Goal: Task Accomplishment & Management: Manage account settings

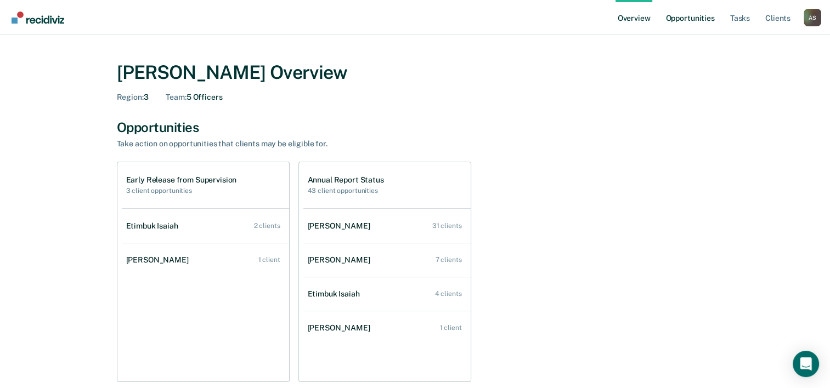
click at [676, 18] on link "Opportunities" at bounding box center [689, 17] width 53 height 35
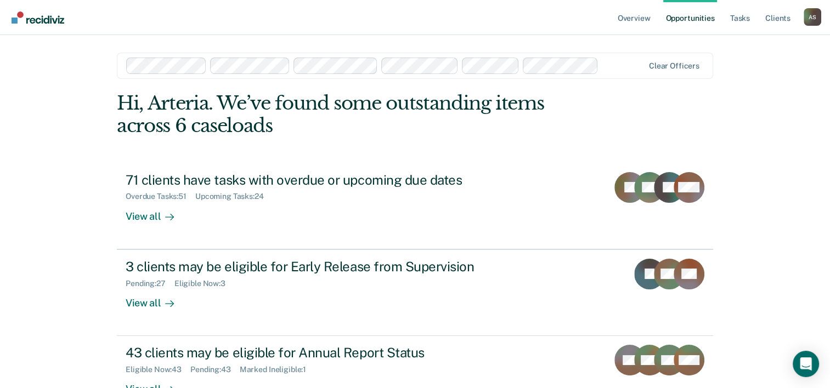
click at [692, 20] on link "Opportunities" at bounding box center [689, 17] width 53 height 35
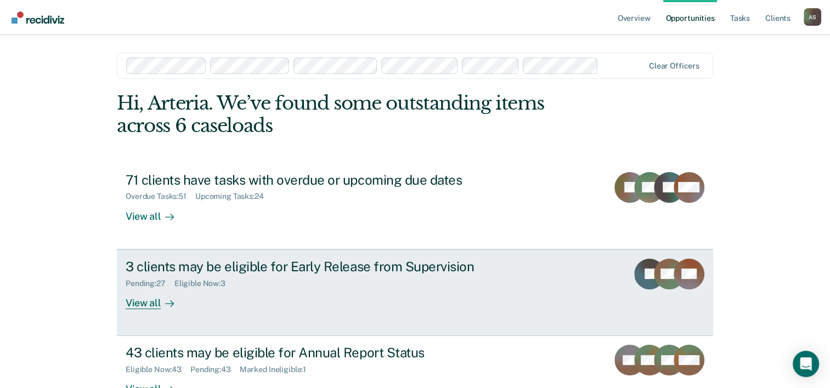
click at [291, 266] on div "3 clients may be eligible for Early Release from Supervision" at bounding box center [318, 267] width 385 height 16
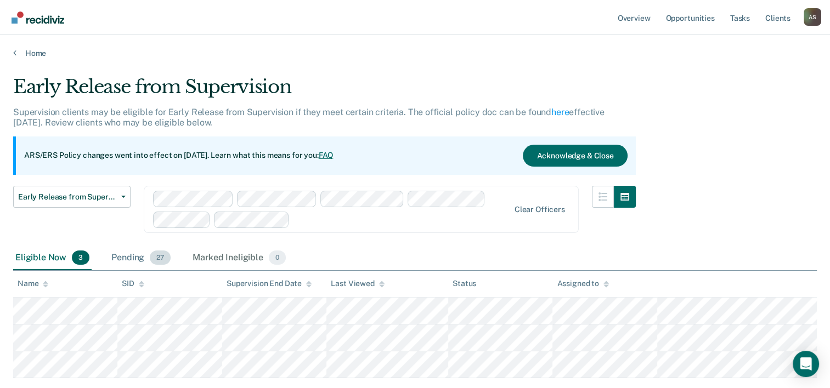
click at [129, 258] on div "Pending 27" at bounding box center [141, 258] width 64 height 24
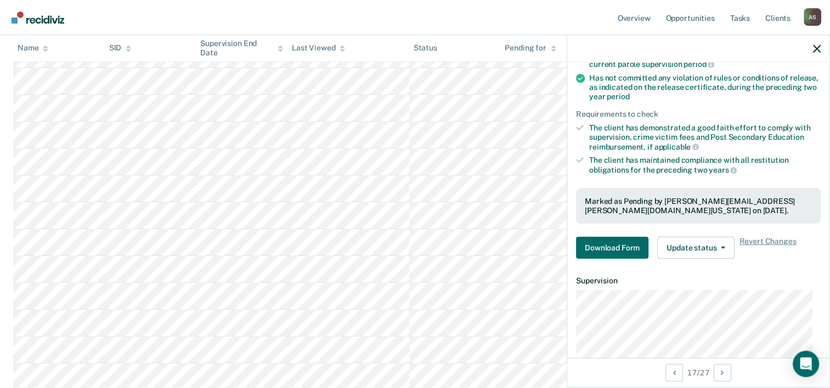
scroll to position [201, 0]
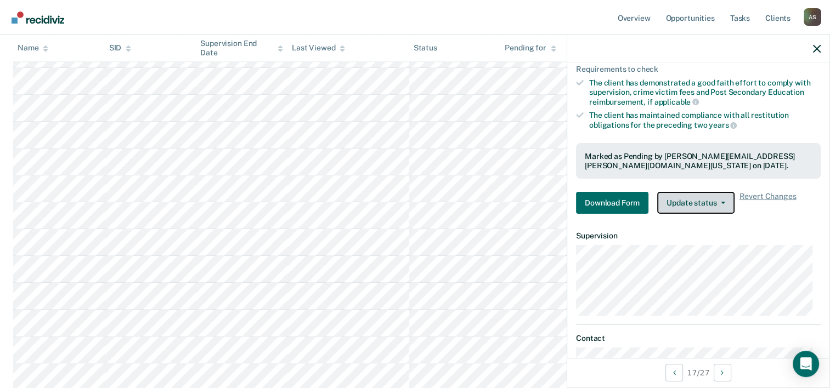
click at [701, 200] on button "Update status" at bounding box center [695, 203] width 77 height 22
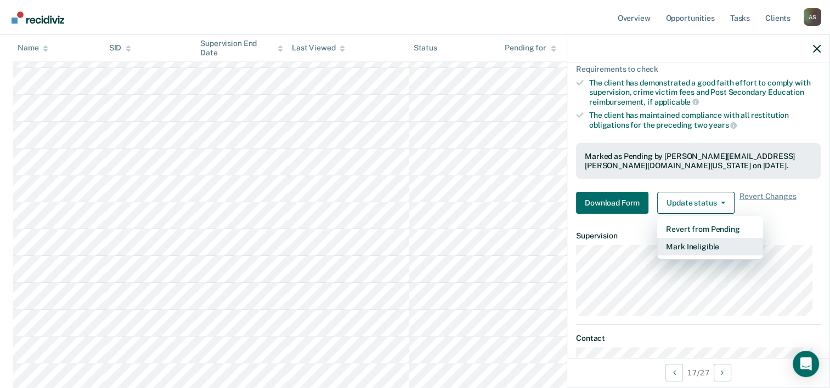
click at [691, 244] on button "Mark Ineligible" at bounding box center [710, 247] width 106 height 18
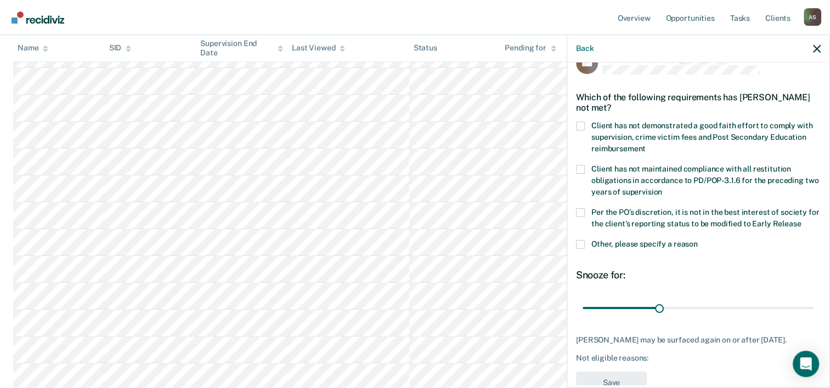
scroll to position [5, 0]
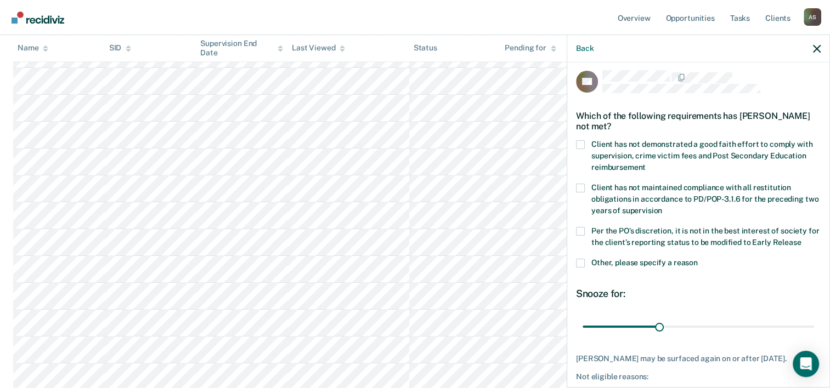
click at [576, 144] on span at bounding box center [580, 144] width 9 height 9
click at [646, 164] on input "Client has not demonstrated a good faith effort to comply with supervision, cri…" at bounding box center [646, 164] width 0 height 0
click at [579, 233] on span at bounding box center [580, 231] width 9 height 9
click at [801, 239] on input "Per the PO’s discretion, it is not in the best interest of society for the clie…" at bounding box center [801, 239] width 0 height 0
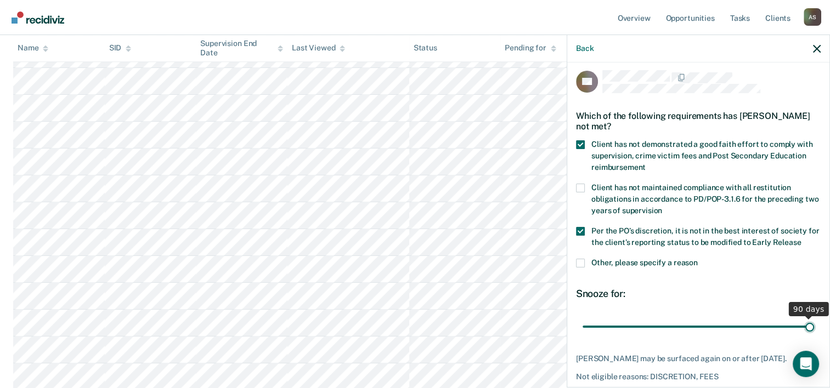
drag, startPoint x: 654, startPoint y: 324, endPoint x: 839, endPoint y: 318, distance: 185.5
type input "90"
click at [814, 318] on input "range" at bounding box center [699, 327] width 232 height 19
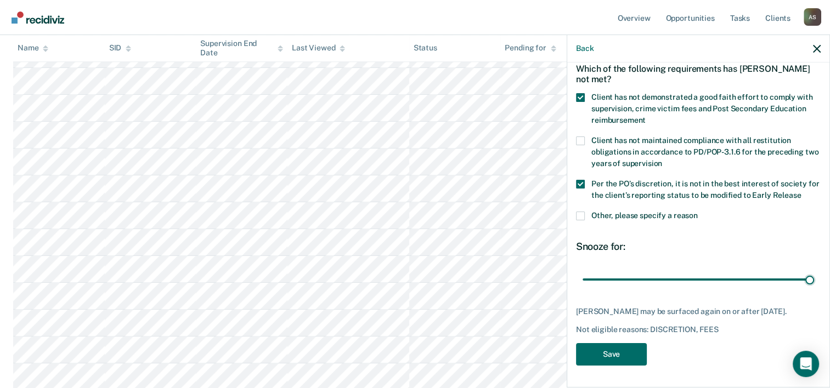
scroll to position [60, 0]
click at [588, 356] on button "Save" at bounding box center [611, 354] width 71 height 22
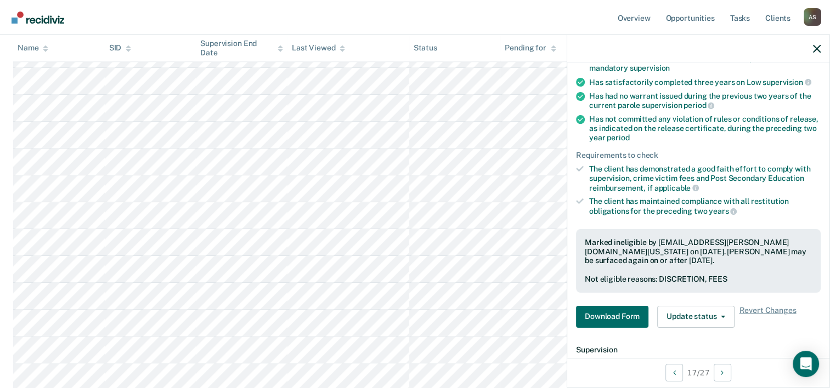
scroll to position [170, 0]
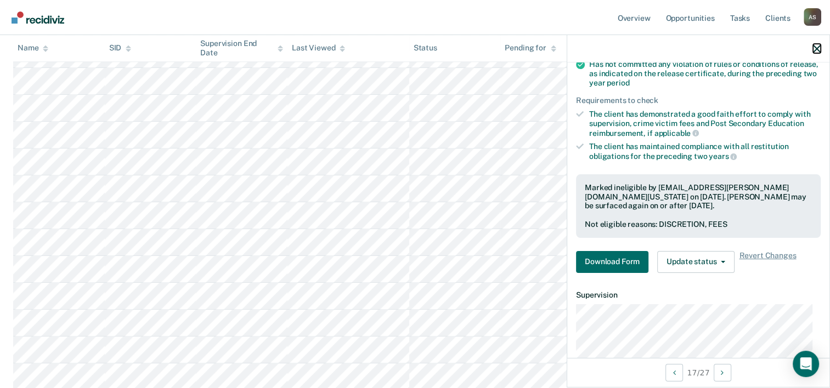
click at [817, 50] on icon "button" at bounding box center [817, 49] width 8 height 8
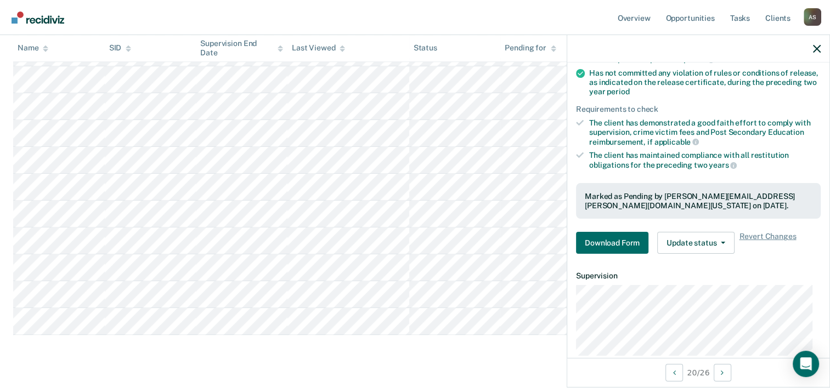
scroll to position [164, 0]
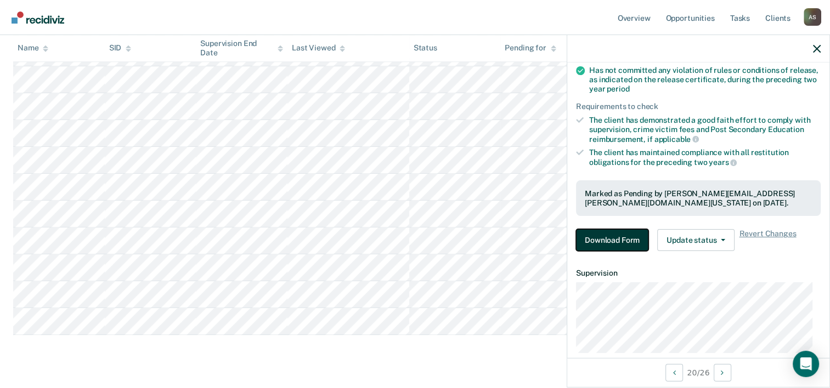
click at [617, 244] on button "Download Form" at bounding box center [612, 240] width 72 height 22
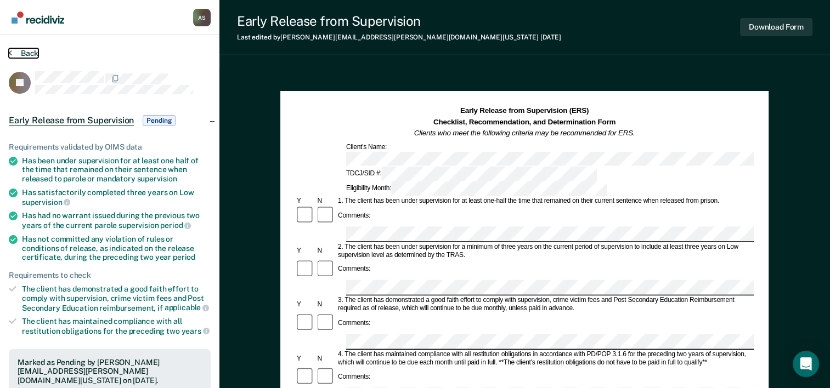
click at [9, 51] on icon at bounding box center [10, 52] width 3 height 9
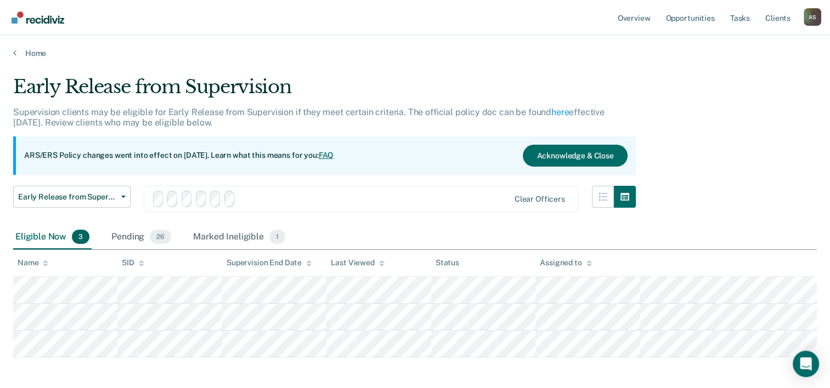
scroll to position [68, 0]
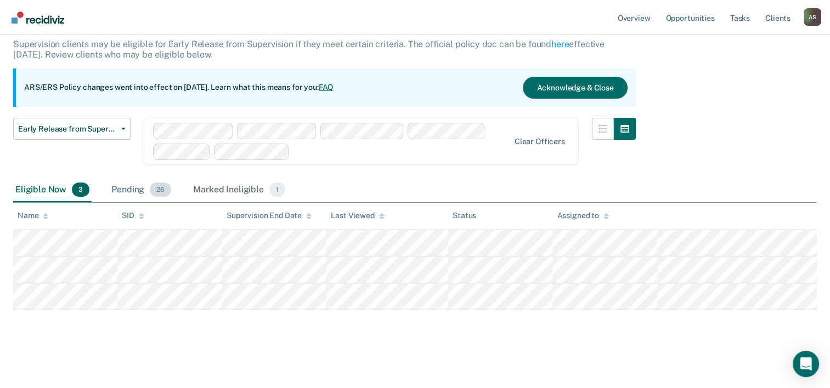
click at [131, 188] on div "Pending 26" at bounding box center [141, 190] width 64 height 24
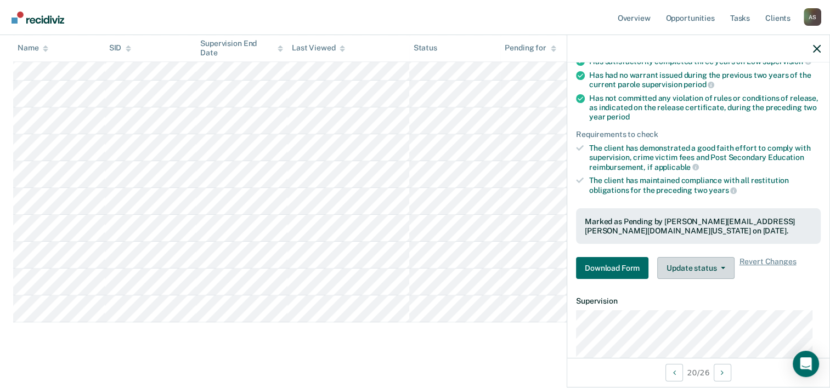
scroll to position [137, 0]
click at [683, 266] on button "Update status" at bounding box center [695, 268] width 77 height 22
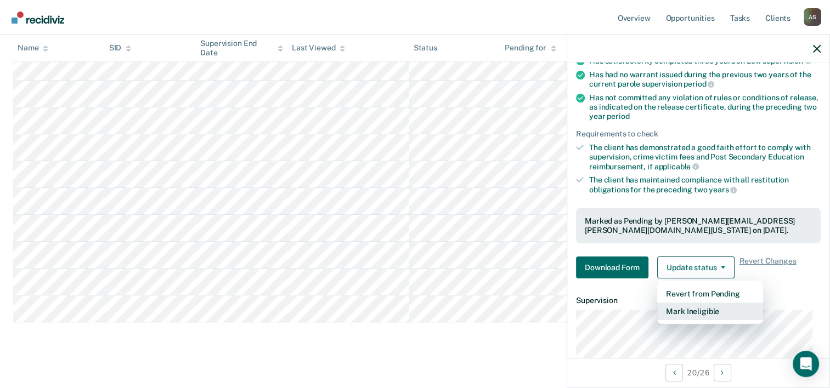
click at [682, 307] on button "Mark Ineligible" at bounding box center [710, 312] width 106 height 18
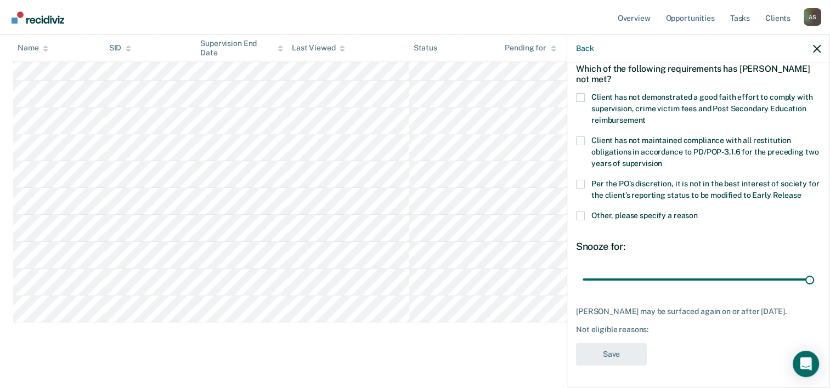
drag, startPoint x: 655, startPoint y: 267, endPoint x: 658, endPoint y: 309, distance: 42.9
type input "90"
click at [814, 271] on input "range" at bounding box center [699, 280] width 232 height 19
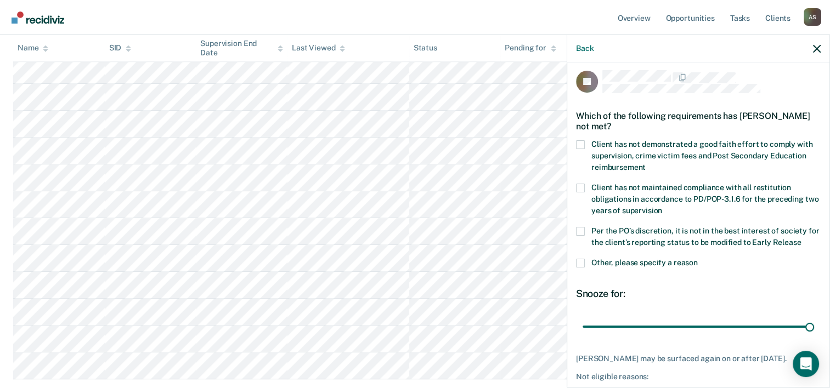
scroll to position [0, 0]
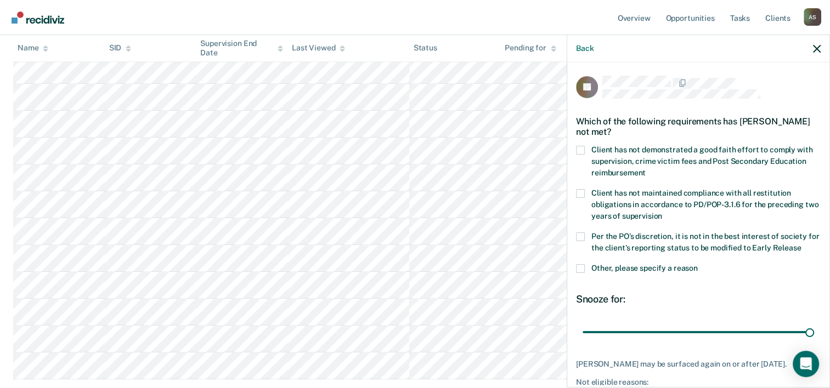
click at [581, 149] on span at bounding box center [580, 150] width 9 height 9
click at [646, 169] on input "Client has not demonstrated a good faith effort to comply with supervision, cri…" at bounding box center [646, 169] width 0 height 0
click at [583, 236] on span at bounding box center [580, 237] width 9 height 9
click at [801, 244] on input "Per the PO’s discretion, it is not in the best interest of society for the clie…" at bounding box center [801, 244] width 0 height 0
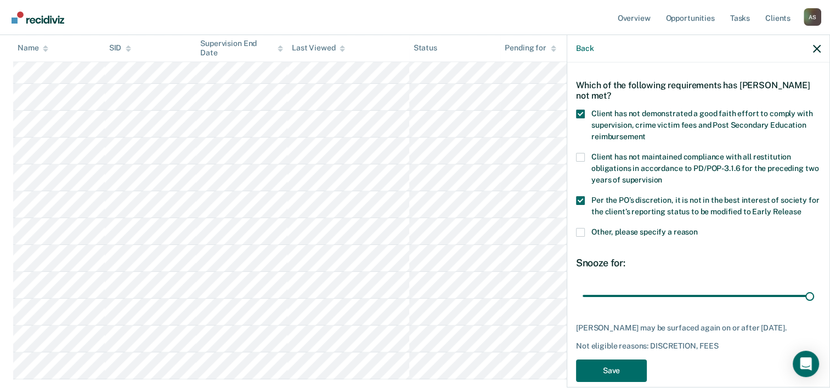
scroll to position [60, 0]
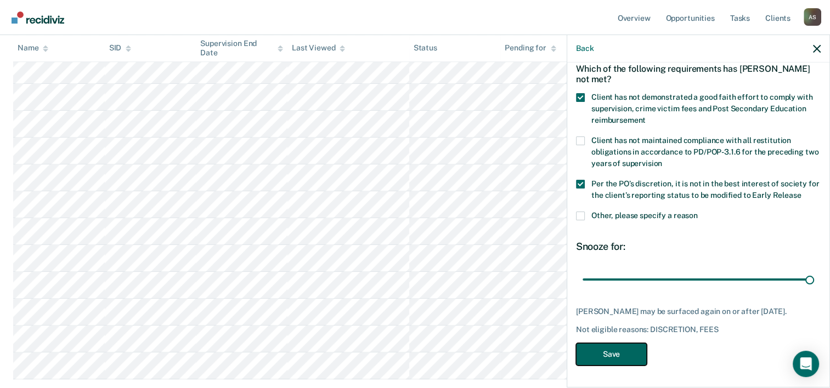
click at [604, 359] on button "Save" at bounding box center [611, 354] width 71 height 22
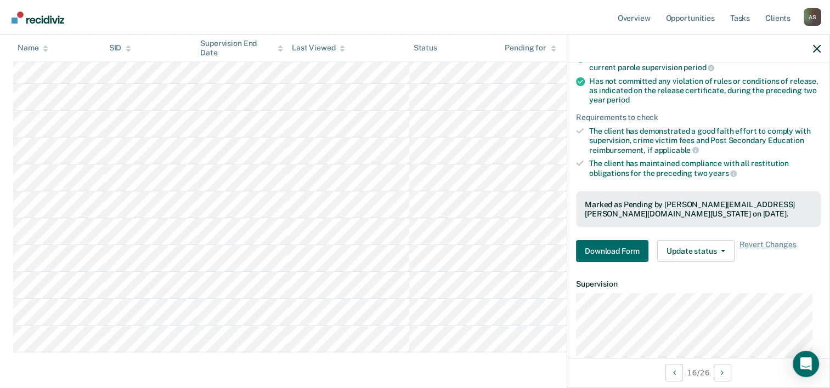
scroll to position [119, 0]
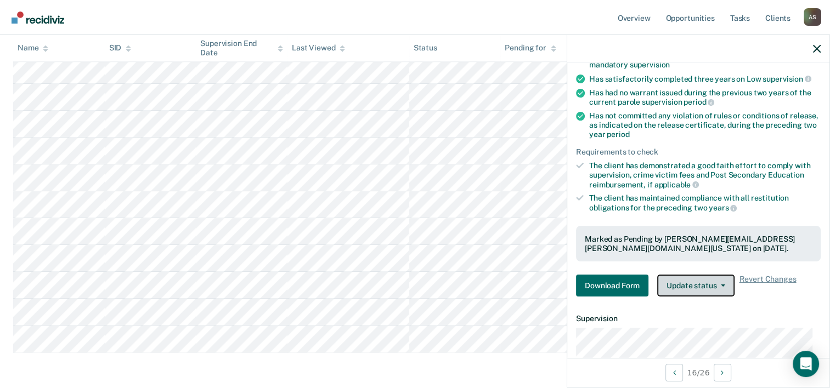
click at [694, 280] on button "Update status" at bounding box center [695, 286] width 77 height 22
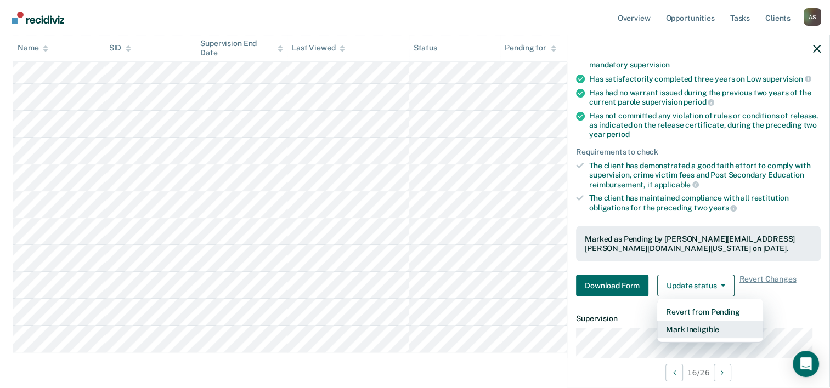
click at [686, 325] on button "Mark Ineligible" at bounding box center [710, 330] width 106 height 18
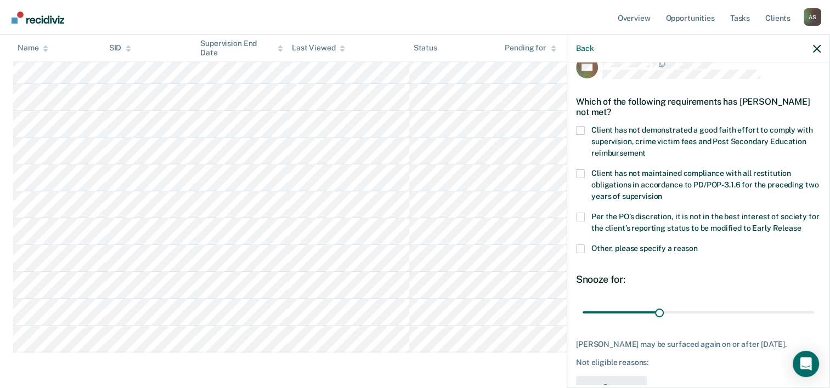
scroll to position [0, 0]
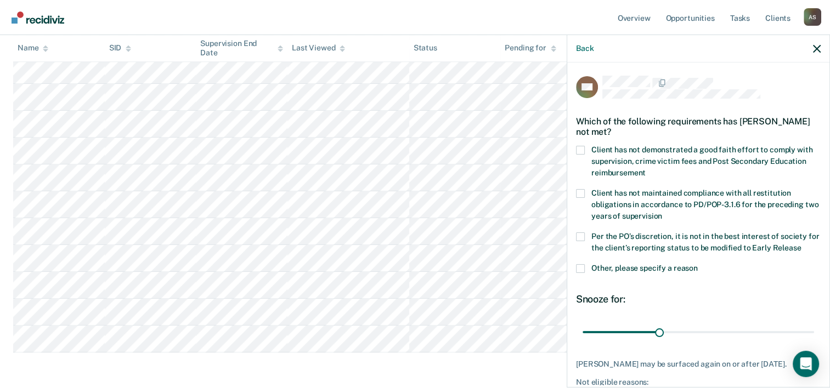
click at [586, 148] on label "Client has not demonstrated a good faith effort to comply with supervision, cri…" at bounding box center [698, 163] width 245 height 35
click at [646, 169] on input "Client has not demonstrated a good faith effort to comply with supervision, cri…" at bounding box center [646, 169] width 0 height 0
click at [582, 238] on span at bounding box center [580, 237] width 9 height 9
click at [801, 244] on input "Per the PO’s discretion, it is not in the best interest of society for the clie…" at bounding box center [801, 244] width 0 height 0
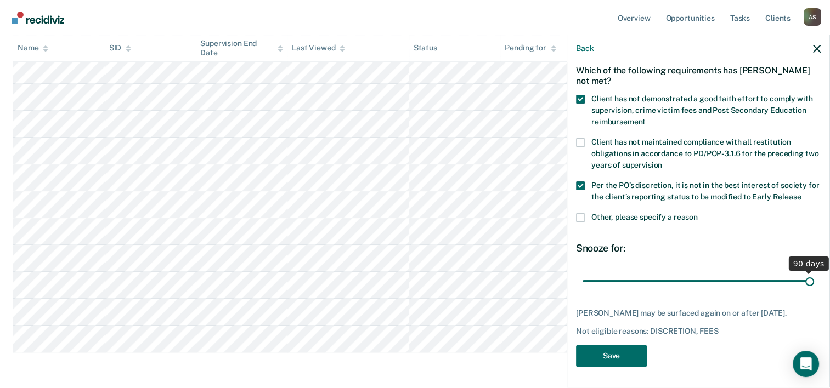
drag, startPoint x: 658, startPoint y: 277, endPoint x: 827, endPoint y: 275, distance: 168.5
type input "90"
click at [814, 275] on input "range" at bounding box center [699, 281] width 232 height 19
click at [621, 358] on button "Save" at bounding box center [611, 356] width 71 height 22
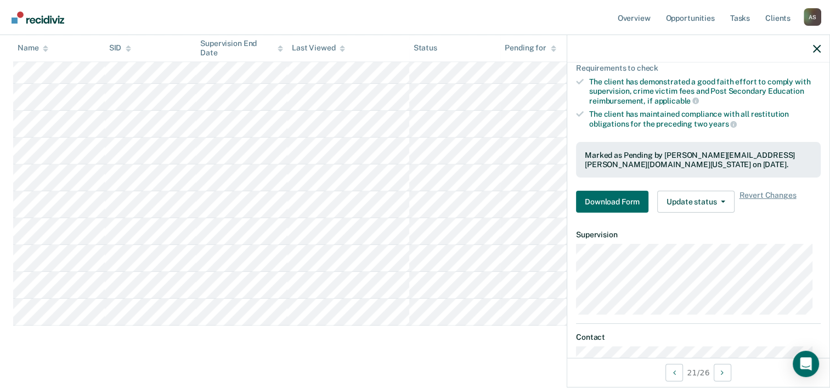
scroll to position [212, 0]
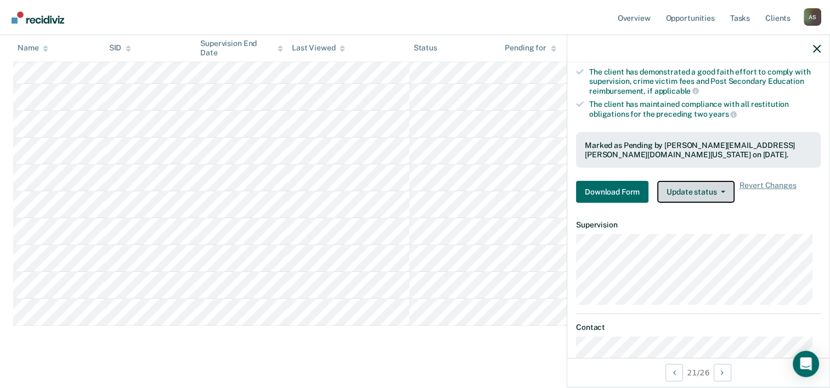
click at [711, 191] on button "Update status" at bounding box center [695, 192] width 77 height 22
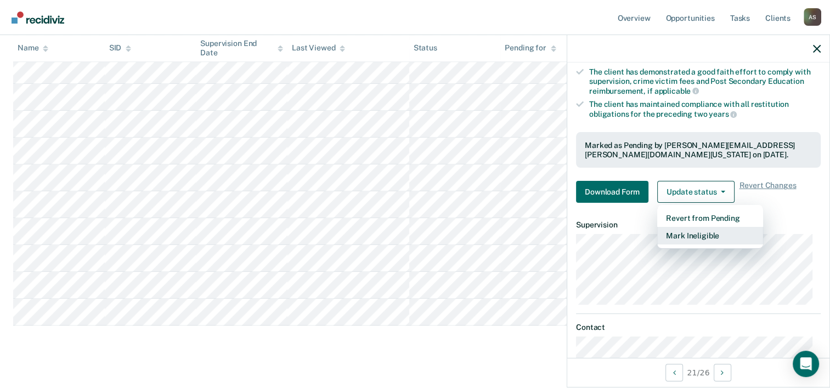
click at [701, 231] on button "Mark Ineligible" at bounding box center [710, 236] width 106 height 18
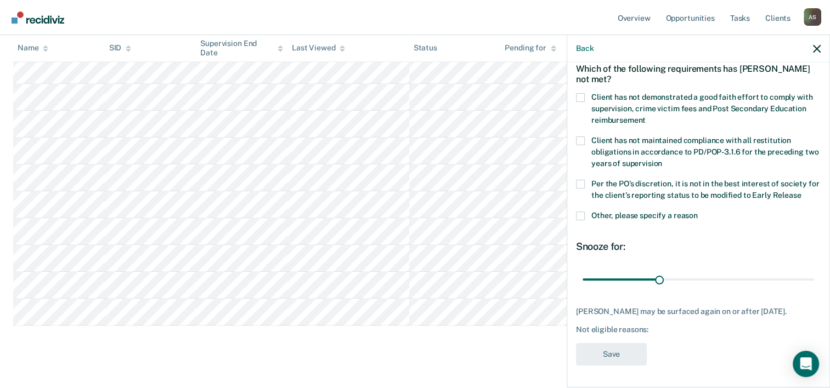
scroll to position [51, 0]
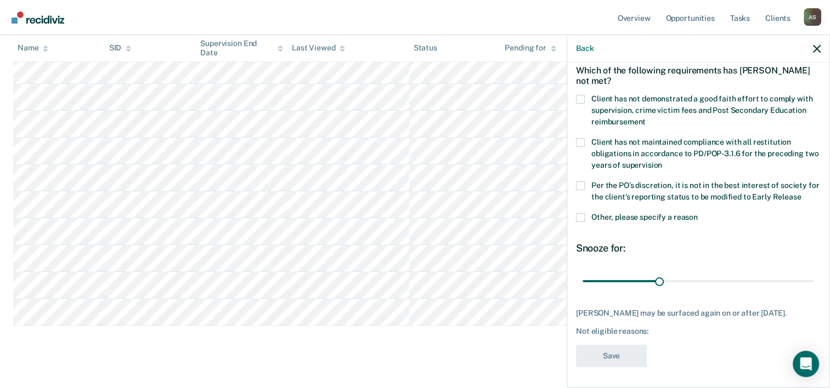
click at [583, 102] on span at bounding box center [580, 99] width 9 height 9
click at [646, 118] on input "Client has not demonstrated a good faith effort to comply with supervision, cri…" at bounding box center [646, 118] width 0 height 0
click at [582, 185] on span at bounding box center [580, 186] width 9 height 9
click at [801, 193] on input "Per the PO’s discretion, it is not in the best interest of society for the clie…" at bounding box center [801, 193] width 0 height 0
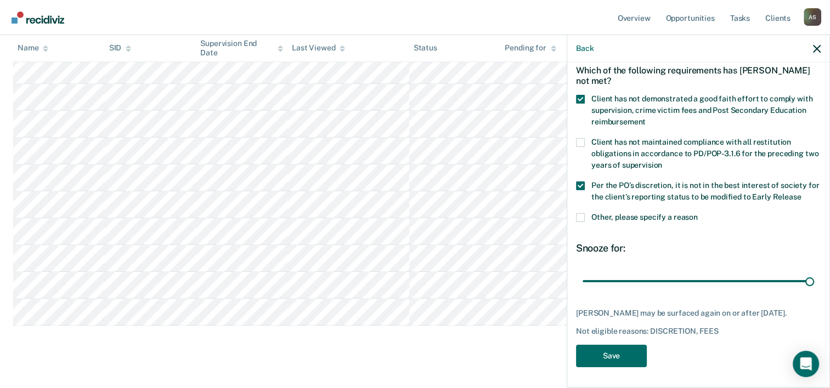
drag, startPoint x: 654, startPoint y: 278, endPoint x: 838, endPoint y: 285, distance: 184.5
type input "90"
click at [814, 285] on input "range" at bounding box center [699, 281] width 232 height 19
click at [604, 362] on button "Save" at bounding box center [611, 356] width 71 height 22
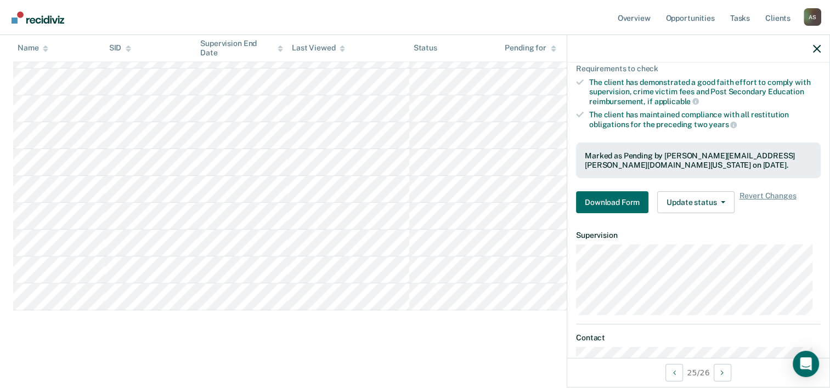
scroll to position [255, 0]
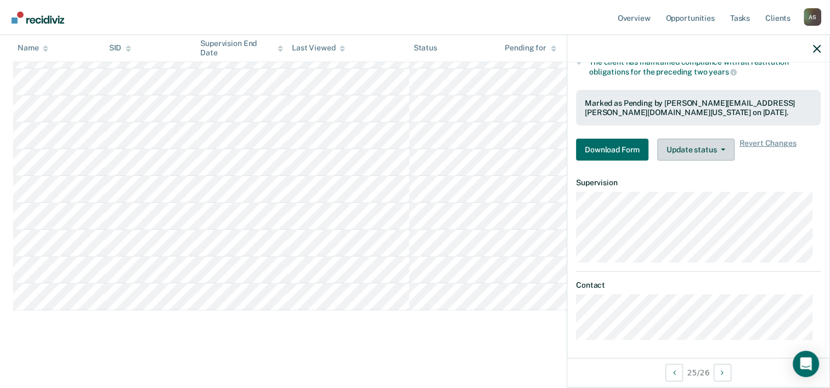
drag, startPoint x: 674, startPoint y: 164, endPoint x: 676, endPoint y: 154, distance: 9.6
click at [674, 164] on div "Requirements validated by OIMS data Has been under supervision for at least one…" at bounding box center [698, 22] width 262 height 295
click at [677, 151] on button "Update status" at bounding box center [695, 150] width 77 height 22
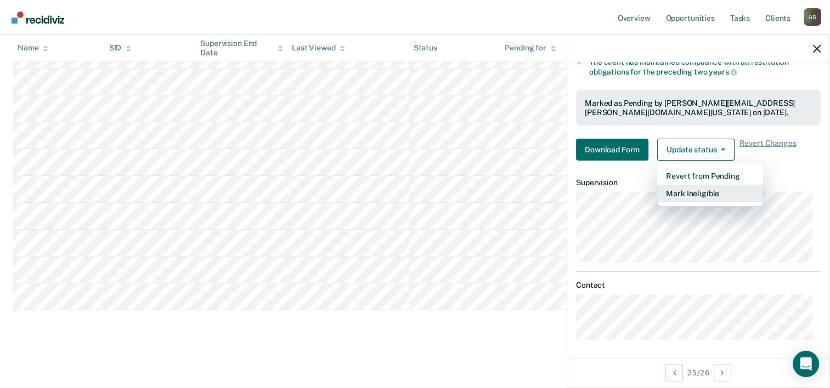
click at [672, 192] on button "Mark Ineligible" at bounding box center [710, 194] width 106 height 18
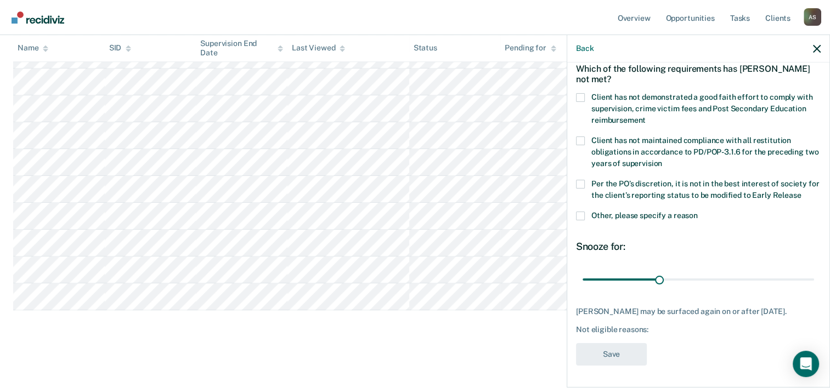
scroll to position [51, 0]
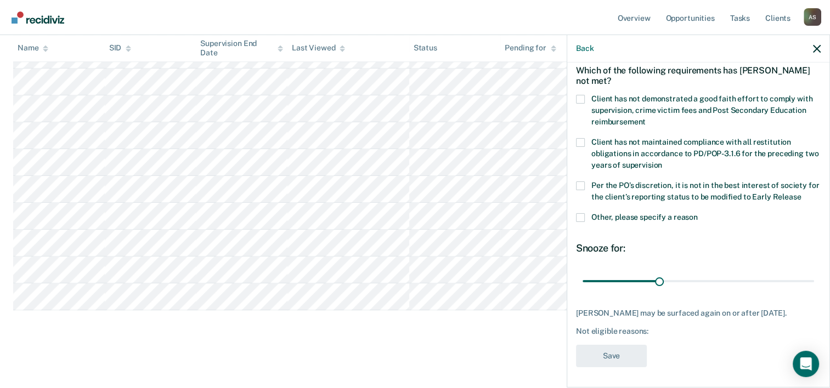
click at [578, 95] on span at bounding box center [580, 99] width 9 height 9
click at [646, 118] on input "Client has not demonstrated a good faith effort to comply with supervision, cri…" at bounding box center [646, 118] width 0 height 0
click at [584, 185] on span at bounding box center [580, 186] width 9 height 9
click at [801, 193] on input "Per the PO’s discretion, it is not in the best interest of society for the clie…" at bounding box center [801, 193] width 0 height 0
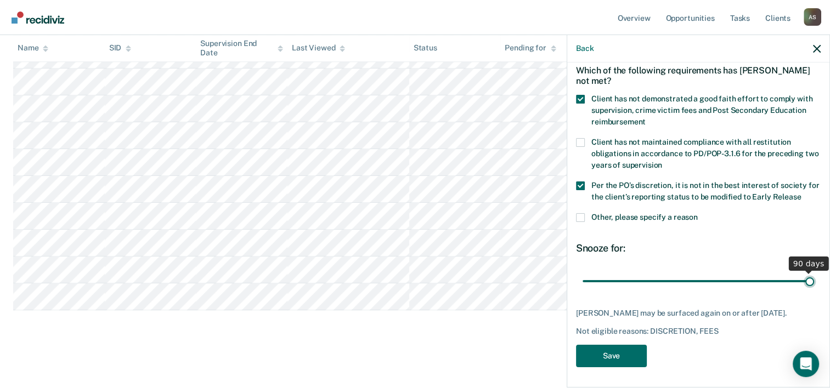
drag, startPoint x: 655, startPoint y: 277, endPoint x: 867, endPoint y: 277, distance: 211.8
type input "90"
click at [814, 277] on input "range" at bounding box center [699, 281] width 232 height 19
click at [628, 356] on button "Save" at bounding box center [611, 356] width 71 height 22
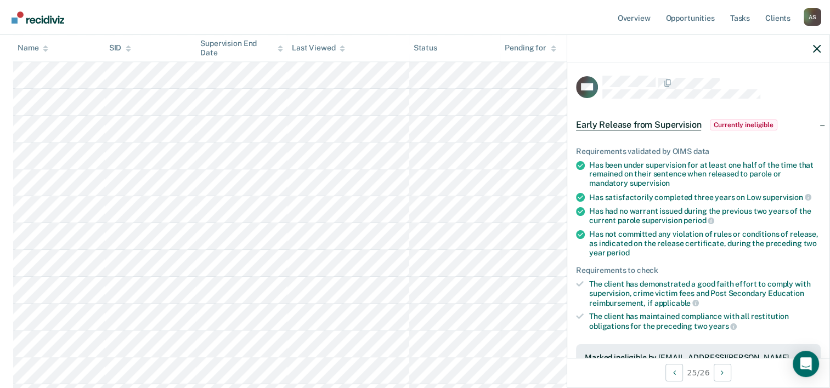
scroll to position [383, 0]
click at [816, 46] on button "button" at bounding box center [817, 48] width 8 height 9
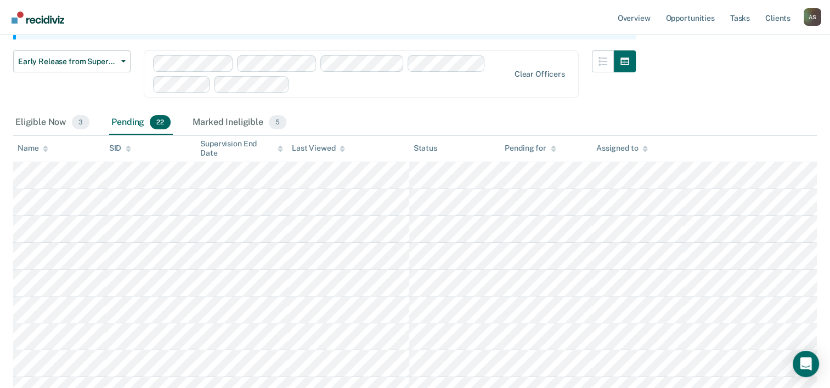
scroll to position [128, 0]
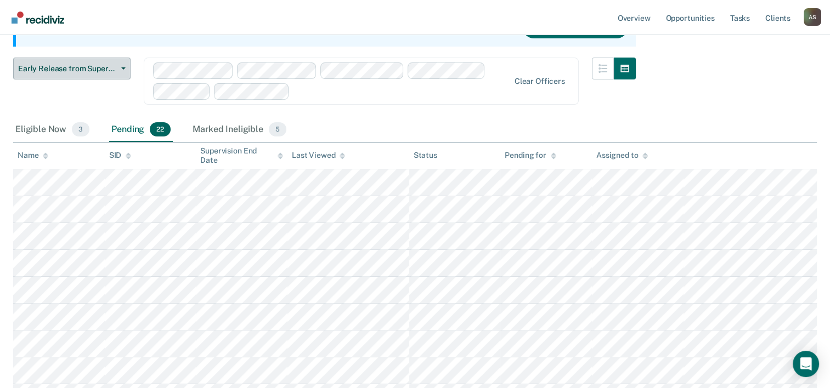
click at [58, 129] on div "Eligible Now 3" at bounding box center [52, 130] width 78 height 24
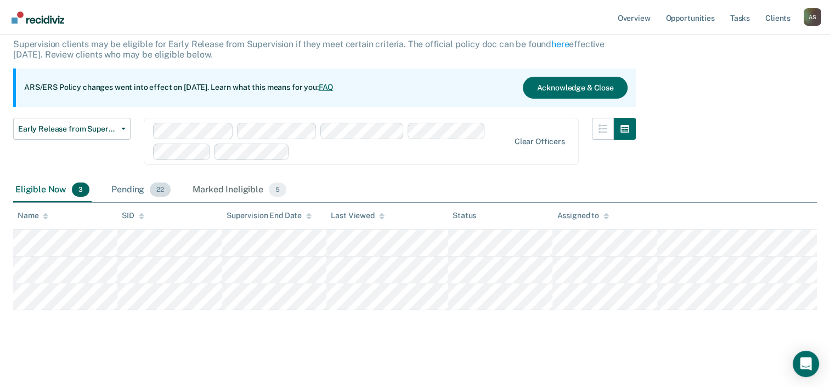
click at [140, 188] on div "Pending 22" at bounding box center [141, 190] width 64 height 24
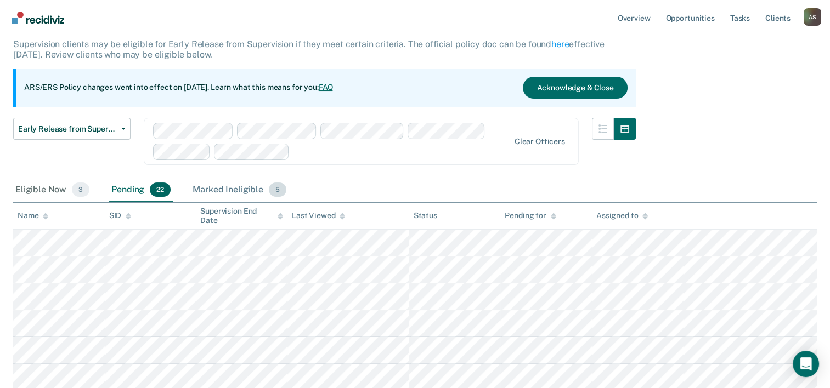
click at [245, 193] on div "Marked Ineligible 5" at bounding box center [239, 190] width 98 height 24
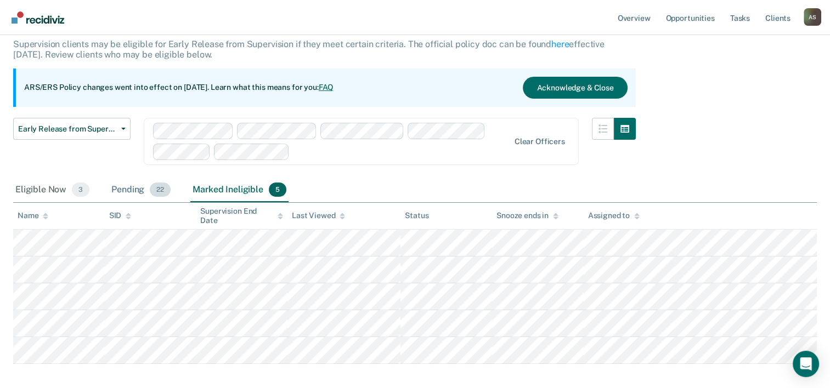
click at [126, 191] on div "Pending 22" at bounding box center [141, 190] width 64 height 24
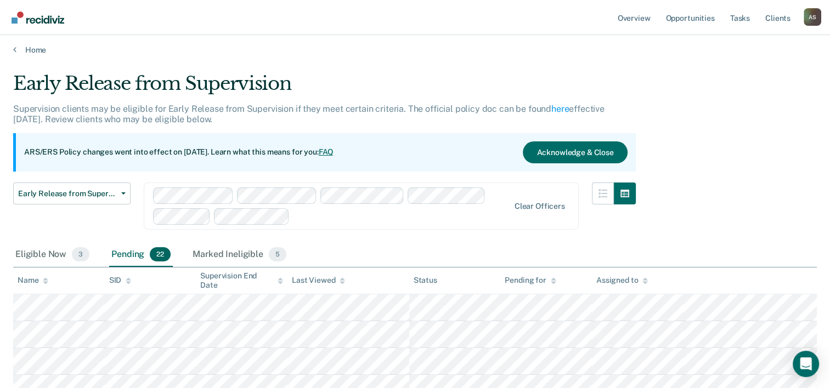
scroll to position [0, 0]
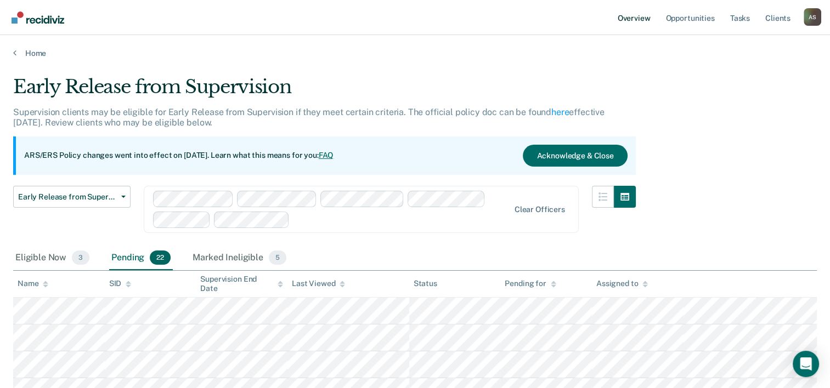
click at [635, 22] on link "Overview" at bounding box center [634, 17] width 37 height 35
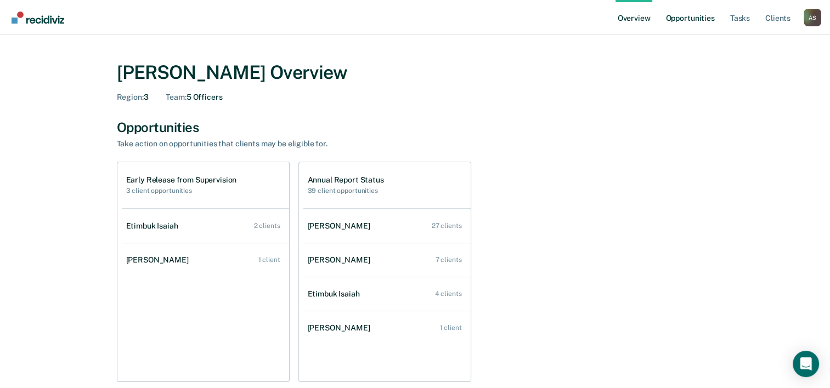
click at [688, 22] on link "Opportunities" at bounding box center [689, 17] width 53 height 35
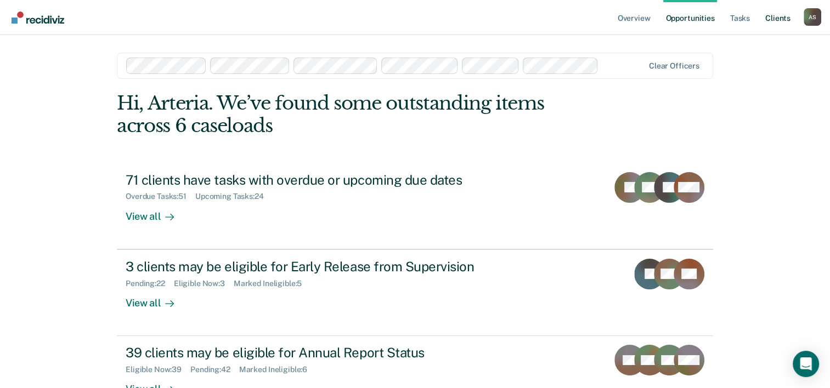
click at [792, 21] on ul "Overview Opportunities Tasks Client s" at bounding box center [710, 17] width 188 height 35
click at [783, 21] on link "Client s" at bounding box center [778, 17] width 30 height 35
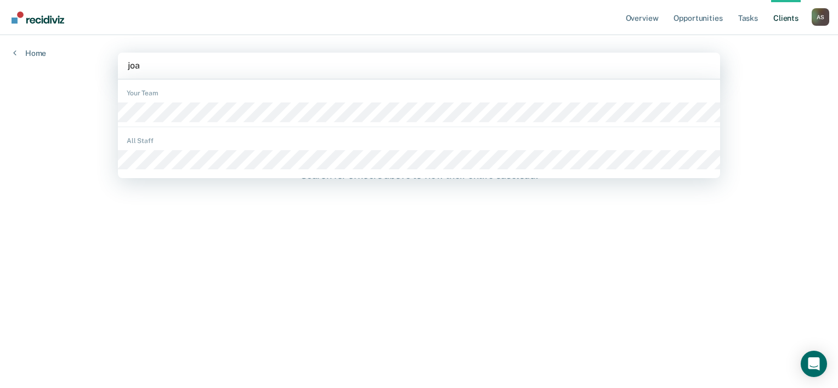
type input "[PERSON_NAME]"
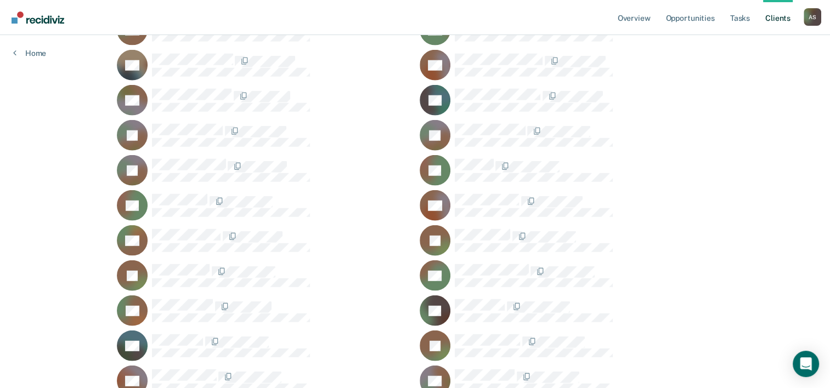
scroll to position [2794, 0]
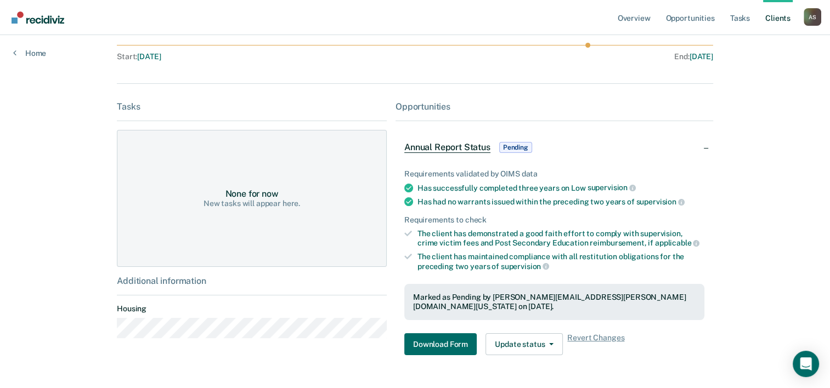
scroll to position [134, 0]
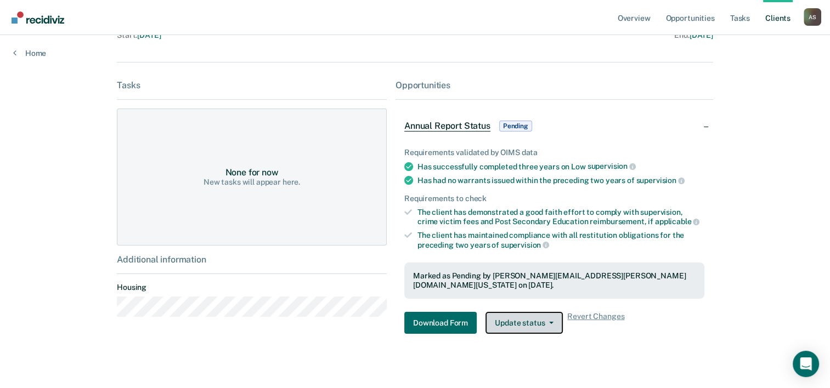
click at [543, 320] on button "Update status" at bounding box center [524, 323] width 77 height 22
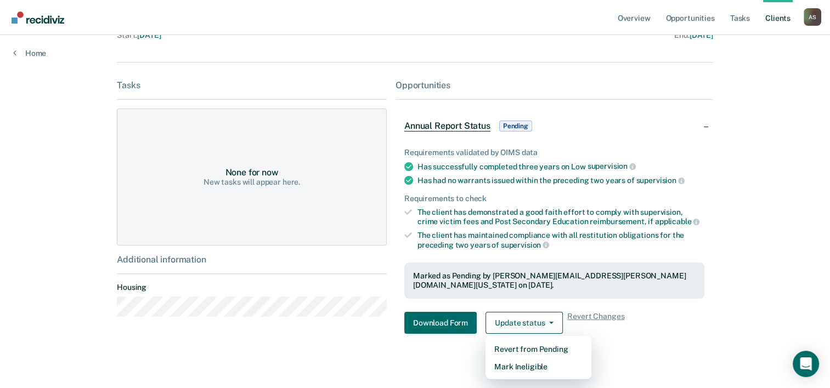
click at [692, 316] on div "Download Form Update status Revert from Pending Mark Ineligible Revert Changes" at bounding box center [554, 323] width 300 height 22
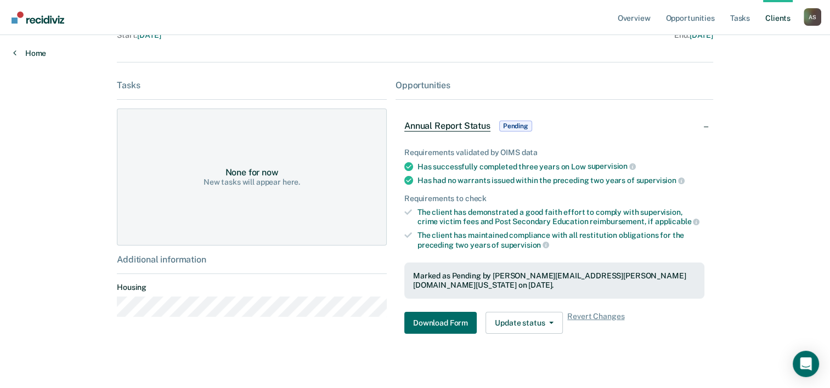
click at [29, 57] on link "Home" at bounding box center [29, 53] width 33 height 10
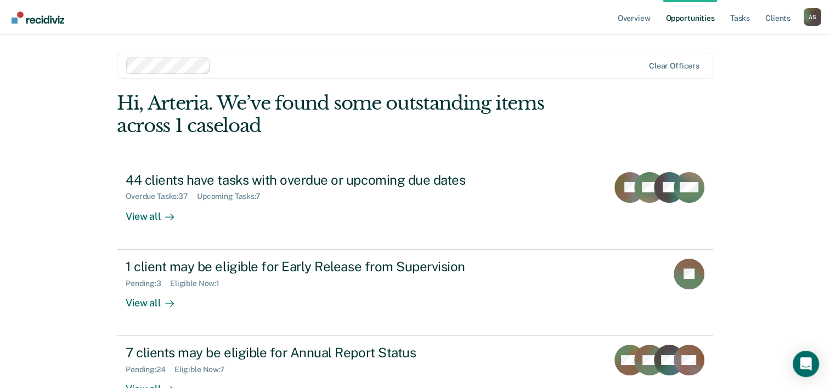
click at [683, 22] on link "Opportunities" at bounding box center [689, 17] width 53 height 35
click at [641, 23] on link "Overview" at bounding box center [634, 17] width 37 height 35
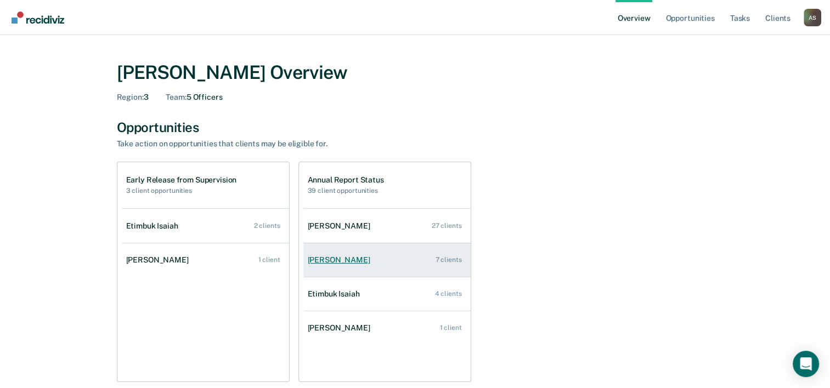
click at [338, 261] on div "[PERSON_NAME]" at bounding box center [341, 260] width 67 height 9
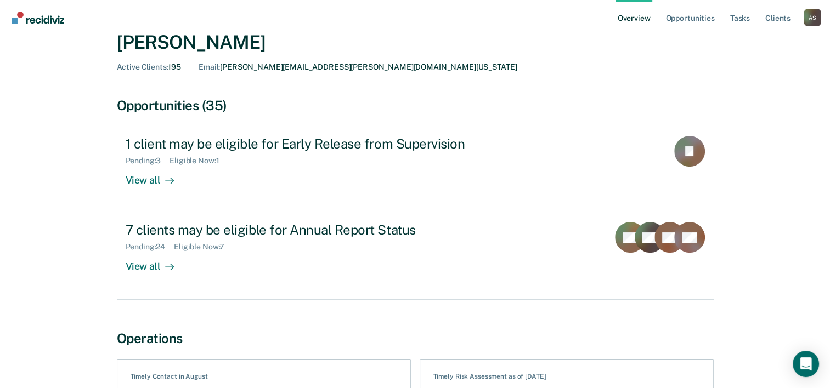
scroll to position [52, 0]
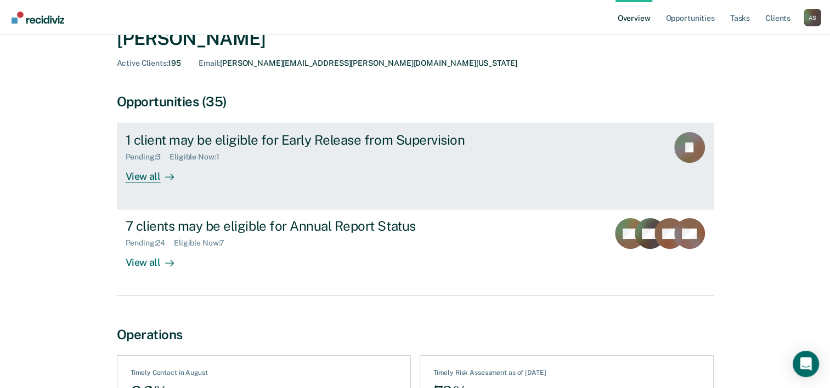
click at [204, 136] on div "1 client may be eligible for Early Release from Supervision" at bounding box center [318, 140] width 385 height 16
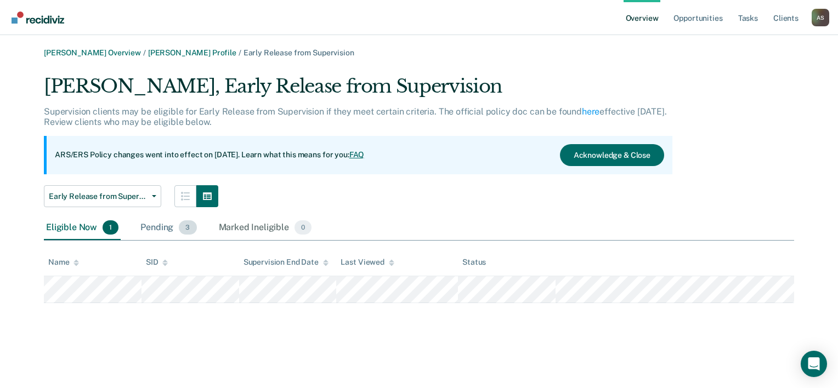
click at [157, 226] on div "Pending 3" at bounding box center [168, 228] width 60 height 24
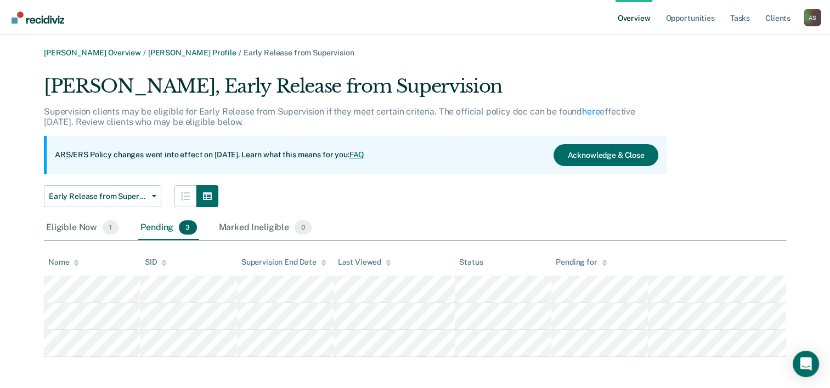
click at [639, 22] on link "Overview" at bounding box center [634, 17] width 37 height 35
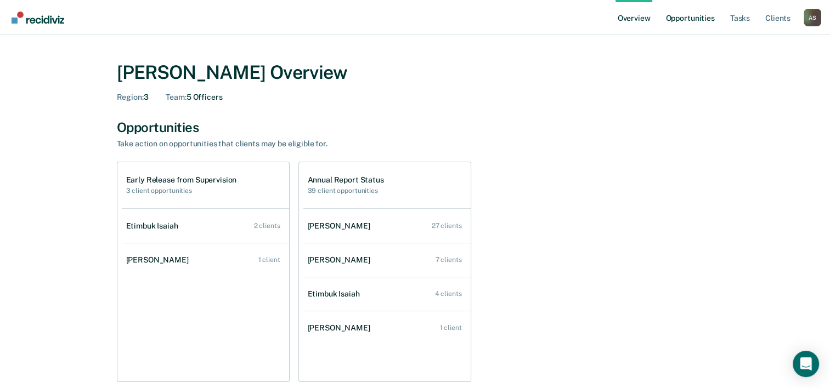
click at [694, 16] on link "Opportunities" at bounding box center [689, 17] width 53 height 35
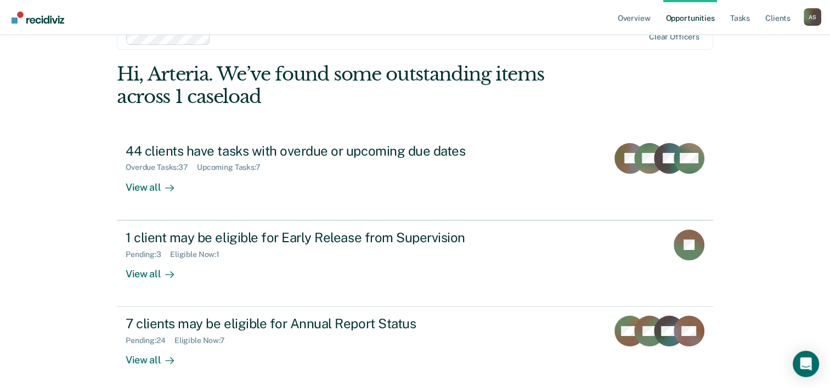
scroll to position [29, 0]
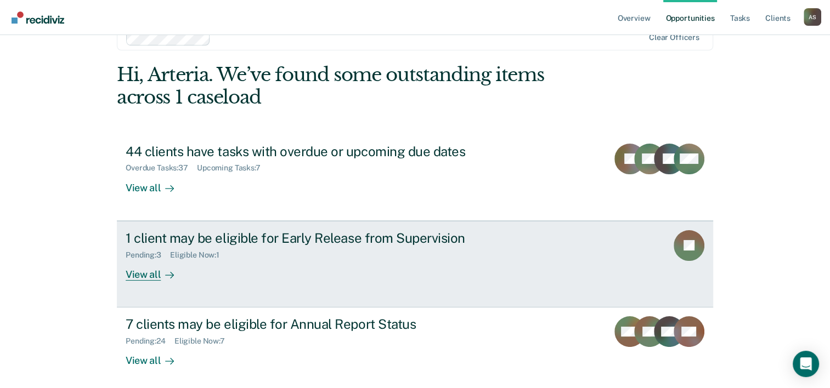
click at [323, 242] on div "1 client may be eligible for Early Release from Supervision" at bounding box center [318, 238] width 385 height 16
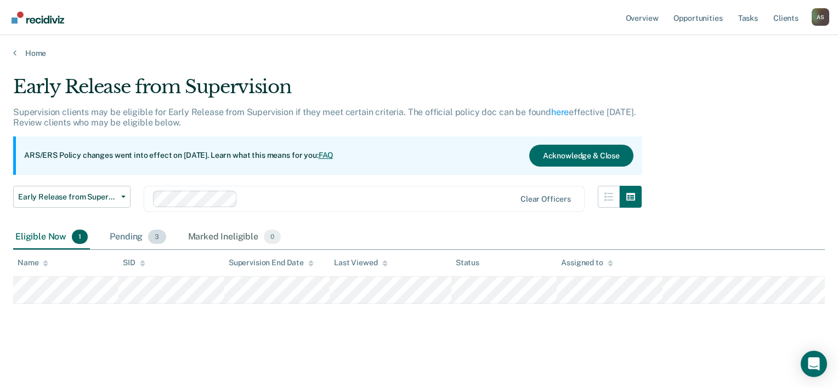
click at [137, 241] on div "Pending 3" at bounding box center [138, 238] width 60 height 24
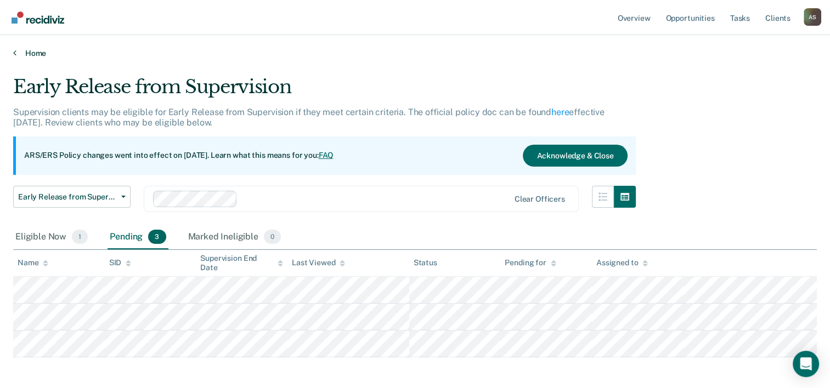
click at [29, 52] on link "Home" at bounding box center [415, 53] width 804 height 10
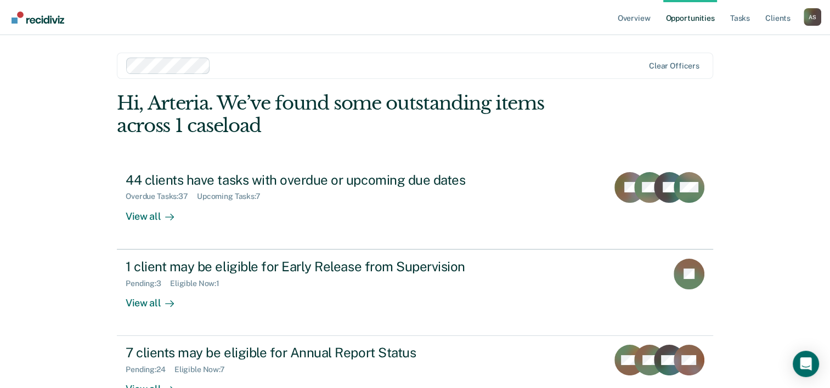
click at [22, 52] on div "Overview Opportunities Tasks Client s [PERSON_NAME] A S Profile How it works Lo…" at bounding box center [415, 233] width 830 height 466
click at [777, 16] on link "Client s" at bounding box center [778, 17] width 30 height 35
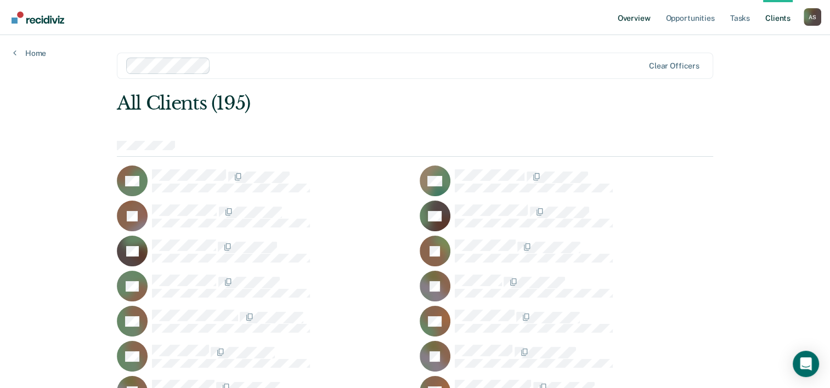
click at [633, 20] on link "Overview" at bounding box center [634, 17] width 37 height 35
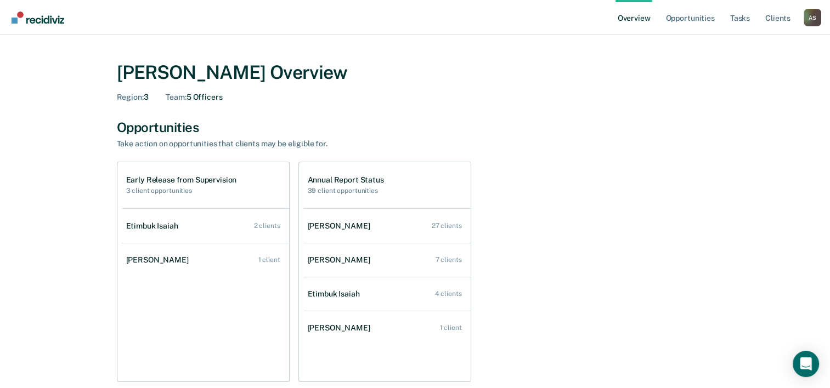
click at [635, 24] on link "Overview" at bounding box center [634, 17] width 37 height 35
click at [635, 22] on link "Overview" at bounding box center [634, 17] width 37 height 35
click at [637, 19] on link "Overview" at bounding box center [634, 17] width 37 height 35
click at [682, 31] on link "Opportunities" at bounding box center [689, 17] width 53 height 35
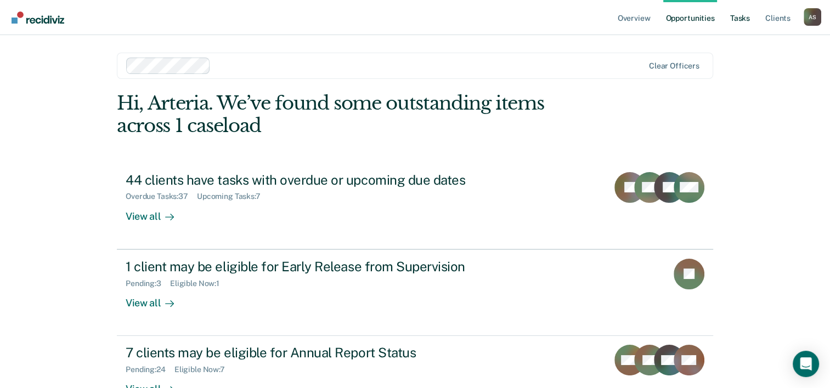
click at [733, 17] on link "Tasks" at bounding box center [740, 17] width 24 height 35
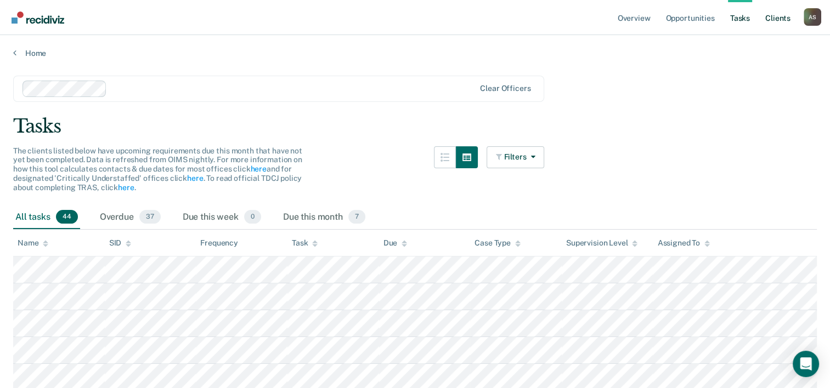
click at [775, 19] on link "Client s" at bounding box center [778, 17] width 30 height 35
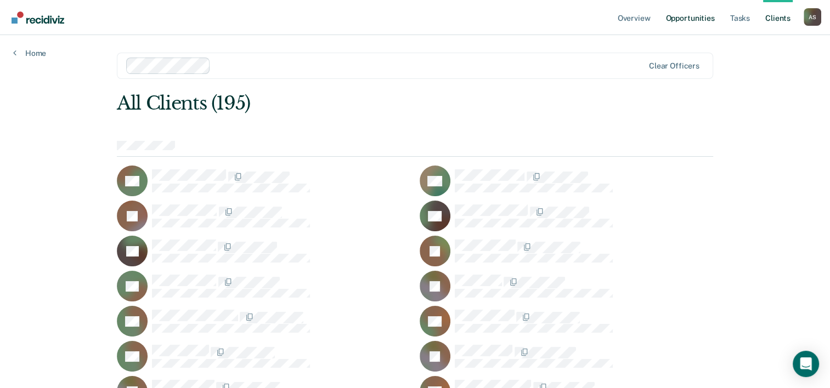
click at [669, 22] on link "Opportunities" at bounding box center [689, 17] width 53 height 35
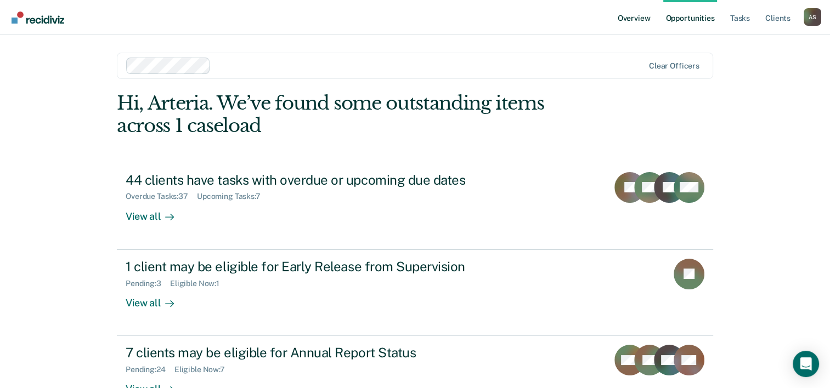
click at [624, 20] on link "Overview" at bounding box center [634, 17] width 37 height 35
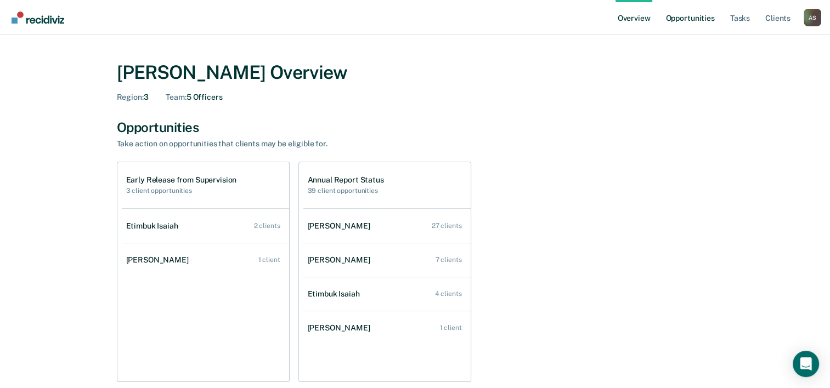
click at [687, 21] on link "Opportunities" at bounding box center [689, 17] width 53 height 35
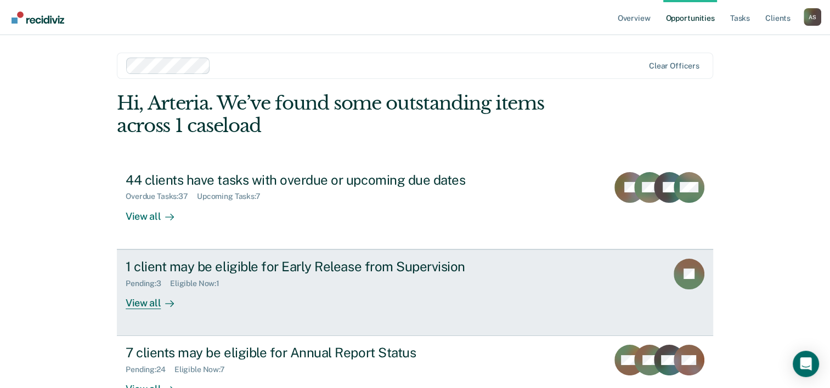
click at [368, 277] on div "Pending : 3 Eligible Now : 1" at bounding box center [318, 282] width 385 height 14
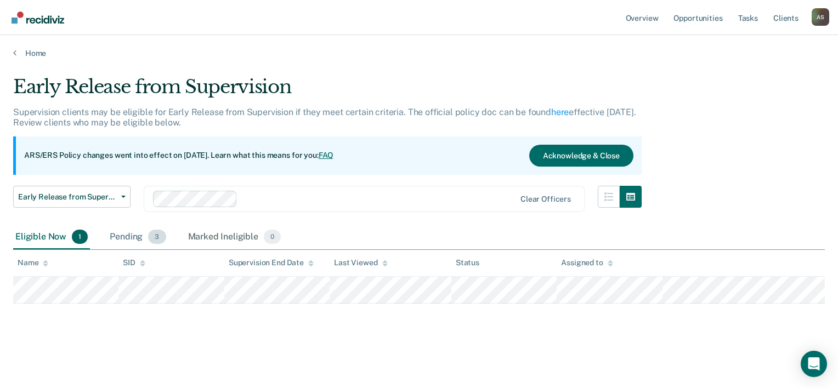
click at [127, 236] on div "Pending 3" at bounding box center [138, 238] width 60 height 24
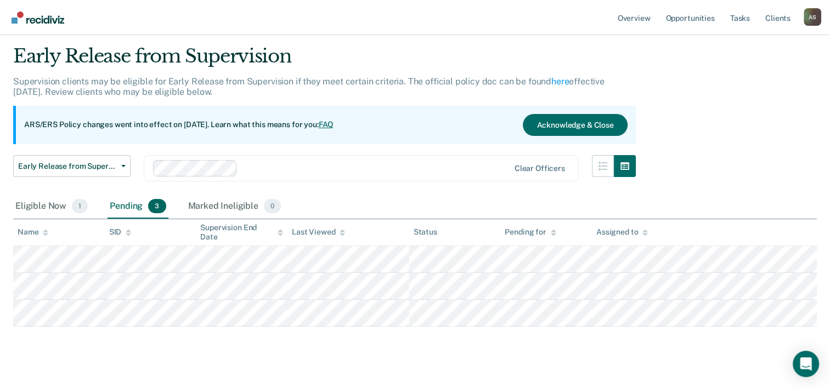
scroll to position [47, 0]
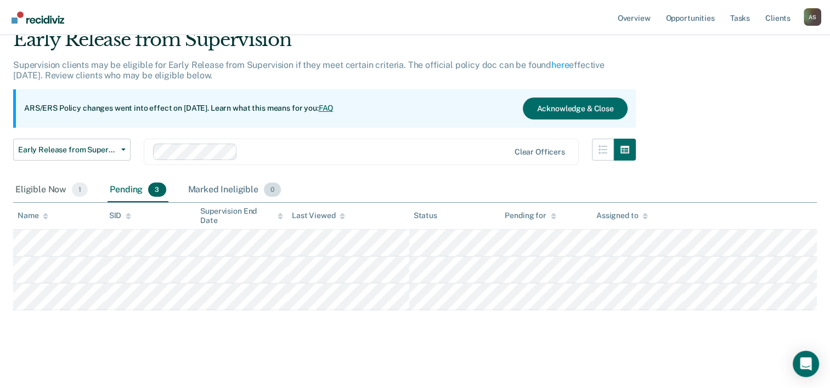
click at [241, 193] on div "Marked Ineligible 0" at bounding box center [235, 190] width 98 height 24
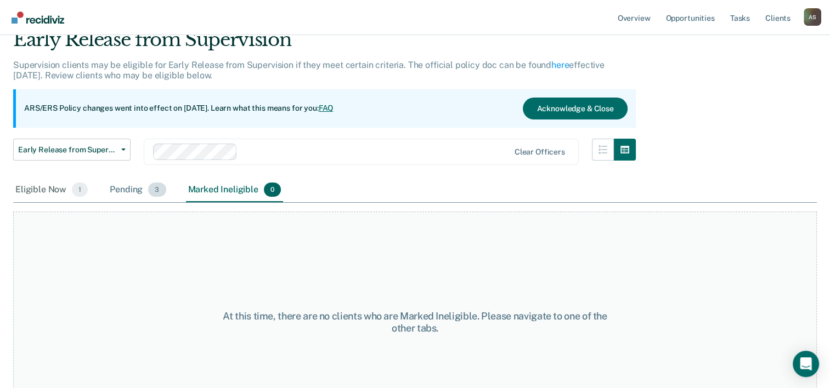
click at [136, 192] on div "Pending 3" at bounding box center [138, 190] width 60 height 24
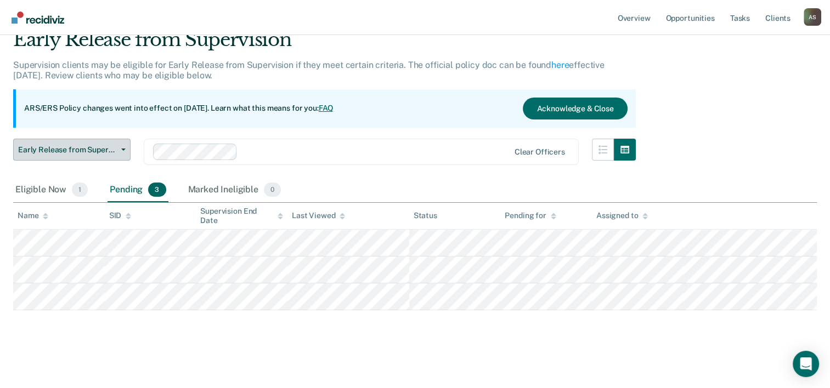
click at [52, 193] on div "Eligible Now 1" at bounding box center [51, 190] width 77 height 24
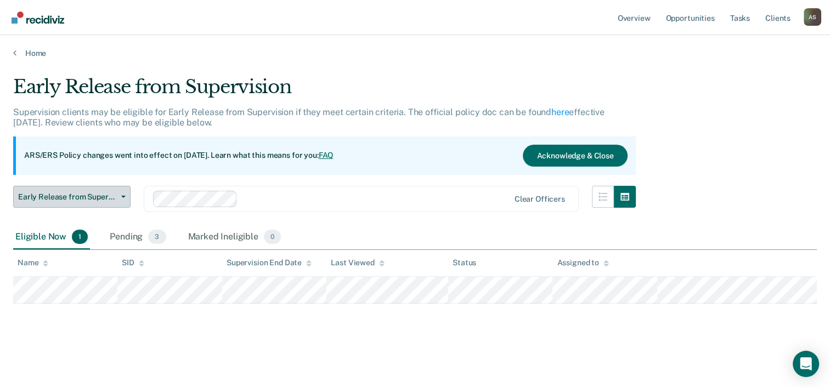
scroll to position [0, 0]
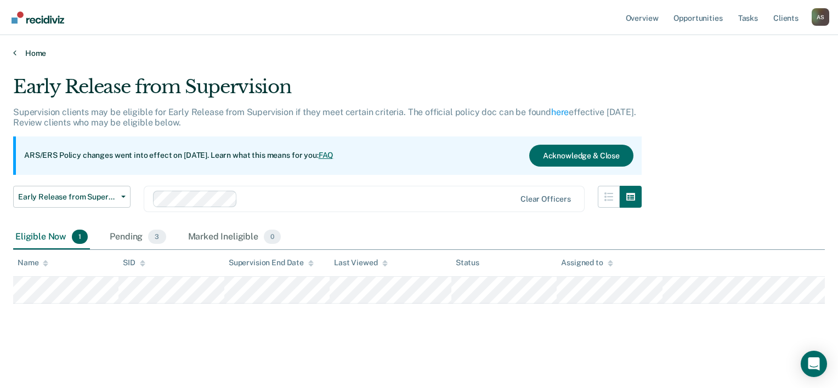
click at [15, 49] on icon at bounding box center [14, 52] width 3 height 9
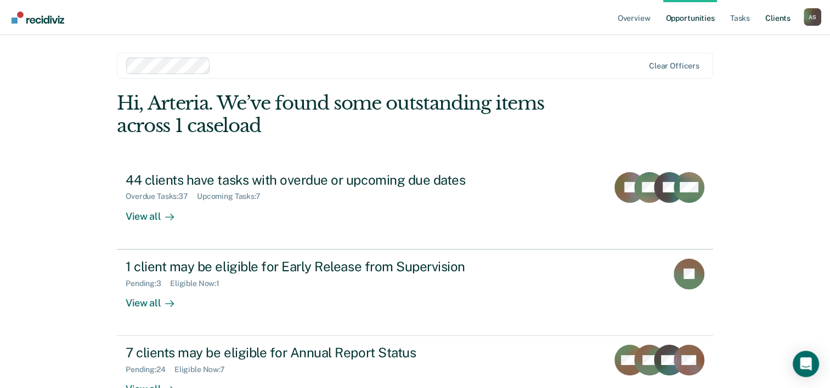
click at [775, 18] on link "Client s" at bounding box center [778, 17] width 30 height 35
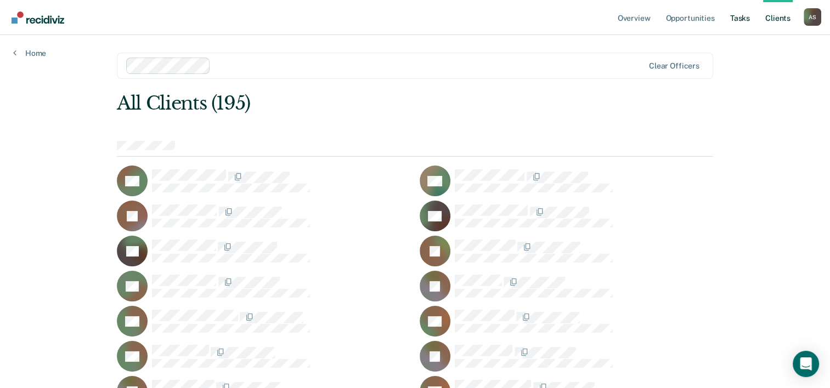
click at [740, 21] on link "Tasks" at bounding box center [740, 17] width 24 height 35
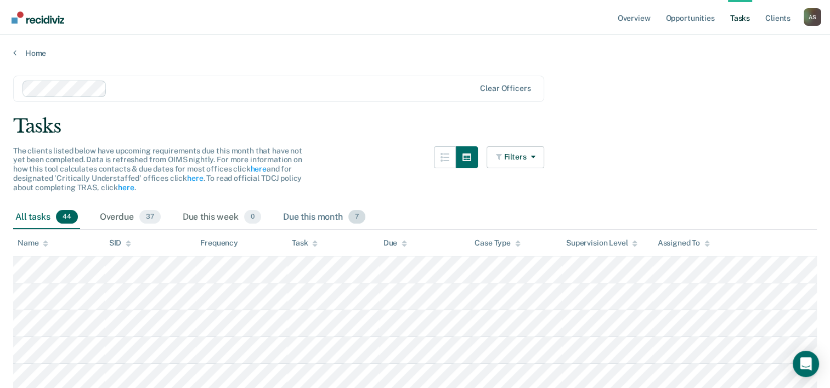
click at [314, 222] on div "Due this month 7" at bounding box center [324, 218] width 87 height 24
click at [315, 216] on div "Due this month 7" at bounding box center [324, 218] width 87 height 24
click at [625, 20] on link "Overview" at bounding box center [634, 17] width 37 height 35
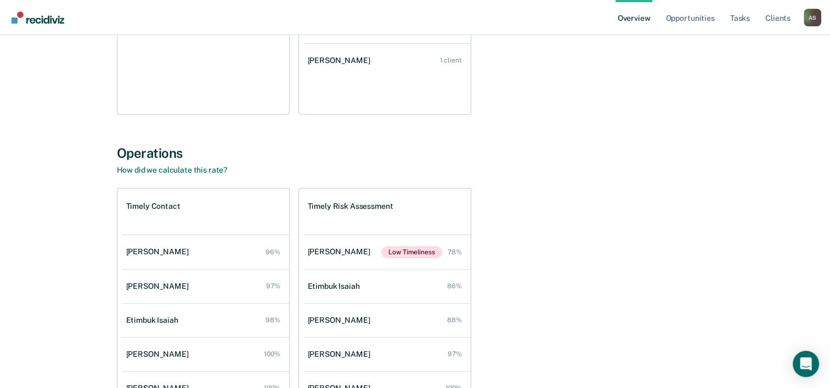
scroll to position [268, 0]
click at [211, 168] on link "How did we calculate this rate?" at bounding box center [172, 169] width 111 height 9
drag, startPoint x: 827, startPoint y: 163, endPoint x: 830, endPoint y: 172, distance: 9.7
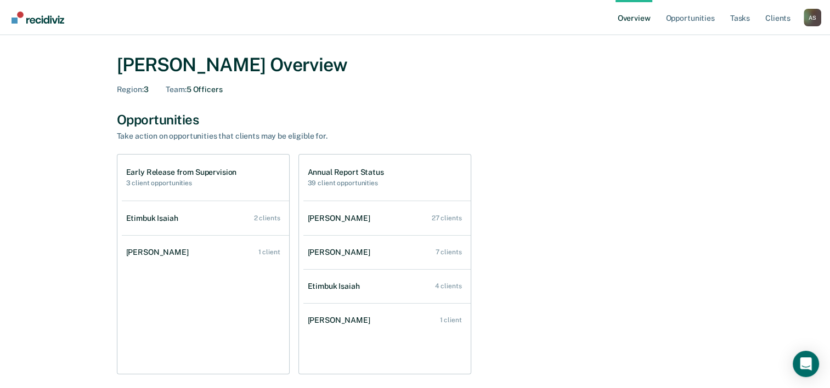
scroll to position [0, 0]
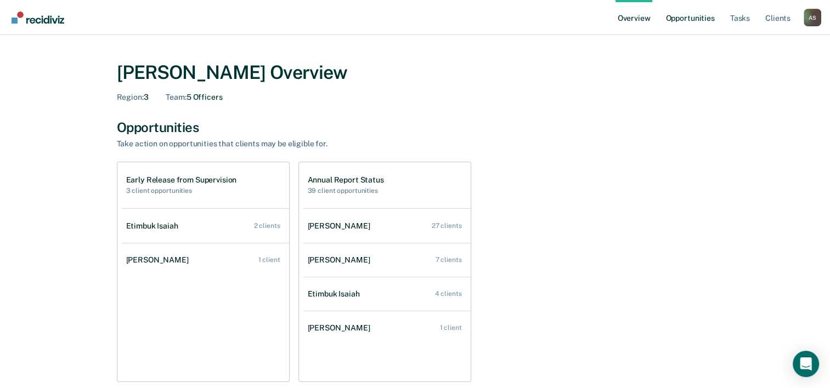
click at [681, 22] on link "Opportunities" at bounding box center [689, 17] width 53 height 35
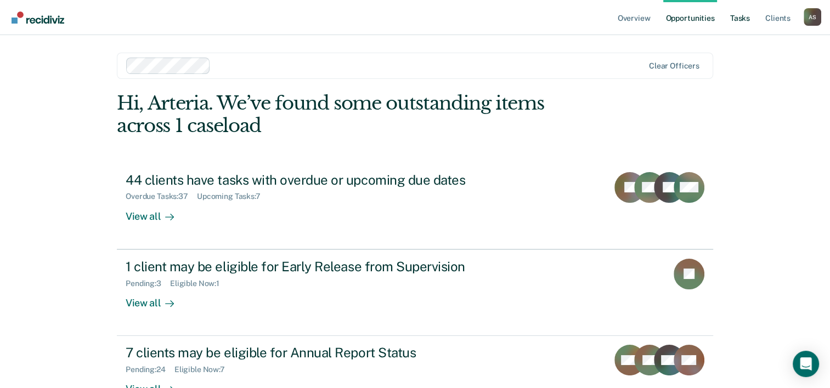
click at [730, 22] on link "Tasks" at bounding box center [740, 17] width 24 height 35
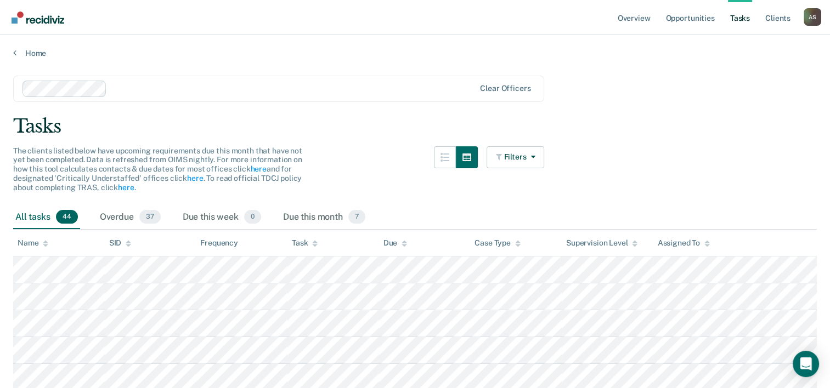
click at [663, 22] on ul "Overview Opportunities Tasks Client s" at bounding box center [710, 17] width 188 height 35
click at [621, 22] on link "Overview" at bounding box center [634, 17] width 37 height 35
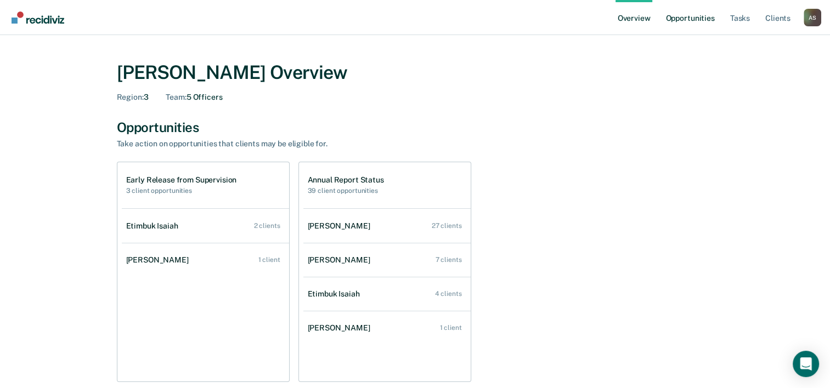
click at [689, 24] on link "Opportunities" at bounding box center [689, 17] width 53 height 35
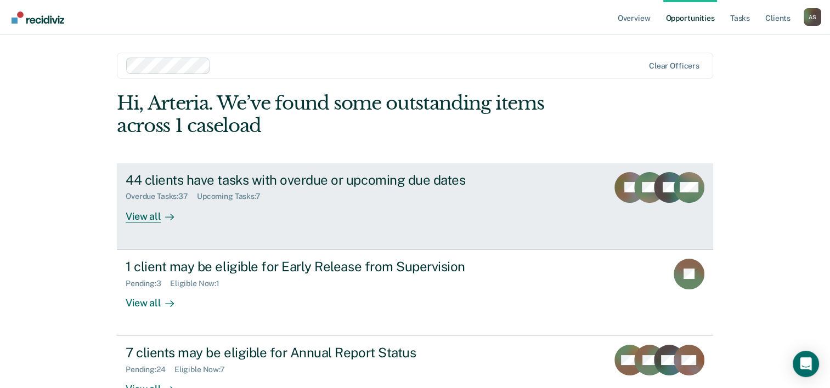
click at [199, 202] on div "44 clients have tasks with overdue or upcoming due dates Overdue Tasks : 37 Upc…" at bounding box center [332, 197] width 412 height 50
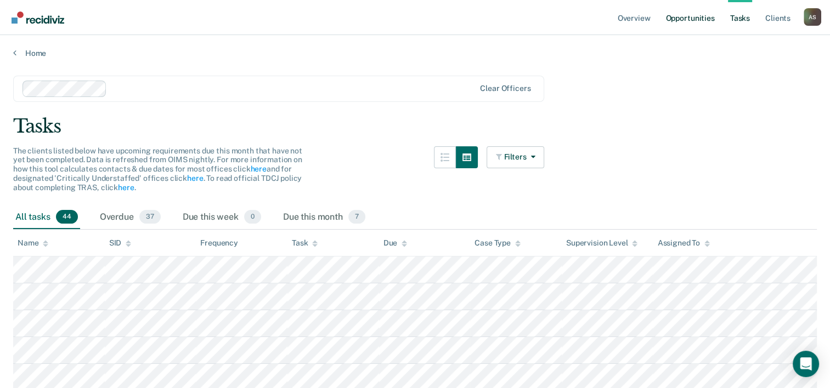
click at [677, 21] on link "Opportunities" at bounding box center [689, 17] width 53 height 35
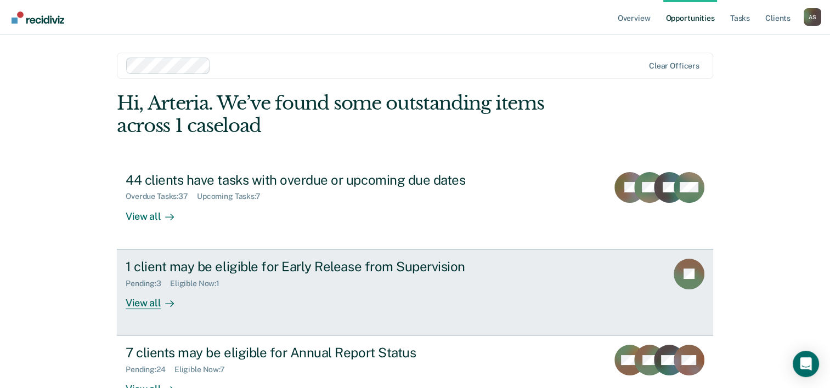
click at [263, 261] on div "1 client may be eligible for Early Release from Supervision" at bounding box center [318, 267] width 385 height 16
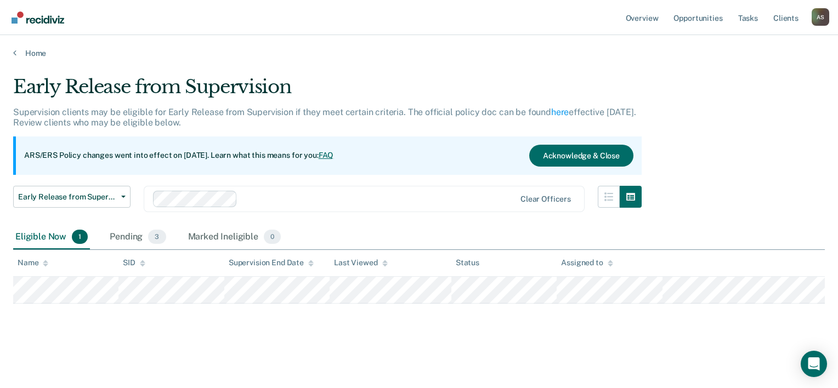
click at [18, 48] on div "Home" at bounding box center [419, 46] width 838 height 23
click at [15, 50] on link "Home" at bounding box center [419, 53] width 812 height 10
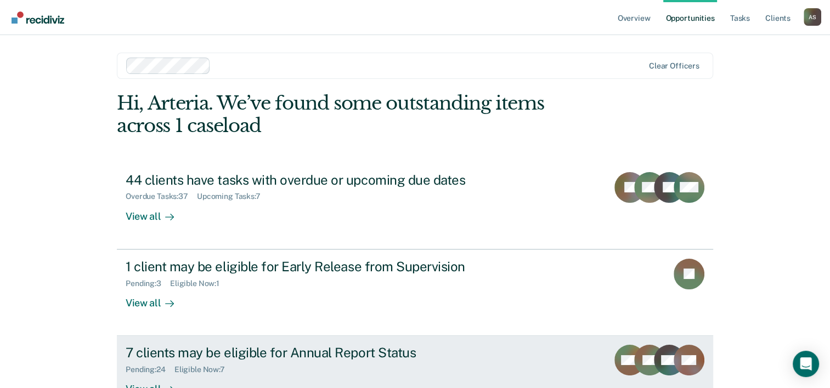
click at [258, 356] on div "7 clients may be eligible for Annual Report Status" at bounding box center [318, 353] width 385 height 16
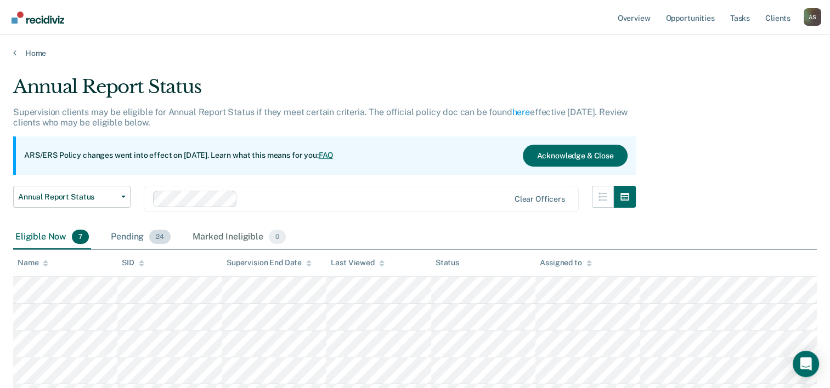
click at [144, 239] on div "Pending 24" at bounding box center [141, 238] width 64 height 24
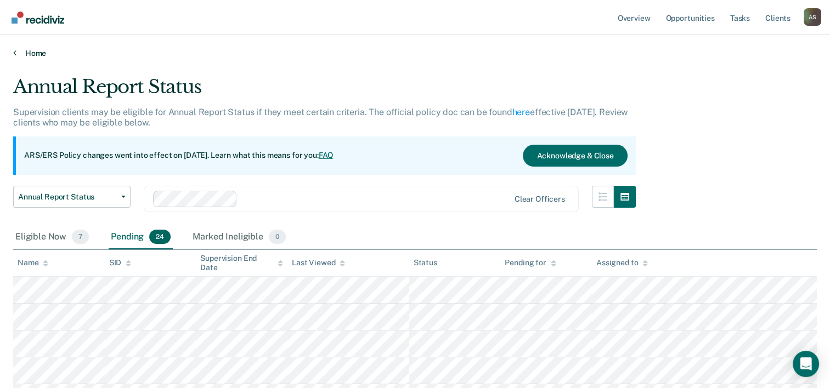
click at [19, 50] on link "Home" at bounding box center [415, 53] width 804 height 10
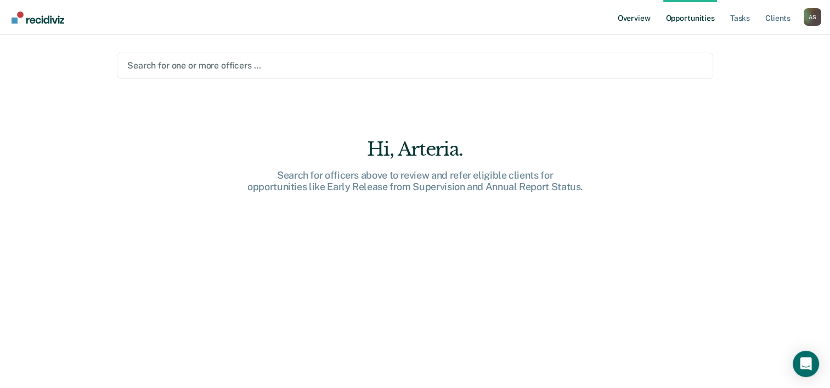
click at [641, 20] on link "Overview" at bounding box center [634, 17] width 37 height 35
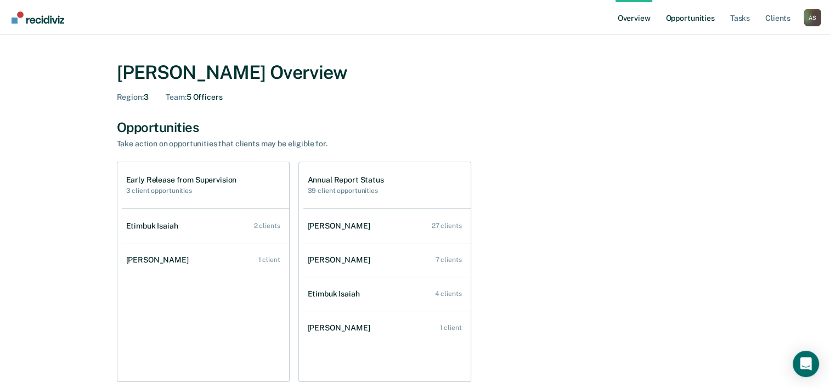
click at [701, 18] on link "Opportunities" at bounding box center [689, 17] width 53 height 35
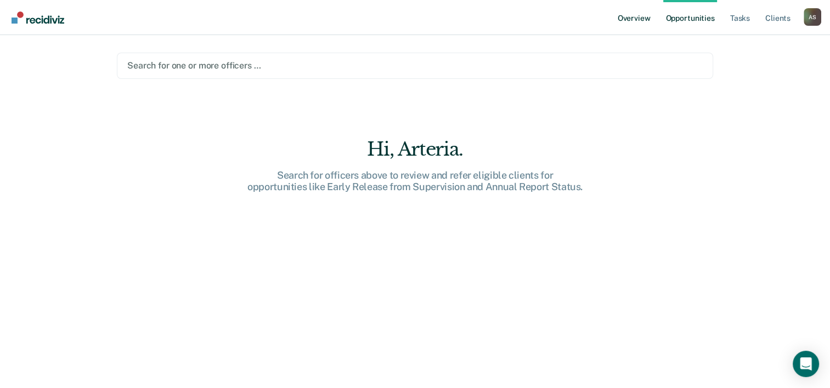
click at [632, 18] on link "Overview" at bounding box center [634, 17] width 37 height 35
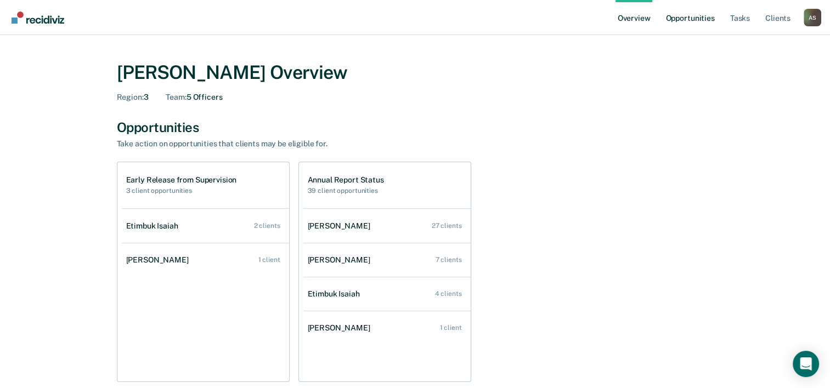
click at [687, 21] on link "Opportunities" at bounding box center [689, 17] width 53 height 35
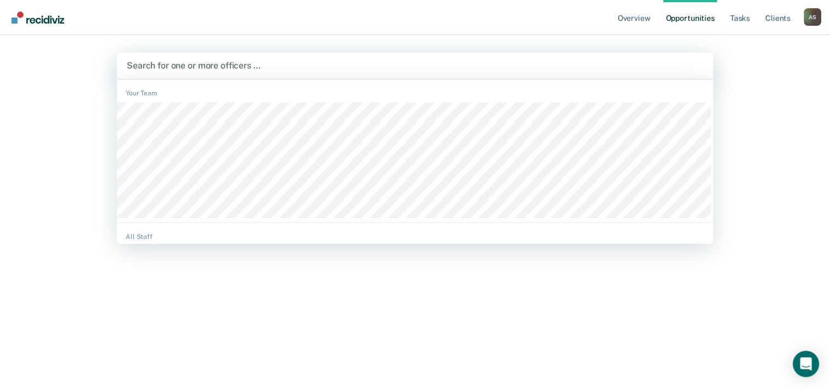
click at [203, 68] on div at bounding box center [415, 65] width 577 height 13
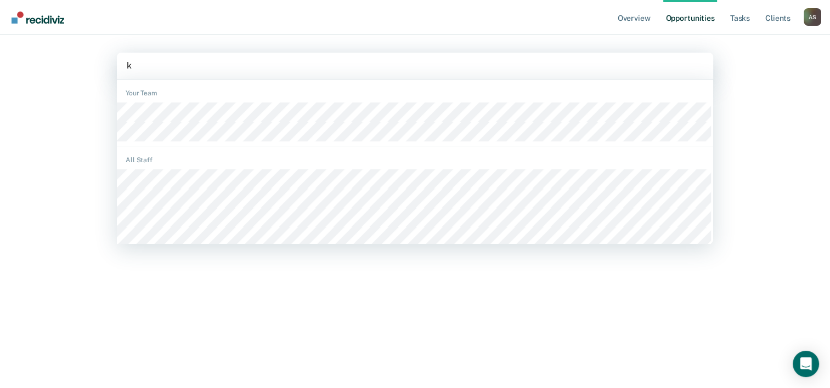
type input "ki"
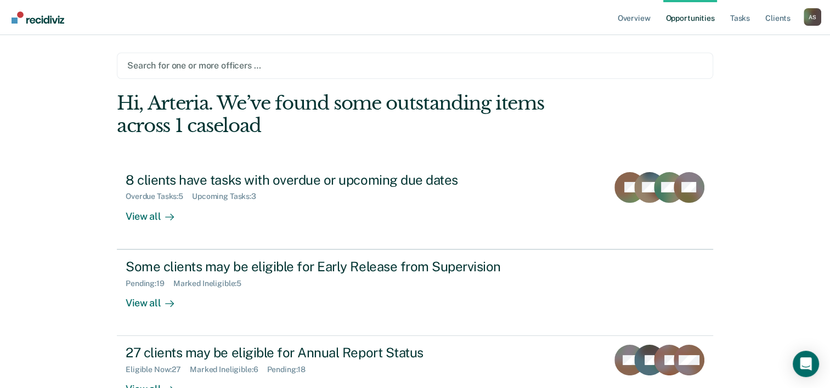
type input "g"
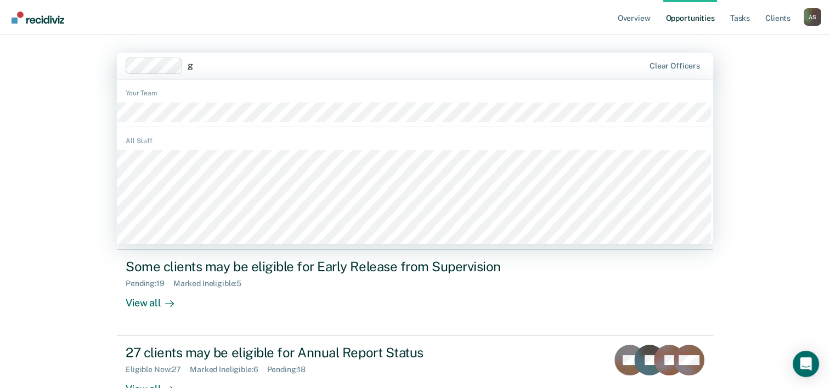
click at [180, 106] on div "Hi, Arteria. We’ve found some outstanding items across 1 caseload" at bounding box center [355, 114] width 477 height 45
click at [176, 112] on div "Hi, Arteria. We’ve found some outstanding items across 1 caseload" at bounding box center [355, 114] width 477 height 45
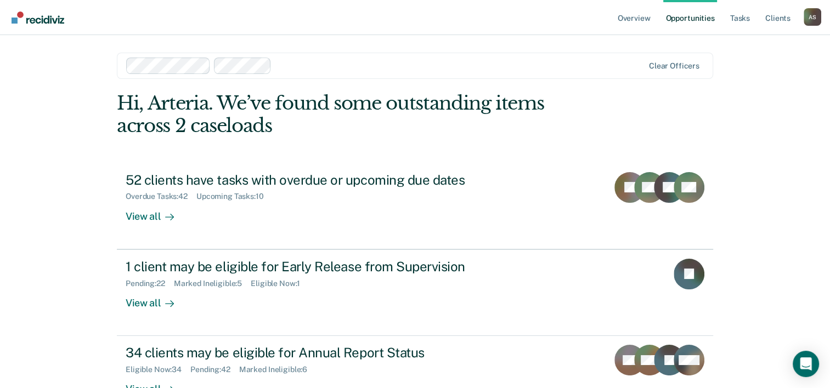
click at [169, 114] on div "Hi, Arteria. We’ve found some outstanding items across 2 caseloads" at bounding box center [355, 114] width 477 height 45
click at [197, 63] on div at bounding box center [415, 65] width 576 height 13
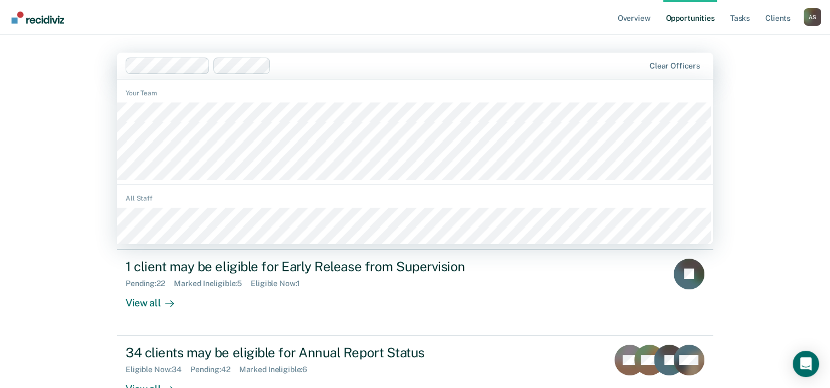
click at [801, 161] on div "Overview Opportunities Tasks Client s [PERSON_NAME] A S Profile How it works Lo…" at bounding box center [415, 233] width 830 height 466
click at [776, 211] on div "Overview Opportunities Tasks Client s [PERSON_NAME] A S Profile How it works Lo…" at bounding box center [415, 233] width 830 height 466
click at [423, 302] on div "1 client may be eligible for Early Release from Supervision Pending : 22 Marked…" at bounding box center [332, 284] width 412 height 50
click at [400, 280] on div "Overview Opportunities Tasks Client s [PERSON_NAME] A S Profile How it works Lo…" at bounding box center [415, 233] width 830 height 466
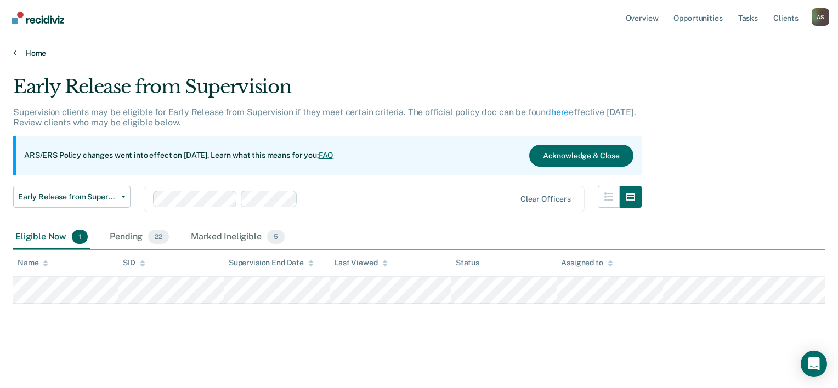
click at [18, 50] on link "Home" at bounding box center [419, 53] width 812 height 10
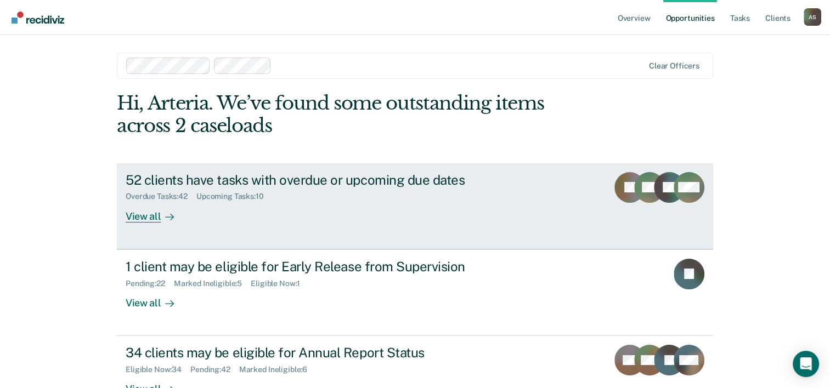
click at [278, 185] on div "52 clients have tasks with overdue or upcoming due dates" at bounding box center [318, 180] width 385 height 16
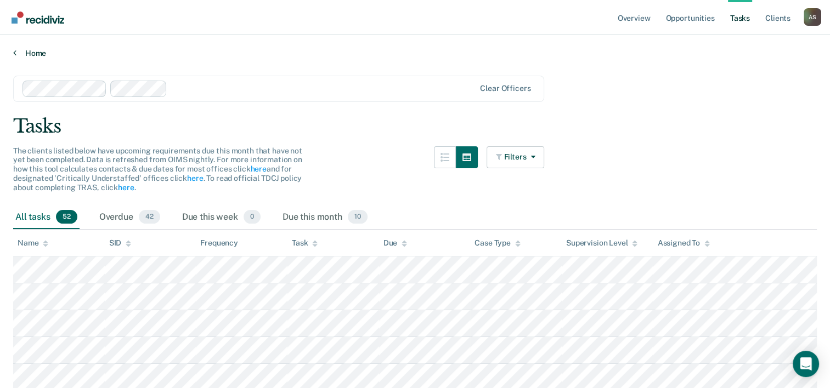
click at [17, 55] on link "Home" at bounding box center [415, 53] width 804 height 10
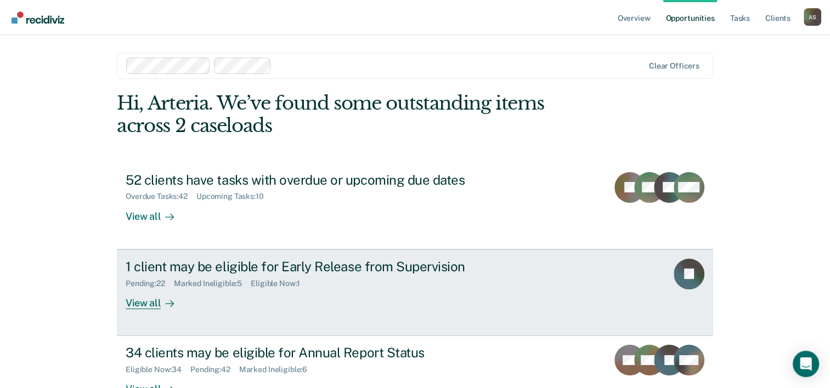
click at [248, 271] on div "1 client may be eligible for Early Release from Supervision" at bounding box center [318, 267] width 385 height 16
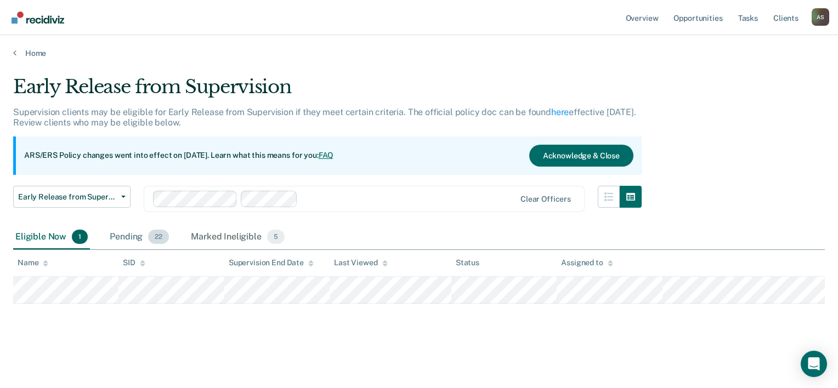
click at [137, 235] on div "Pending 22" at bounding box center [140, 238] width 64 height 24
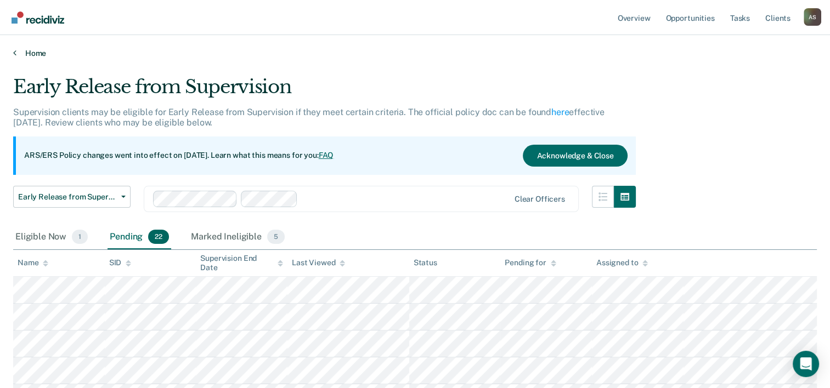
click at [16, 55] on link "Home" at bounding box center [415, 53] width 804 height 10
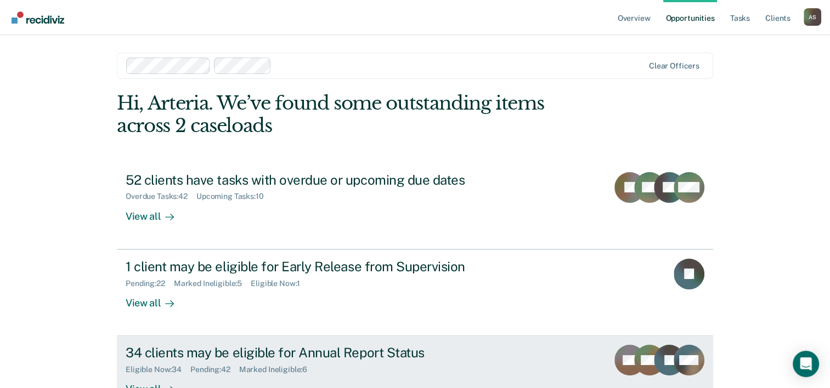
click at [298, 353] on div "34 clients may be eligible for Annual Report Status" at bounding box center [318, 353] width 385 height 16
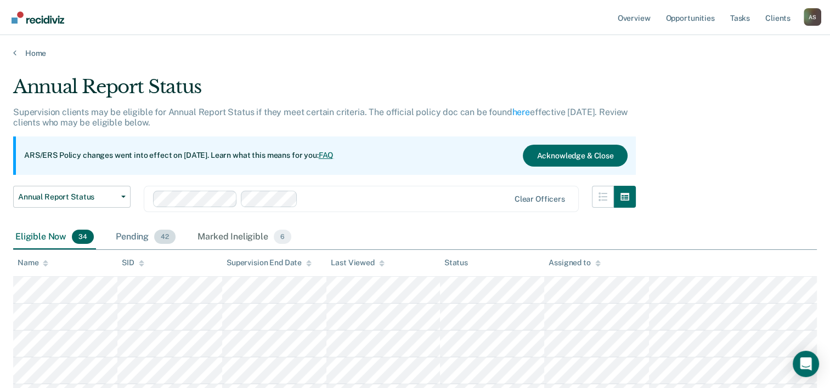
click at [155, 234] on span "42" at bounding box center [164, 237] width 21 height 14
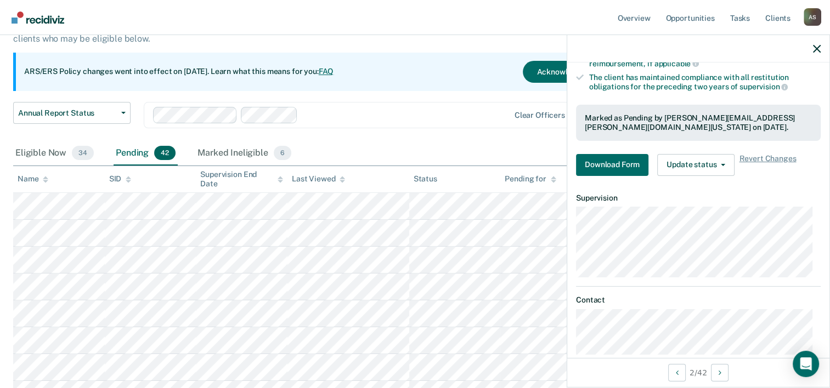
scroll to position [185, 0]
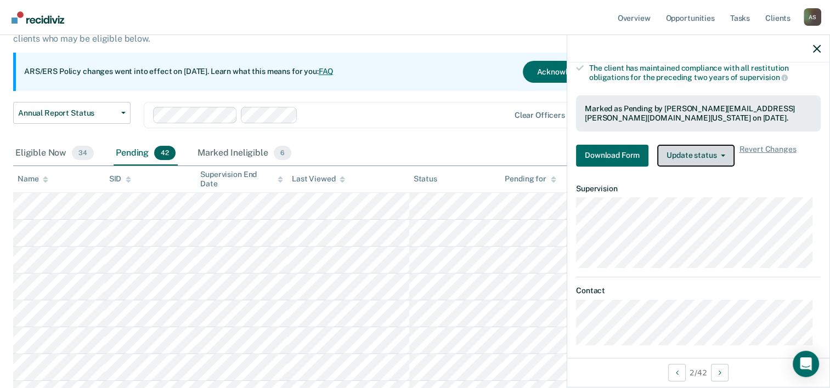
click at [714, 154] on button "Update status" at bounding box center [695, 156] width 77 height 22
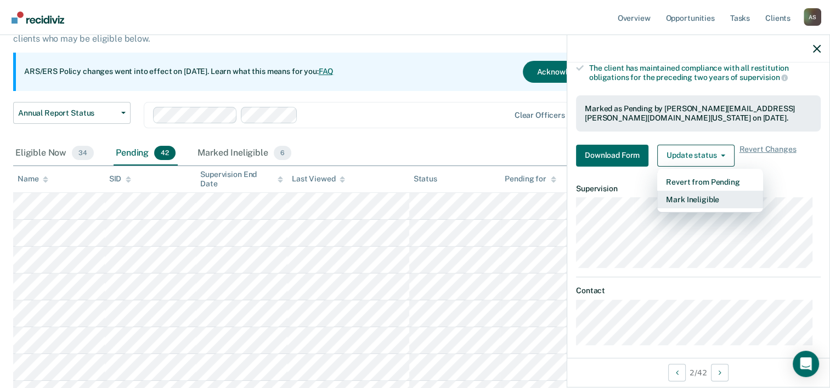
click at [694, 192] on button "Mark Ineligible" at bounding box center [710, 200] width 106 height 18
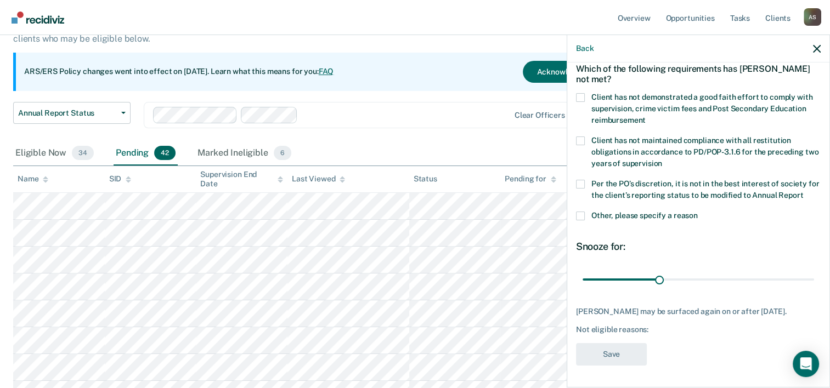
scroll to position [72, 0]
click at [578, 93] on span at bounding box center [580, 97] width 9 height 9
click at [646, 116] on input "Client has not demonstrated a good faith effort to comply with supervision, cri…" at bounding box center [646, 116] width 0 height 0
click at [582, 180] on span at bounding box center [580, 184] width 9 height 9
click at [803, 192] on input "Per the PO’s discretion, it is not in the best interest of society for the clie…" at bounding box center [803, 192] width 0 height 0
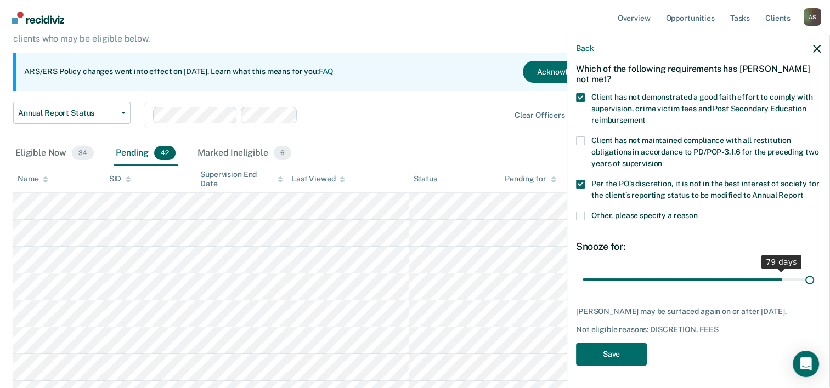
drag, startPoint x: 656, startPoint y: 271, endPoint x: 813, endPoint y: 259, distance: 156.8
type input "90"
click at [813, 271] on input "range" at bounding box center [699, 280] width 232 height 19
click at [623, 355] on button "Save" at bounding box center [611, 354] width 71 height 22
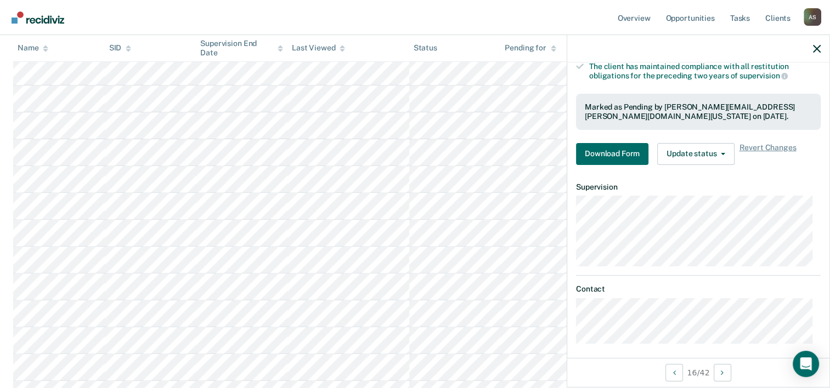
scroll to position [189, 0]
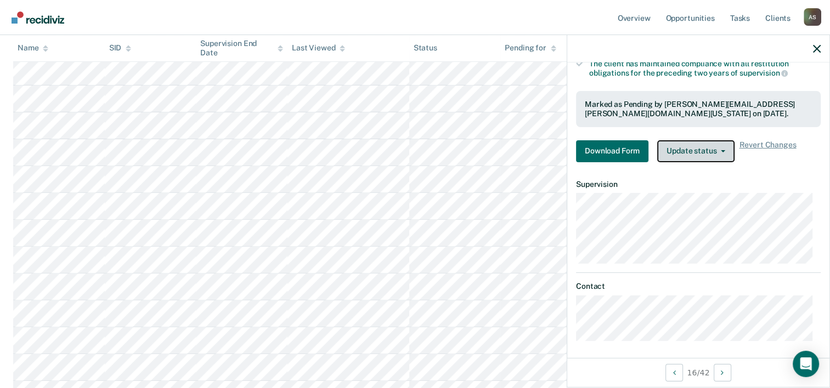
click at [690, 147] on button "Update status" at bounding box center [695, 151] width 77 height 22
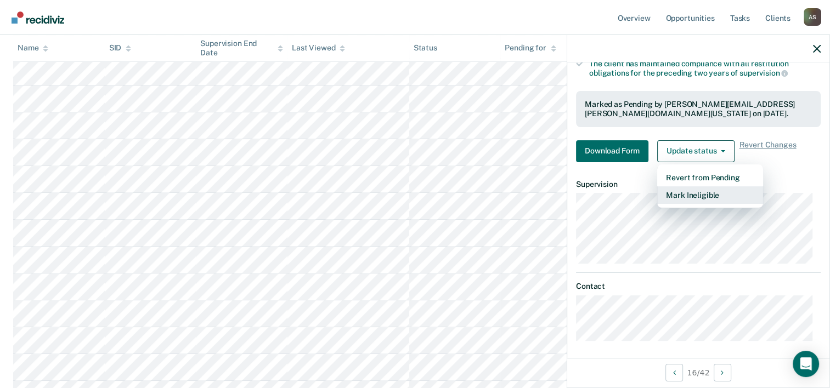
click at [687, 194] on button "Mark Ineligible" at bounding box center [710, 196] width 106 height 18
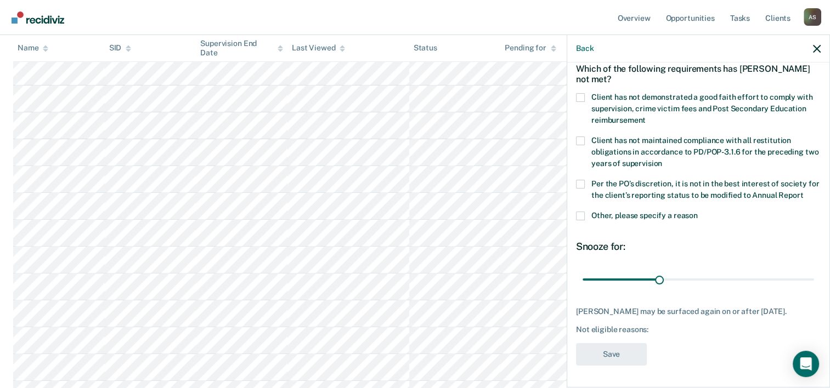
scroll to position [63, 0]
drag, startPoint x: 656, startPoint y: 279, endPoint x: 692, endPoint y: 162, distance: 121.8
type input "90"
click at [814, 271] on input "range" at bounding box center [699, 280] width 232 height 19
click at [577, 93] on span at bounding box center [580, 97] width 9 height 9
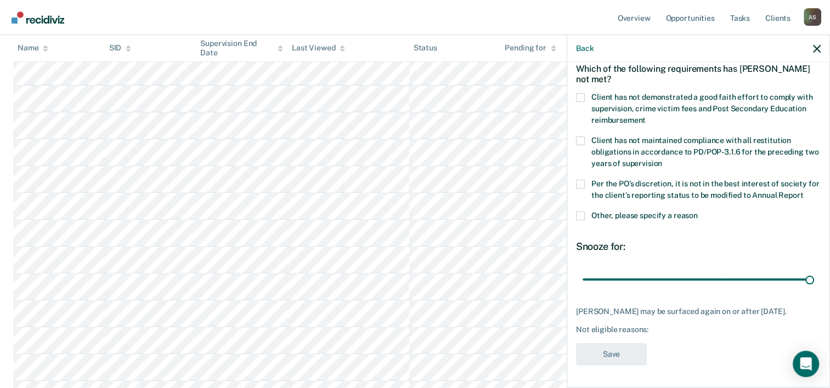
click at [646, 116] on input "Client has not demonstrated a good faith effort to comply with supervision, cri…" at bounding box center [646, 116] width 0 height 0
click at [579, 166] on div "Client has not maintained compliance with all restitution obligations in accord…" at bounding box center [698, 158] width 245 height 43
click at [576, 180] on span at bounding box center [580, 184] width 9 height 9
click at [803, 192] on input "Per the PO’s discretion, it is not in the best interest of society for the clie…" at bounding box center [803, 192] width 0 height 0
click at [604, 357] on button "Save" at bounding box center [611, 354] width 71 height 22
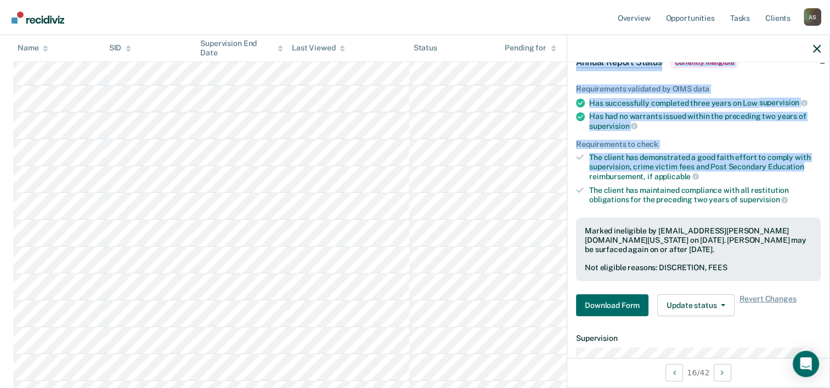
drag, startPoint x: 838, startPoint y: 125, endPoint x: 841, endPoint y: 54, distance: 70.3
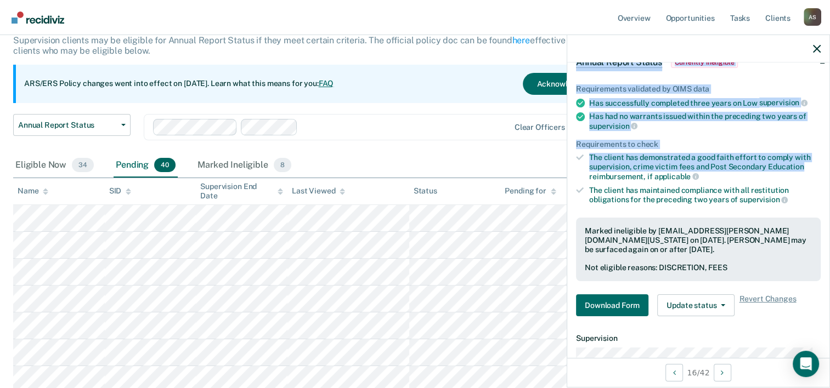
scroll to position [77, 0]
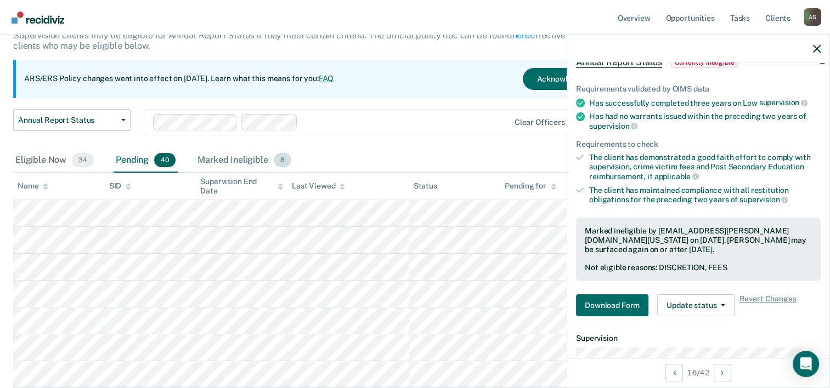
click at [223, 161] on div "Marked Ineligible 8" at bounding box center [244, 161] width 98 height 24
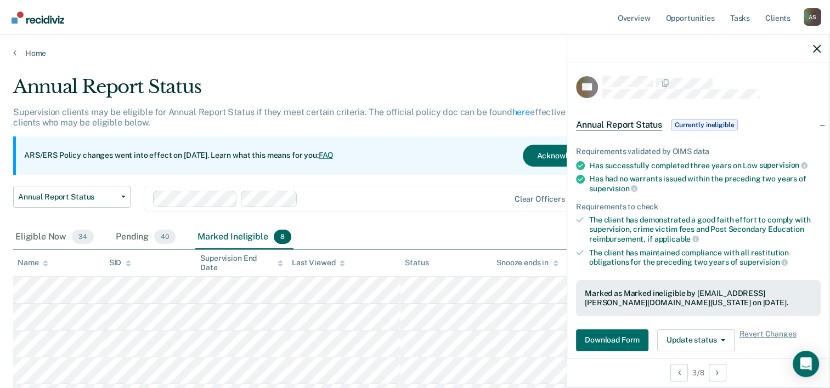
scroll to position [184, 0]
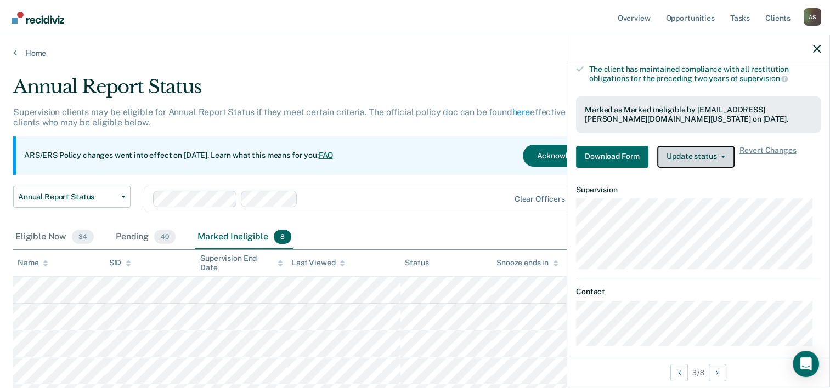
click at [696, 154] on button "Update status" at bounding box center [695, 157] width 77 height 22
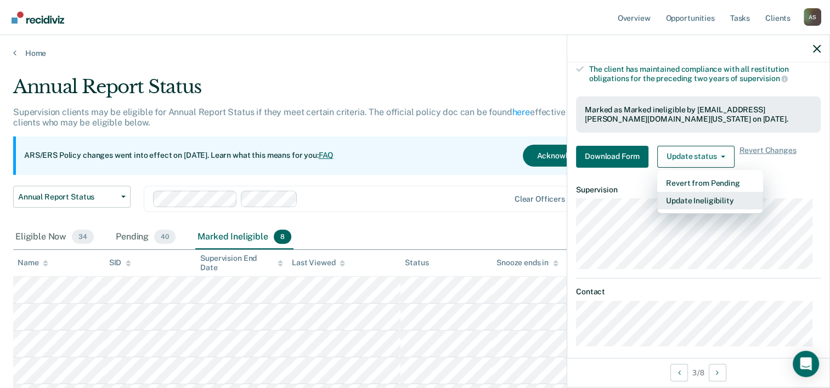
click at [717, 198] on button "Update Ineligibility" at bounding box center [710, 201] width 106 height 18
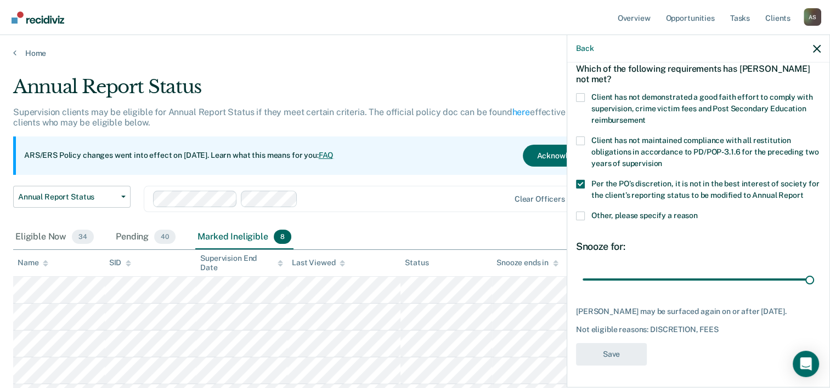
scroll to position [72, 0]
click at [580, 180] on span at bounding box center [580, 184] width 9 height 9
click at [803, 192] on input "Per the PO’s discretion, it is not in the best interest of society for the clie…" at bounding box center [803, 192] width 0 height 0
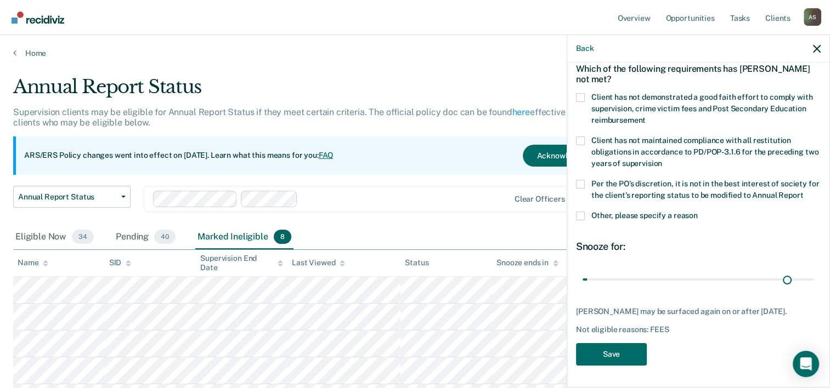
click at [580, 180] on span at bounding box center [580, 184] width 9 height 9
click at [803, 192] on input "Per the PO’s discretion, it is not in the best interest of society for the clie…" at bounding box center [803, 192] width 0 height 0
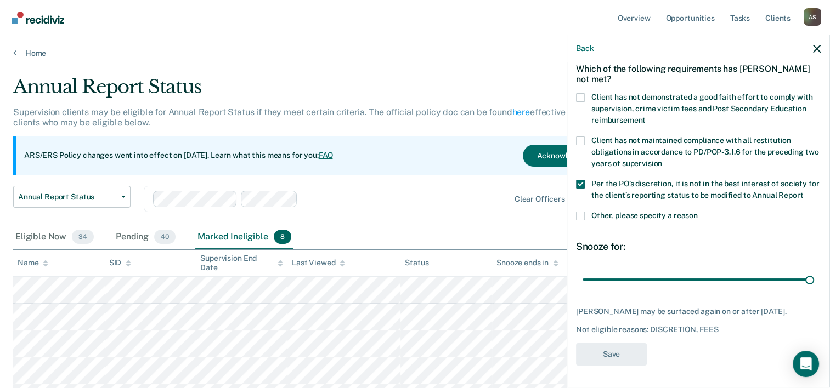
click at [812, 50] on div "Back" at bounding box center [698, 48] width 262 height 27
click at [814, 50] on icon "button" at bounding box center [817, 49] width 8 height 8
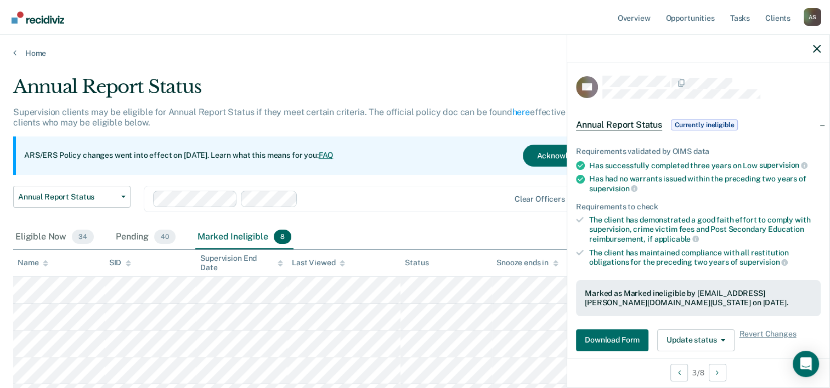
click at [416, 215] on div "Annual Report Status Early Release from Supervision Annual Report Status Clear …" at bounding box center [324, 206] width 623 height 40
click at [414, 205] on div at bounding box center [331, 199] width 357 height 16
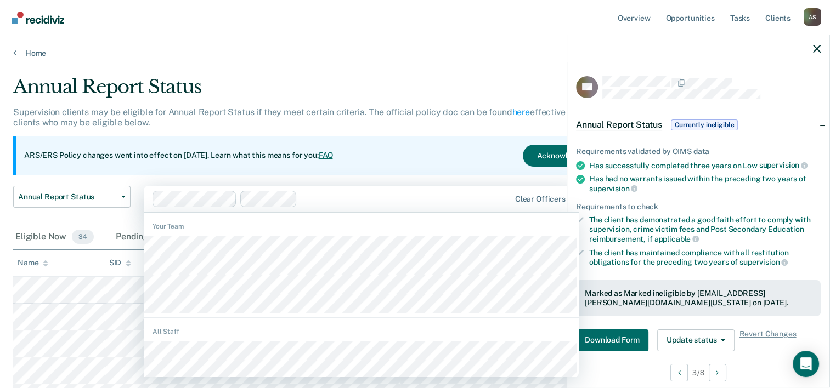
click at [388, 80] on div "Annual Report Status" at bounding box center [324, 91] width 623 height 31
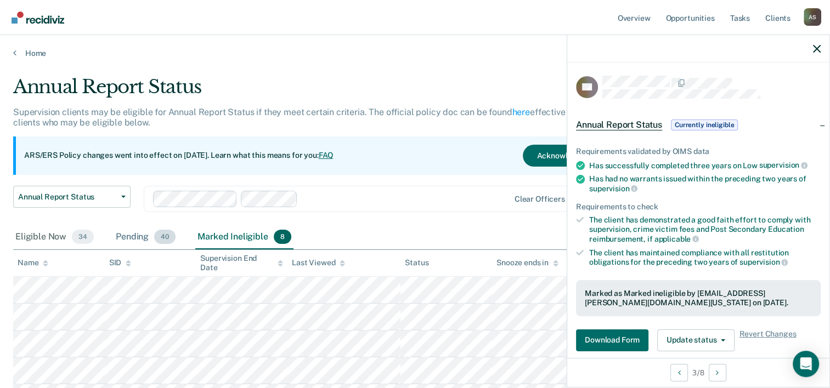
click at [126, 239] on div "Pending 40" at bounding box center [146, 238] width 64 height 24
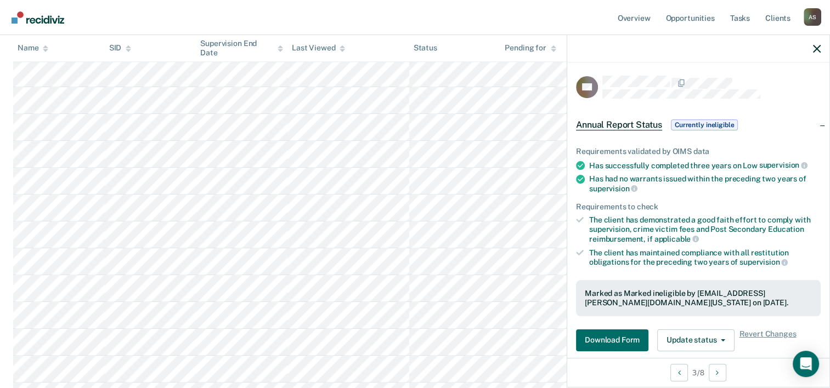
scroll to position [711, 0]
click at [717, 343] on button "Update status" at bounding box center [695, 341] width 77 height 22
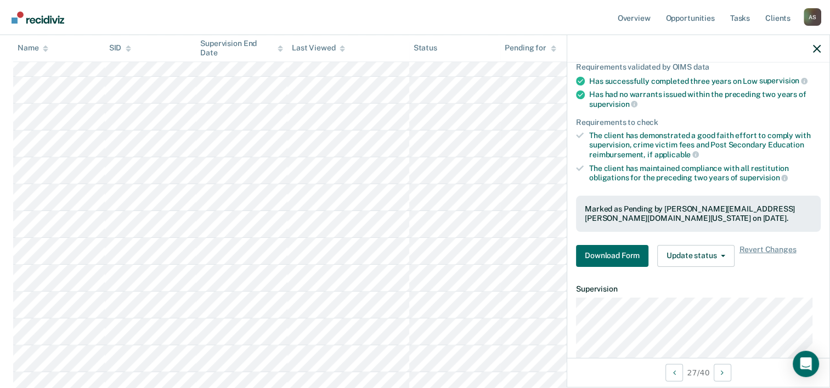
scroll to position [88, 0]
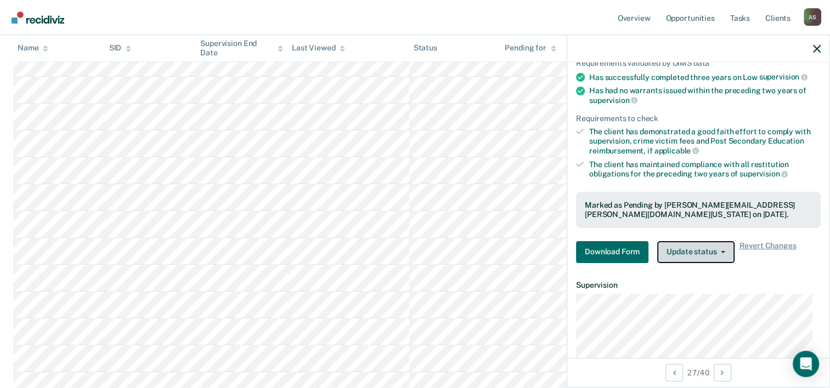
click at [719, 251] on button "Update status" at bounding box center [695, 252] width 77 height 22
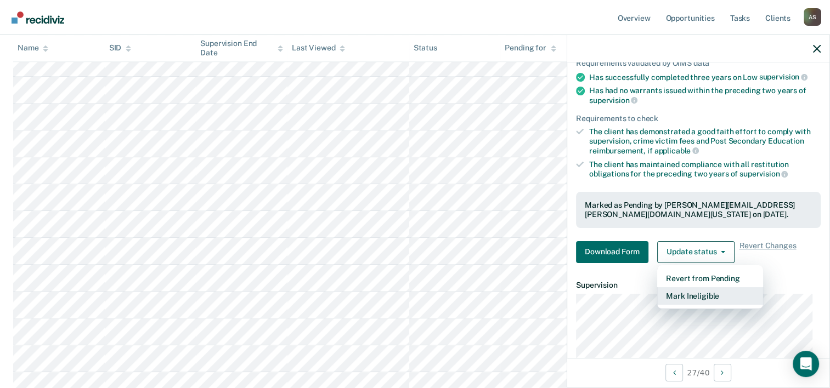
click at [707, 292] on button "Mark Ineligible" at bounding box center [710, 297] width 106 height 18
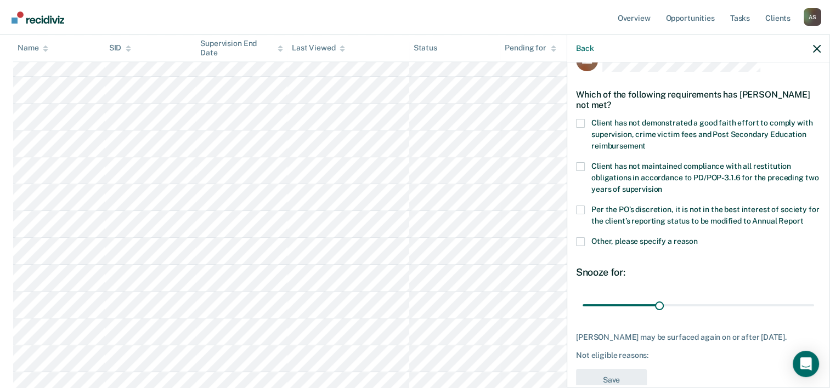
scroll to position [26, 0]
click at [579, 121] on span at bounding box center [580, 124] width 9 height 9
click at [646, 143] on input "Client has not demonstrated a good faith effort to comply with supervision, cri…" at bounding box center [646, 143] width 0 height 0
click at [583, 210] on span at bounding box center [580, 210] width 9 height 9
click at [803, 218] on input "Per the PO’s discretion, it is not in the best interest of society for the clie…" at bounding box center [803, 218] width 0 height 0
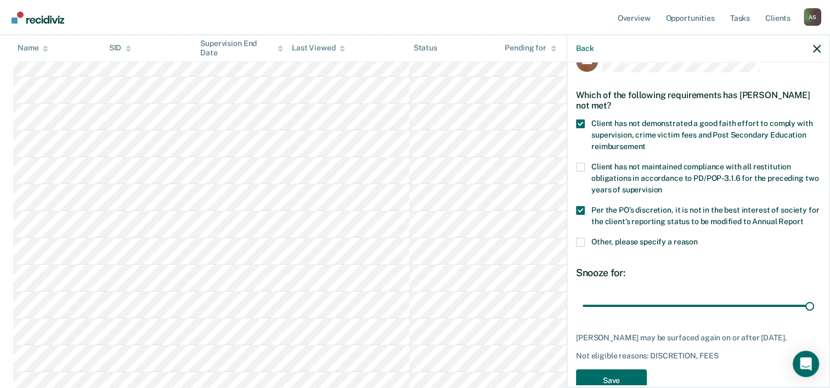
drag, startPoint x: 652, startPoint y: 316, endPoint x: 838, endPoint y: 291, distance: 187.6
type input "90"
click at [814, 297] on input "range" at bounding box center [699, 306] width 232 height 19
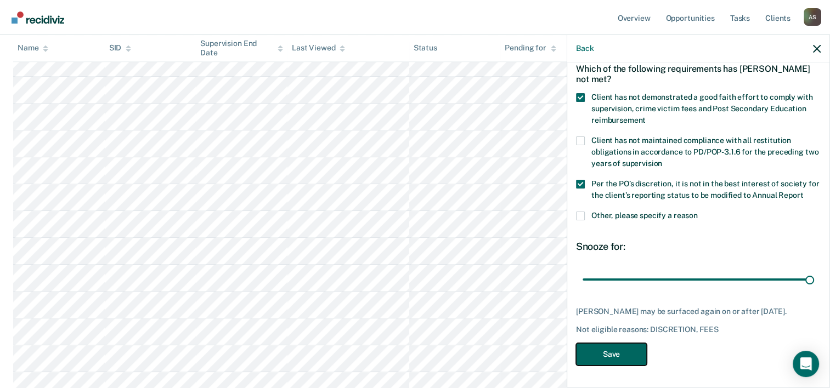
click at [600, 350] on button "Save" at bounding box center [611, 354] width 71 height 22
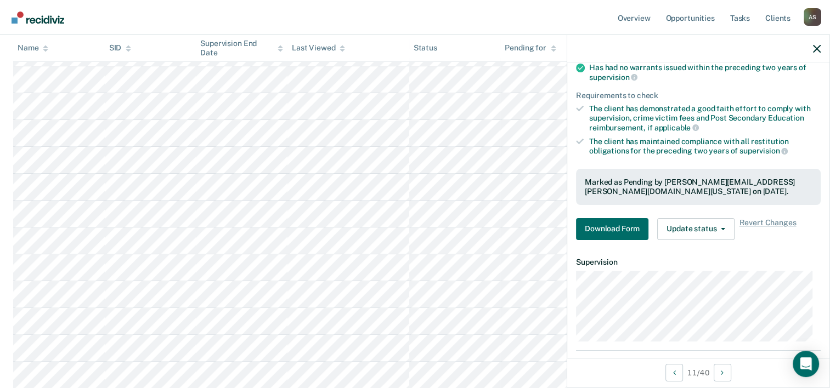
scroll to position [125, 0]
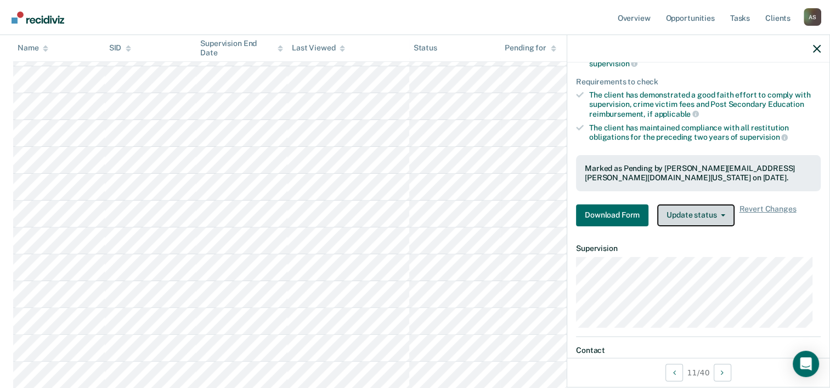
click at [716, 215] on button "Update status" at bounding box center [695, 216] width 77 height 22
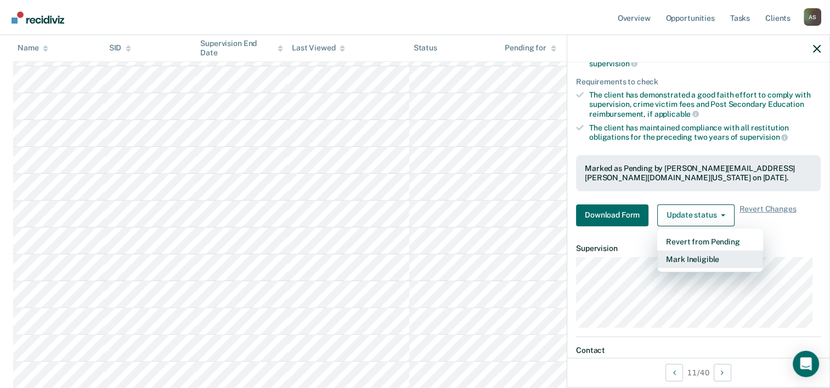
click at [698, 252] on button "Mark Ineligible" at bounding box center [710, 260] width 106 height 18
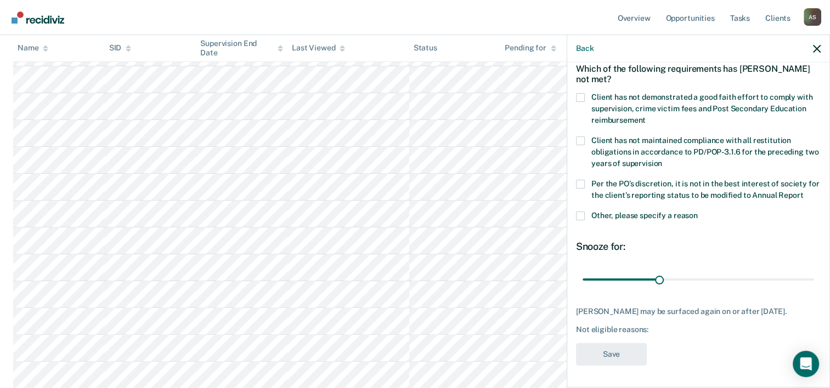
click at [581, 93] on span at bounding box center [580, 97] width 9 height 9
click at [646, 116] on input "Client has not demonstrated a good faith effort to comply with supervision, cri…" at bounding box center [646, 116] width 0 height 0
click at [582, 180] on span at bounding box center [580, 184] width 9 height 9
click at [803, 192] on input "Per the PO’s discretion, it is not in the best interest of society for the clie…" at bounding box center [803, 192] width 0 height 0
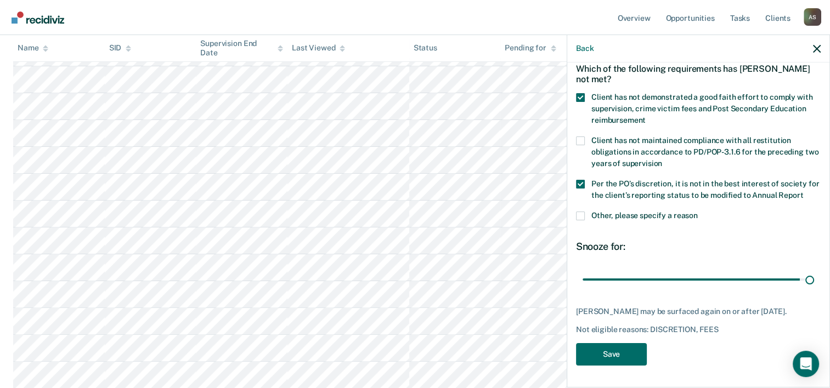
drag, startPoint x: 656, startPoint y: 281, endPoint x: 838, endPoint y: 278, distance: 181.6
type input "90"
click at [814, 278] on input "range" at bounding box center [699, 280] width 232 height 19
click at [595, 364] on button "Save" at bounding box center [611, 354] width 71 height 22
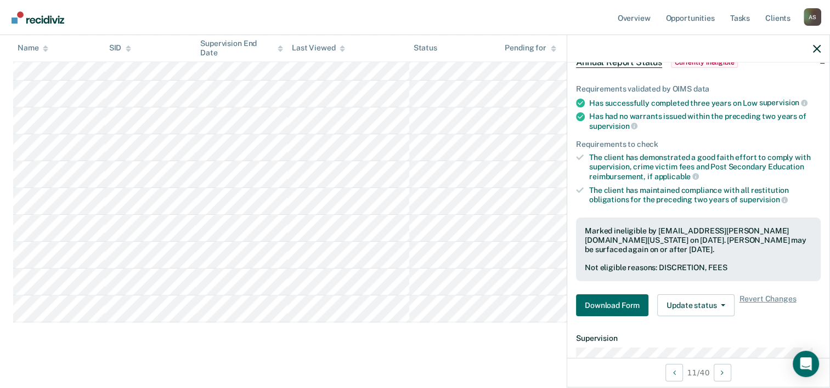
scroll to position [988, 0]
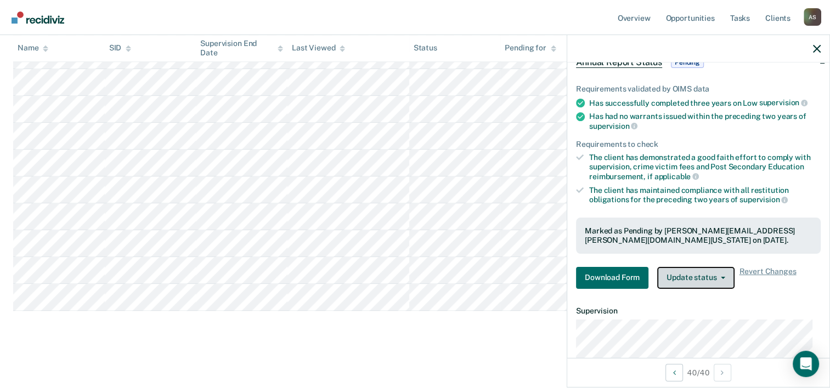
click at [700, 280] on button "Update status" at bounding box center [695, 278] width 77 height 22
click at [810, 288] on div "Requirements validated by OIMS data Has successfully completed three years on L…" at bounding box center [698, 182] width 262 height 231
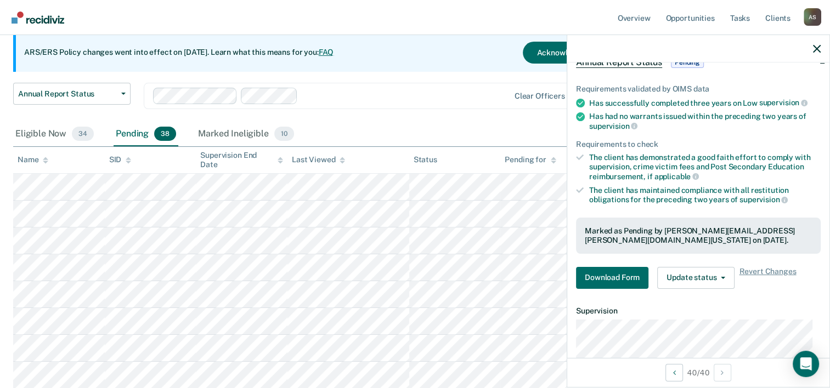
scroll to position [93, 0]
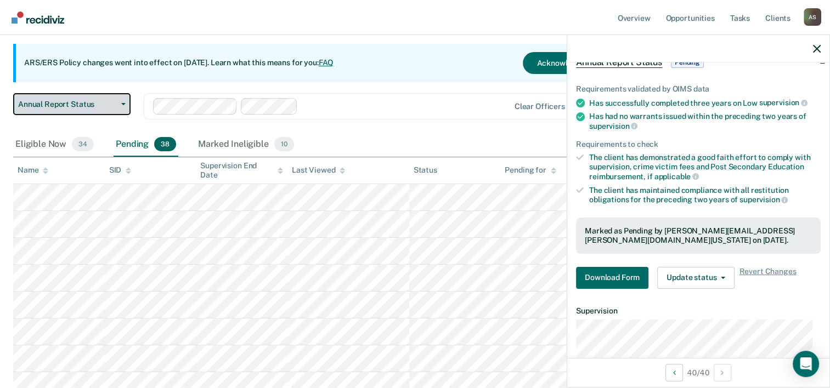
click at [117, 102] on button "Annual Report Status" at bounding box center [71, 104] width 117 height 22
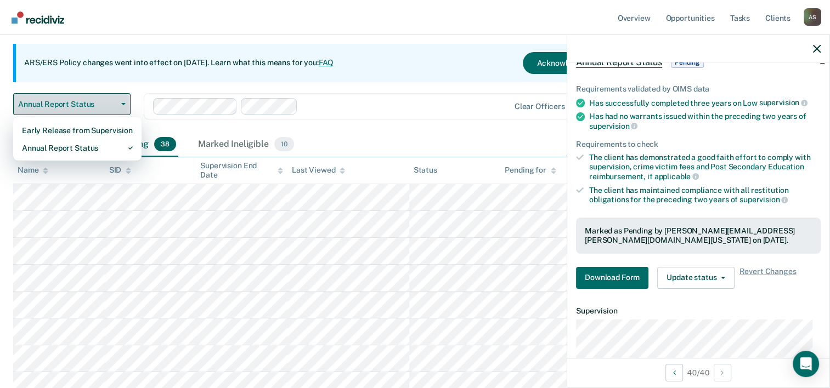
click at [119, 101] on button "Annual Report Status" at bounding box center [71, 104] width 117 height 22
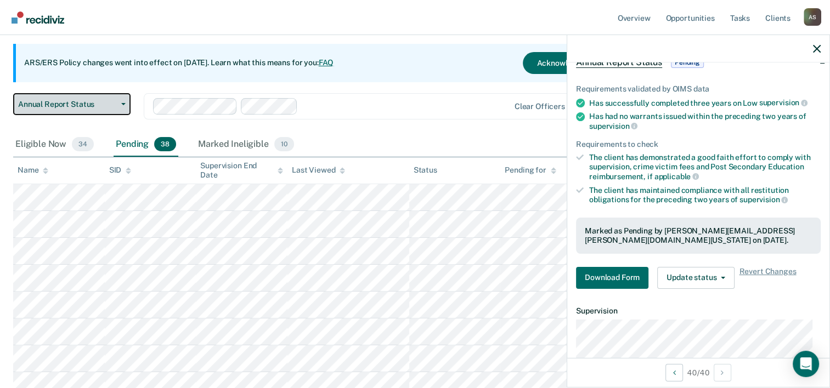
click at [119, 101] on button "Annual Report Status" at bounding box center [71, 104] width 117 height 22
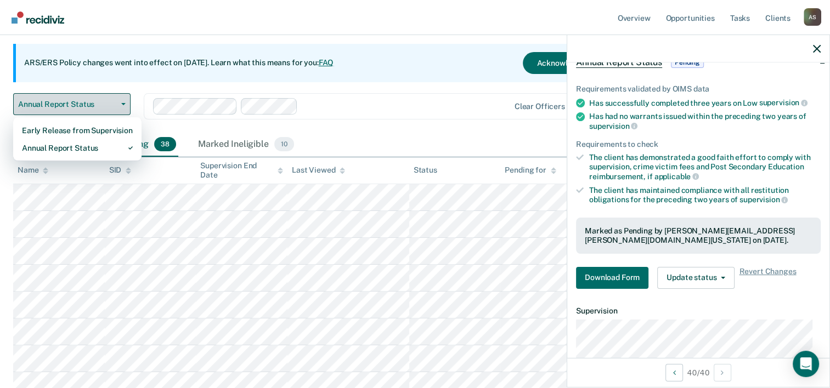
click at [119, 101] on button "Annual Report Status" at bounding box center [71, 104] width 117 height 22
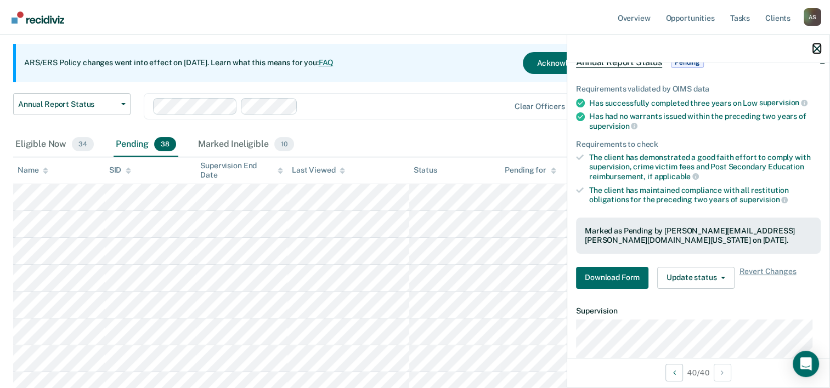
click at [817, 49] on icon "button" at bounding box center [817, 49] width 8 height 8
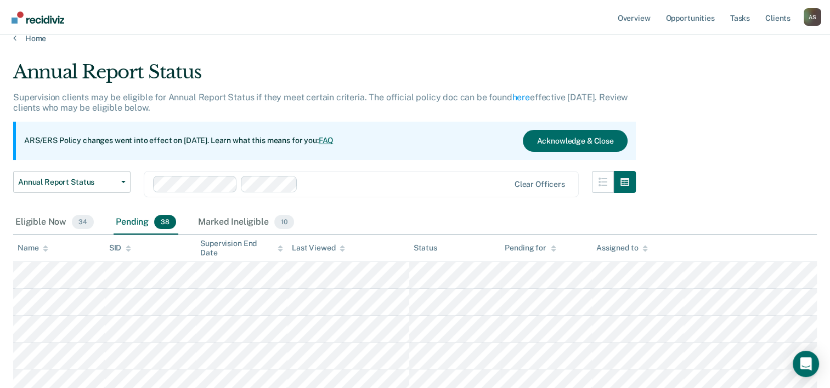
scroll to position [0, 0]
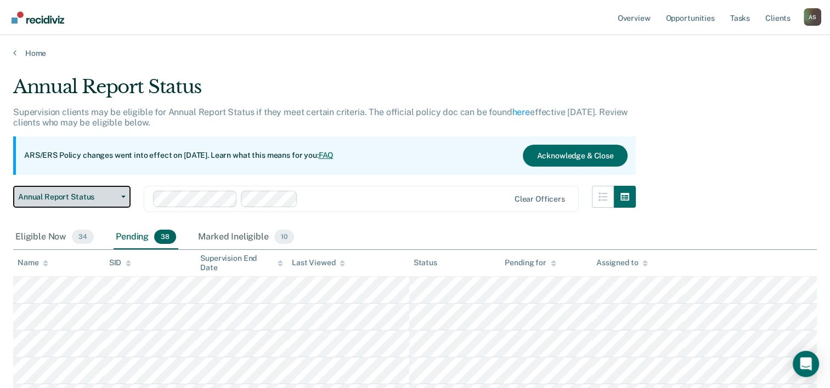
click at [64, 198] on span "Annual Report Status" at bounding box center [67, 197] width 99 height 9
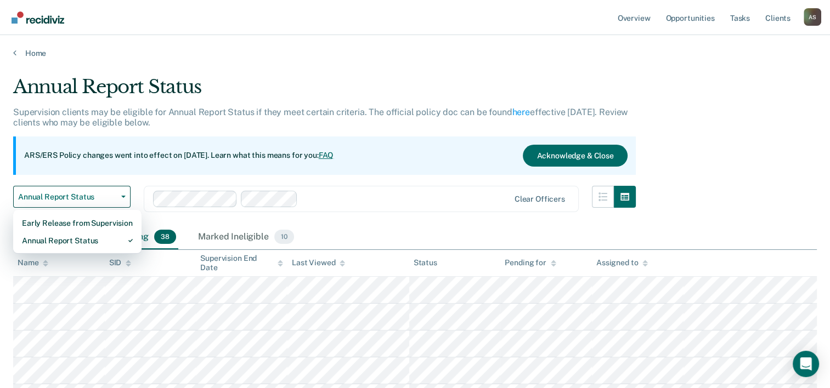
click at [49, 249] on div "Early Release from Supervision Annual Report Status" at bounding box center [77, 232] width 128 height 44
click at [368, 235] on div "Eligible Now 34 Pending 38 Marked Ineligible 10" at bounding box center [415, 238] width 804 height 25
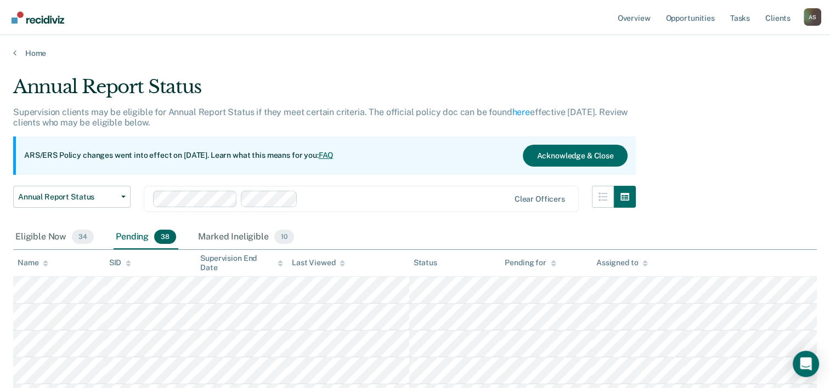
click at [131, 238] on div "Pending 38" at bounding box center [146, 238] width 65 height 24
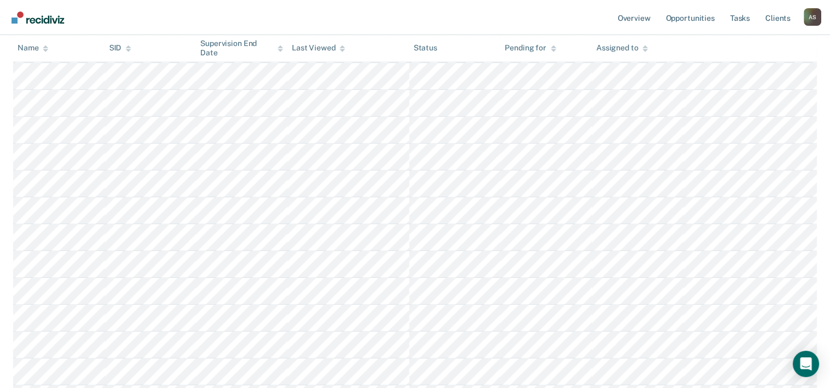
scroll to position [730, 0]
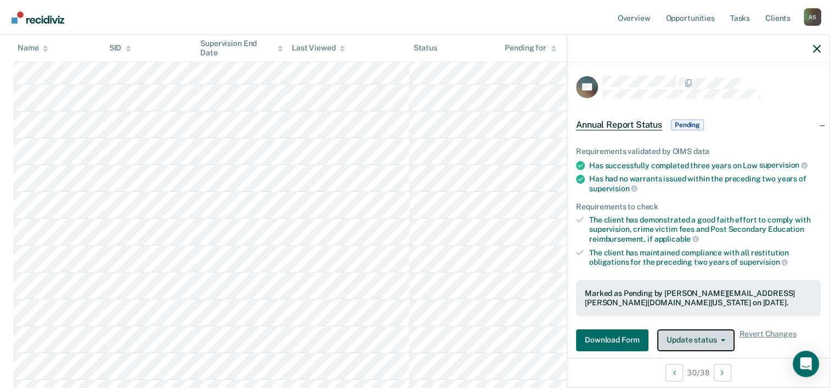
click at [706, 339] on button "Update status" at bounding box center [695, 341] width 77 height 22
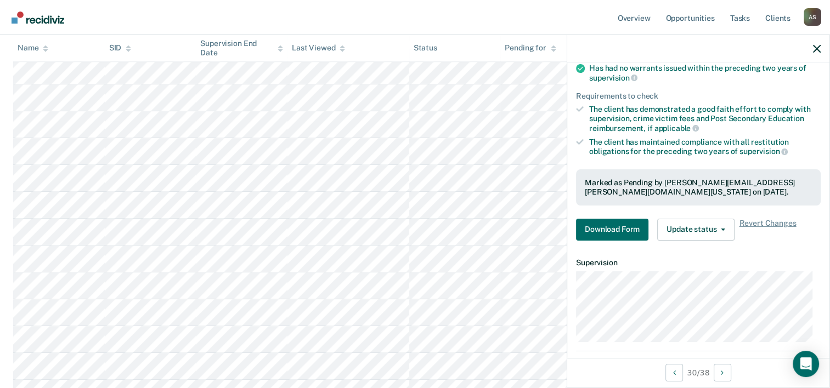
scroll to position [114, 0]
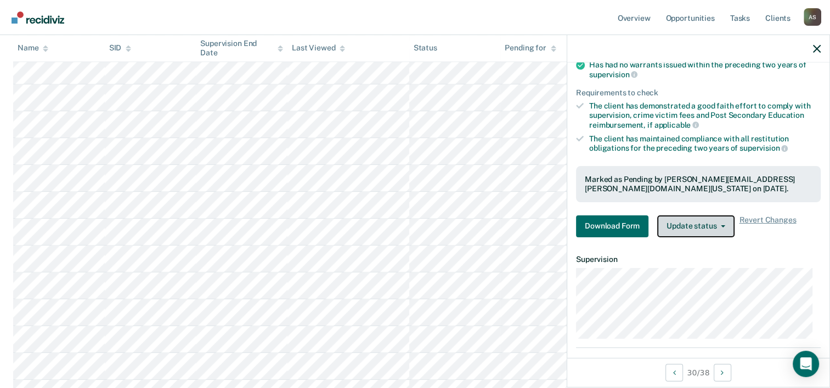
click at [682, 227] on button "Update status" at bounding box center [695, 227] width 77 height 22
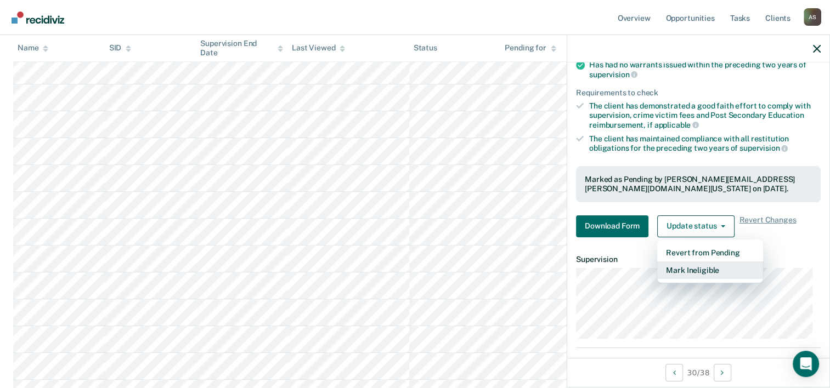
click at [680, 262] on button "Mark Ineligible" at bounding box center [710, 271] width 106 height 18
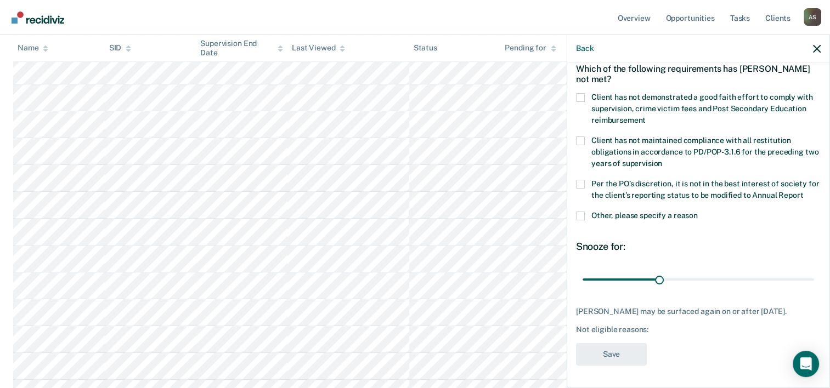
scroll to position [72, 0]
click at [579, 93] on span at bounding box center [580, 97] width 9 height 9
click at [646, 116] on input "Client has not demonstrated a good faith effort to comply with supervision, cri…" at bounding box center [646, 116] width 0 height 0
click at [578, 159] on div "Client has not maintained compliance with all restitution obligations in accord…" at bounding box center [698, 158] width 245 height 43
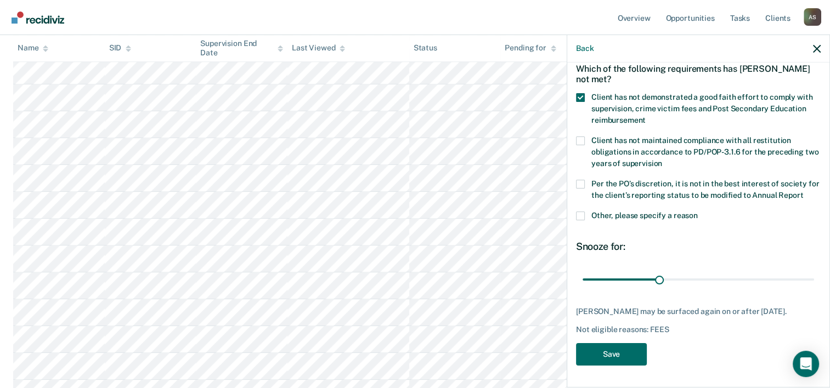
click at [580, 180] on span at bounding box center [580, 184] width 9 height 9
click at [803, 192] on input "Per the PO’s discretion, it is not in the best interest of society for the clie…" at bounding box center [803, 192] width 0 height 0
drag, startPoint x: 657, startPoint y: 268, endPoint x: 831, endPoint y: 269, distance: 174.0
type input "90"
click at [814, 271] on input "range" at bounding box center [699, 280] width 232 height 19
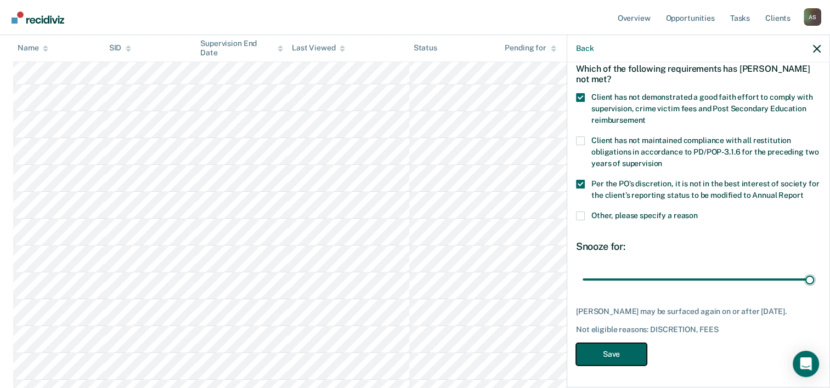
click at [606, 358] on button "Save" at bounding box center [611, 354] width 71 height 22
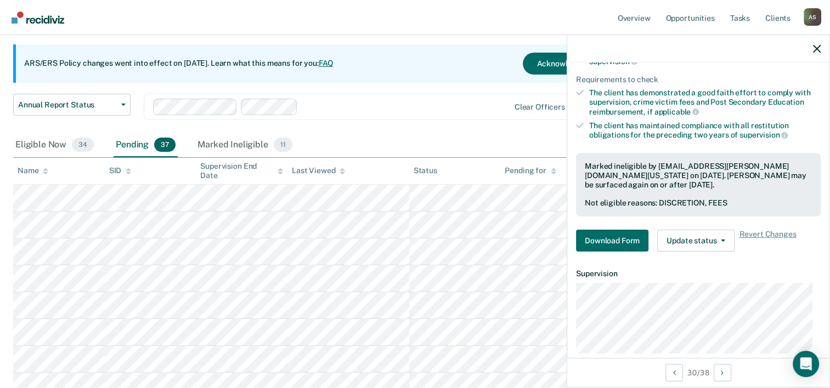
scroll to position [132, 0]
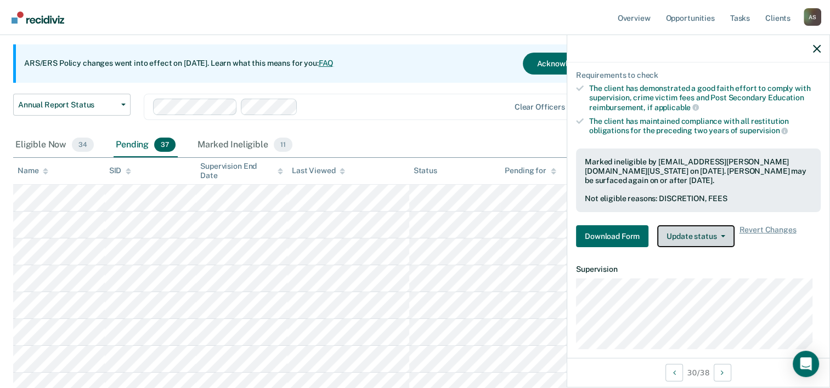
click at [685, 240] on button "Update status" at bounding box center [695, 237] width 77 height 22
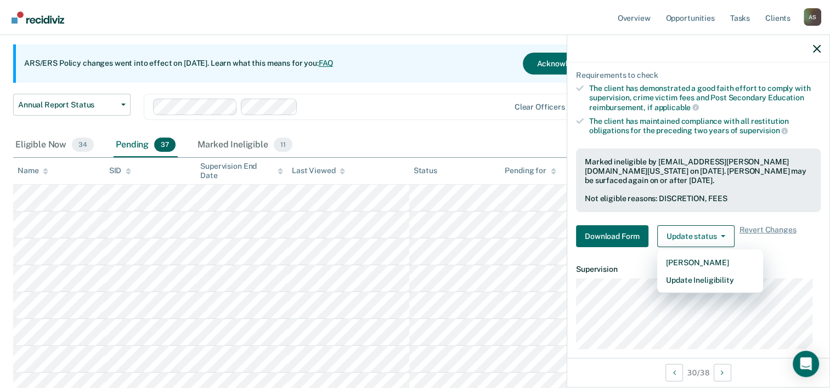
click at [795, 244] on div "Download Form Update status [PERSON_NAME] Update Ineligibility Revert Changes" at bounding box center [698, 237] width 245 height 22
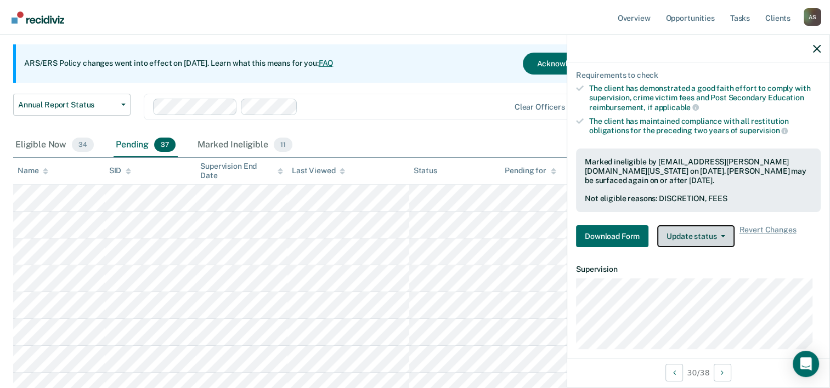
click at [691, 230] on button "Update status" at bounding box center [695, 237] width 77 height 22
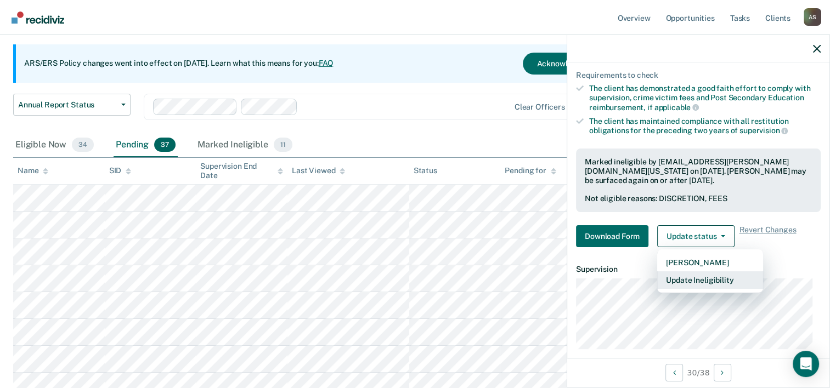
click at [691, 275] on button "Update Ineligibility" at bounding box center [710, 281] width 106 height 18
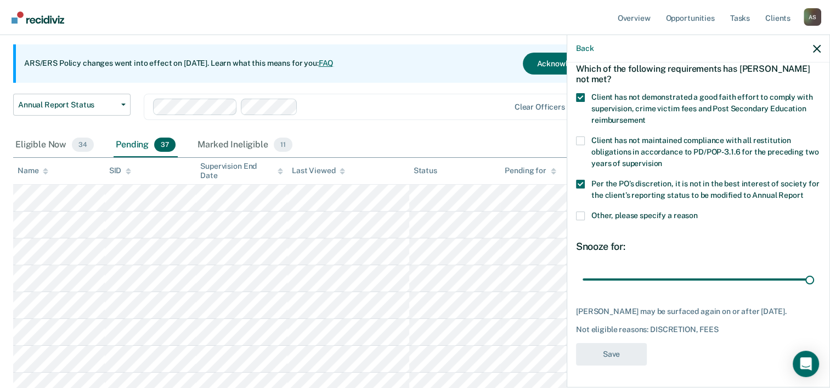
scroll to position [72, 0]
click at [820, 44] on button "button" at bounding box center [817, 48] width 8 height 9
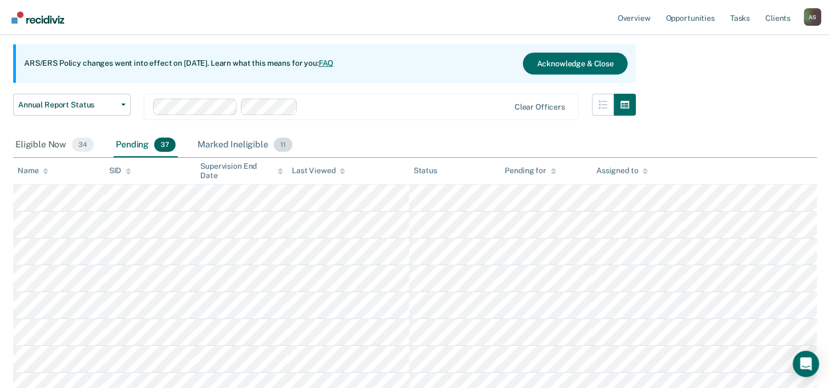
click at [232, 145] on div "Marked Ineligible 11" at bounding box center [244, 145] width 99 height 24
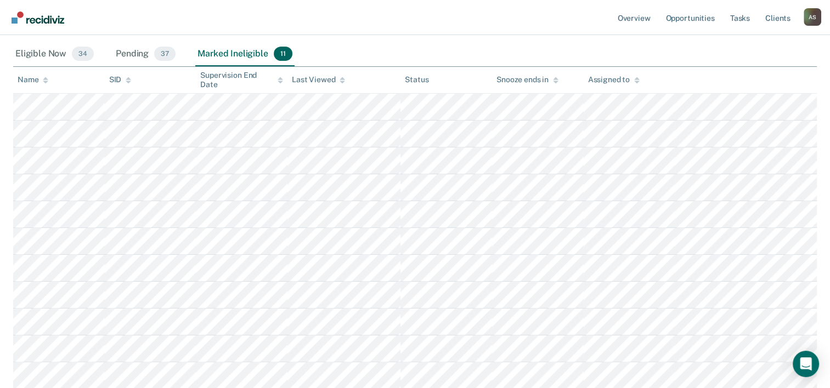
scroll to position [89, 0]
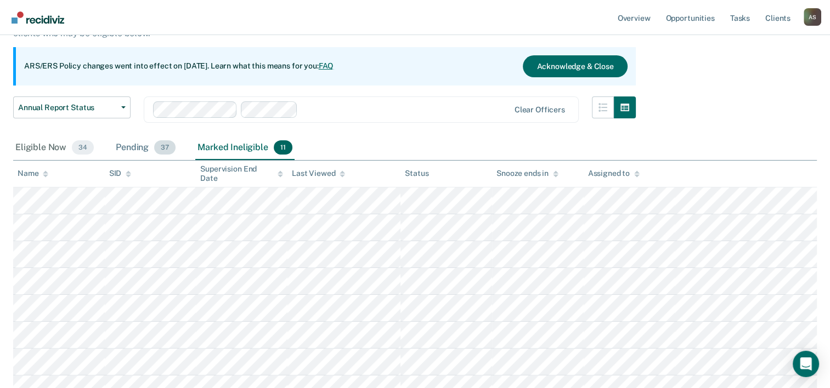
click at [131, 154] on div "Pending 37" at bounding box center [146, 148] width 64 height 24
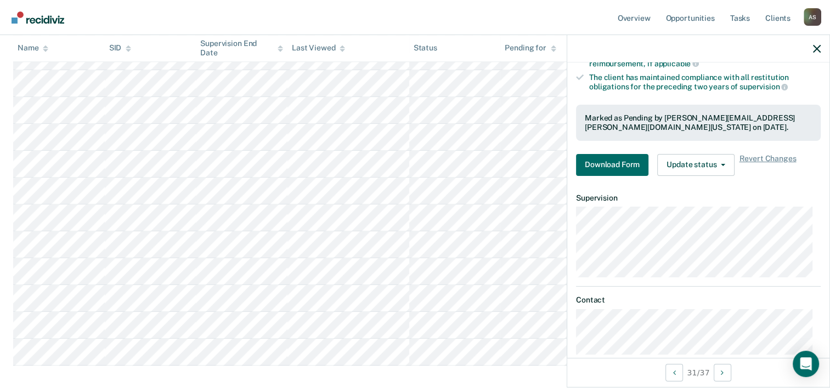
scroll to position [191, 0]
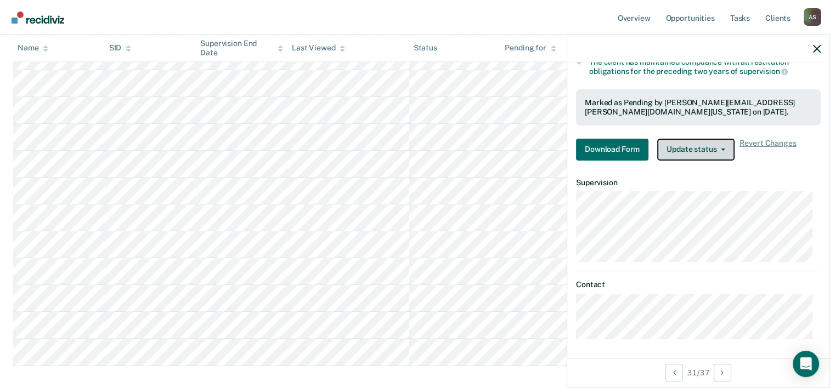
click at [685, 143] on button "Update status" at bounding box center [695, 150] width 77 height 22
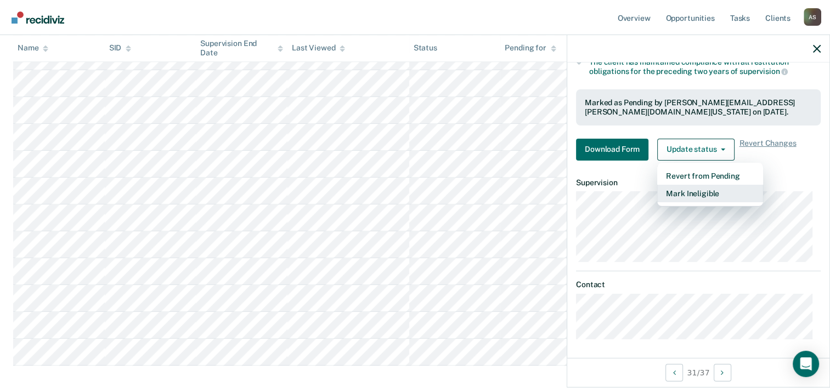
click at [698, 190] on button "Mark Ineligible" at bounding box center [710, 194] width 106 height 18
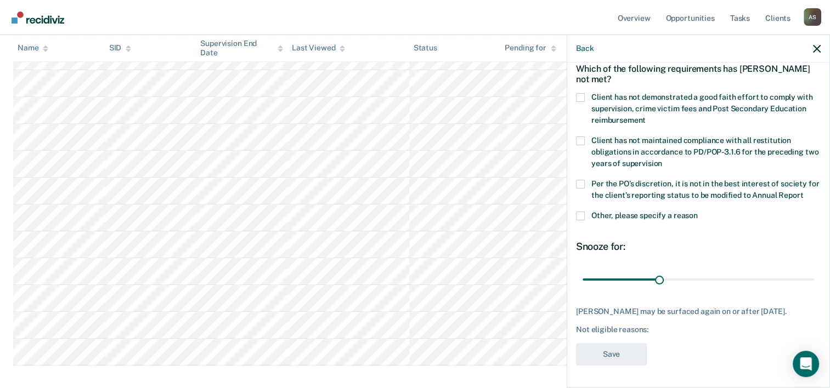
click at [580, 93] on span at bounding box center [580, 97] width 9 height 9
click at [646, 116] on input "Client has not demonstrated a good faith effort to comply with supervision, cri…" at bounding box center [646, 116] width 0 height 0
click at [585, 180] on label "Per the PO’s discretion, it is not in the best interest of society for the clie…" at bounding box center [698, 191] width 245 height 23
click at [803, 192] on input "Per the PO’s discretion, it is not in the best interest of society for the clie…" at bounding box center [803, 192] width 0 height 0
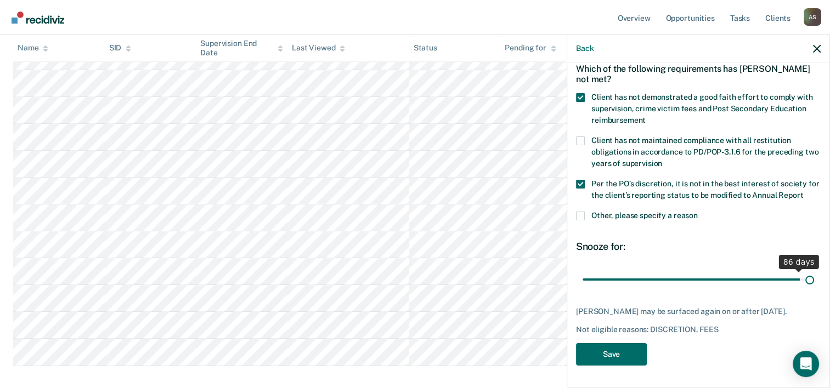
drag, startPoint x: 655, startPoint y: 266, endPoint x: 870, endPoint y: 261, distance: 215.2
type input "90"
click at [814, 271] on input "range" at bounding box center [699, 280] width 232 height 19
click at [588, 362] on button "Save" at bounding box center [611, 354] width 71 height 22
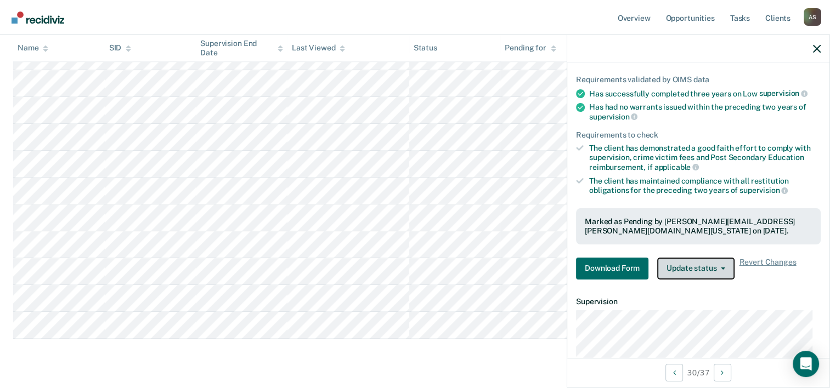
click at [718, 270] on button "Update status" at bounding box center [695, 269] width 77 height 22
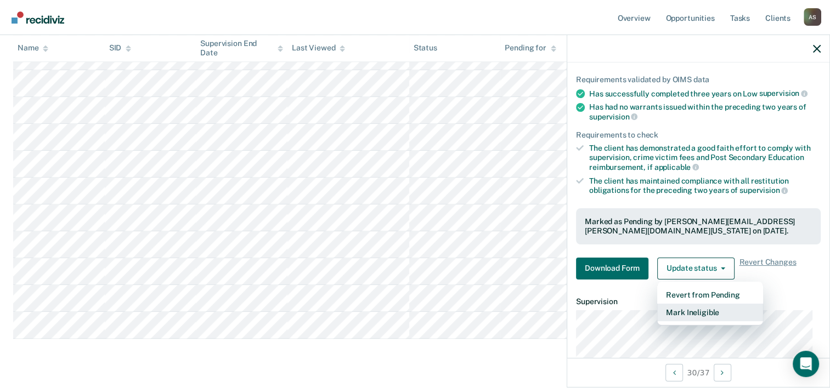
click at [693, 314] on button "Mark Ineligible" at bounding box center [710, 313] width 106 height 18
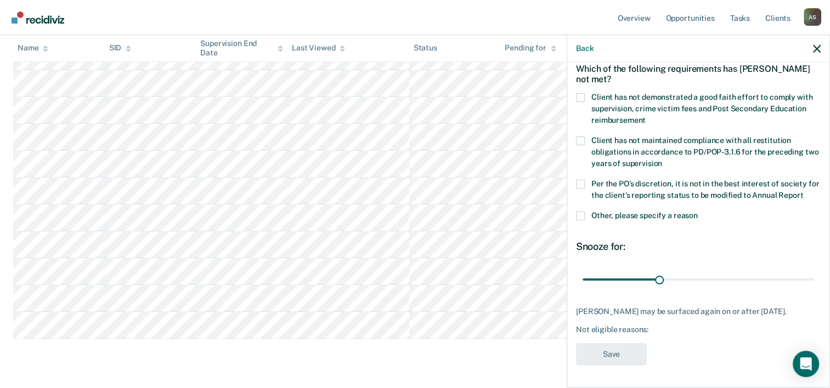
click at [587, 93] on label "Client has not demonstrated a good faith effort to comply with supervision, cri…" at bounding box center [698, 110] width 245 height 35
click at [646, 116] on input "Client has not demonstrated a good faith effort to comply with supervision, cri…" at bounding box center [646, 116] width 0 height 0
drag, startPoint x: 580, startPoint y: 164, endPoint x: 580, endPoint y: 173, distance: 9.3
click at [580, 180] on span at bounding box center [580, 184] width 9 height 9
click at [803, 192] on input "Per the PO’s discretion, it is not in the best interest of society for the clie…" at bounding box center [803, 192] width 0 height 0
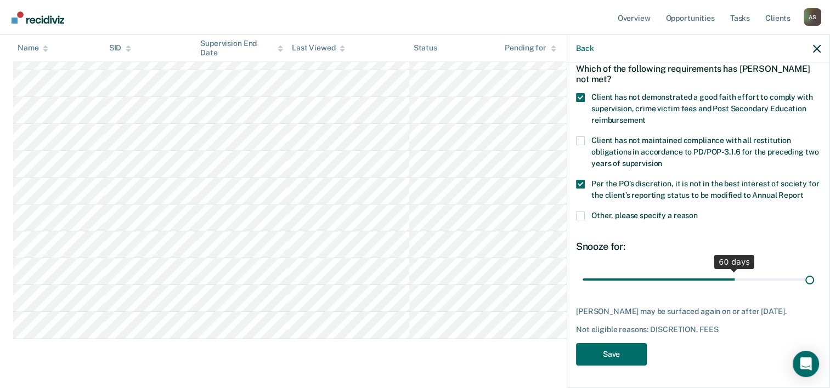
drag, startPoint x: 655, startPoint y: 271, endPoint x: 849, endPoint y: 268, distance: 194.3
type input "90"
click at [814, 271] on input "range" at bounding box center [699, 280] width 232 height 19
click at [599, 357] on button "Save" at bounding box center [611, 354] width 71 height 22
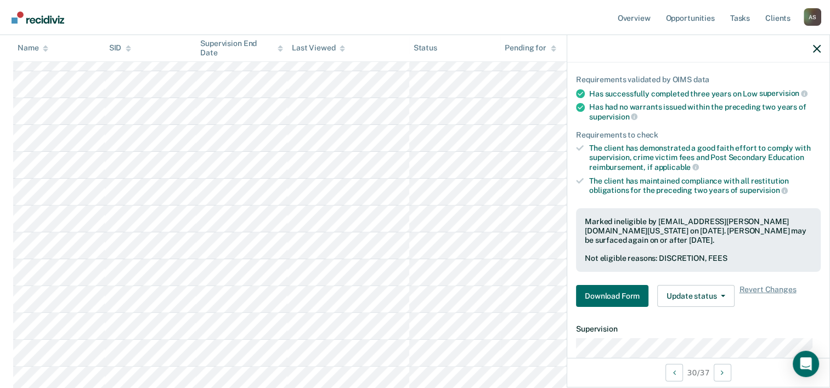
scroll to position [261, 0]
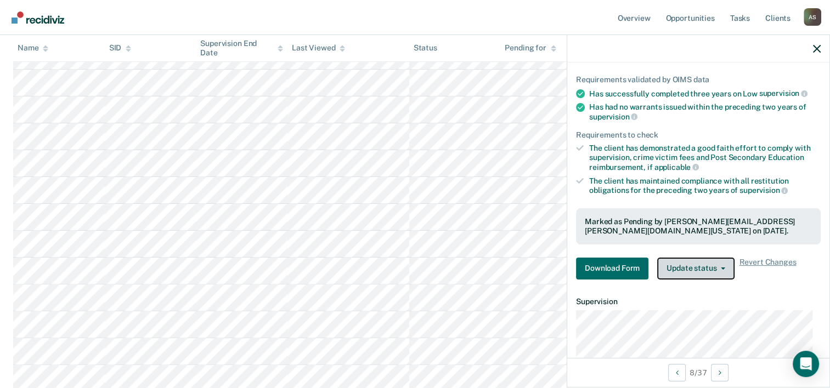
click at [686, 266] on button "Update status" at bounding box center [695, 269] width 77 height 22
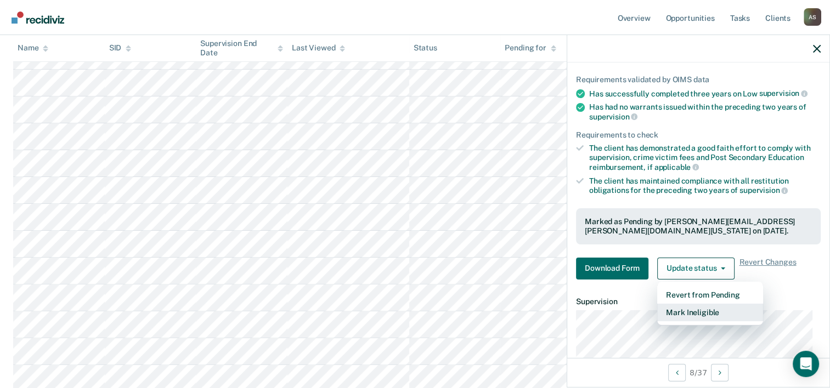
click at [683, 311] on button "Mark Ineligible" at bounding box center [710, 313] width 106 height 18
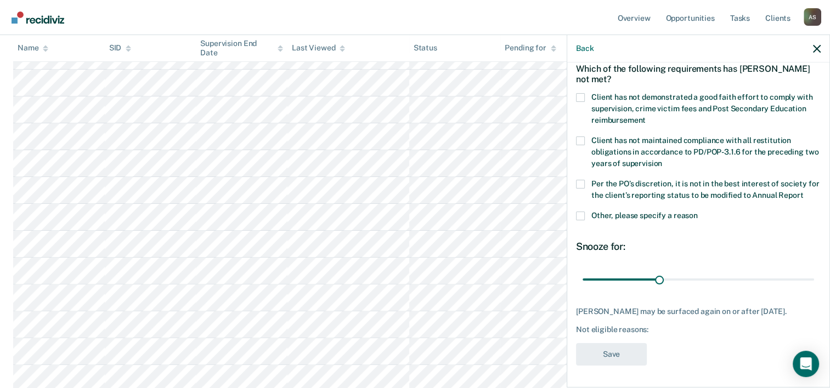
scroll to position [63, 0]
click at [581, 93] on span at bounding box center [580, 97] width 9 height 9
click at [646, 116] on input "Client has not demonstrated a good faith effort to comply with supervision, cri…" at bounding box center [646, 116] width 0 height 0
click at [582, 180] on span at bounding box center [580, 184] width 9 height 9
click at [803, 192] on input "Per the PO’s discretion, it is not in the best interest of society for the clie…" at bounding box center [803, 192] width 0 height 0
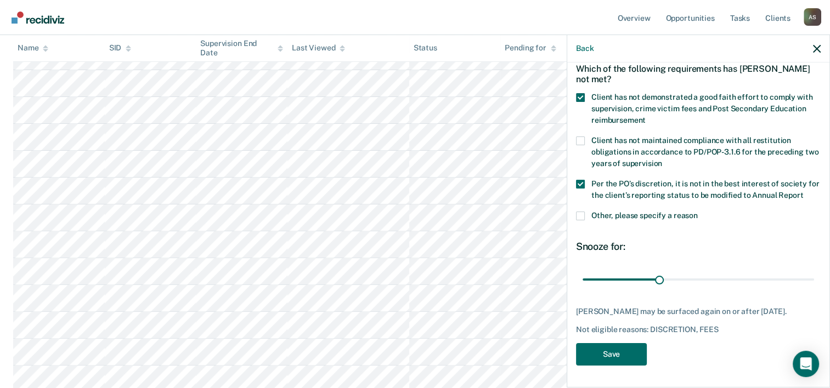
scroll to position [340, 0]
drag, startPoint x: 654, startPoint y: 279, endPoint x: 729, endPoint y: 274, distance: 75.3
type input "60"
click at [729, 274] on input "range" at bounding box center [699, 280] width 232 height 19
click at [614, 366] on button "Save" at bounding box center [611, 354] width 71 height 22
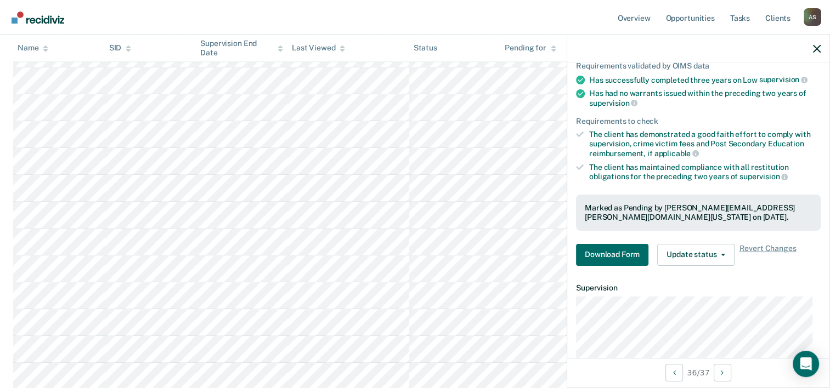
scroll to position [87, 0]
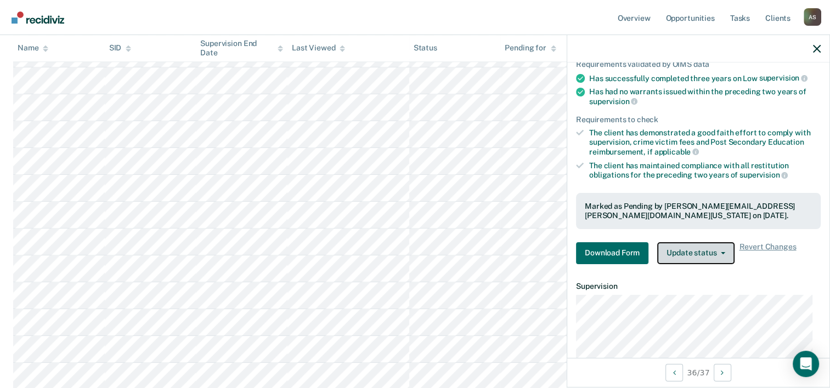
click at [697, 247] on button "Update status" at bounding box center [695, 254] width 77 height 22
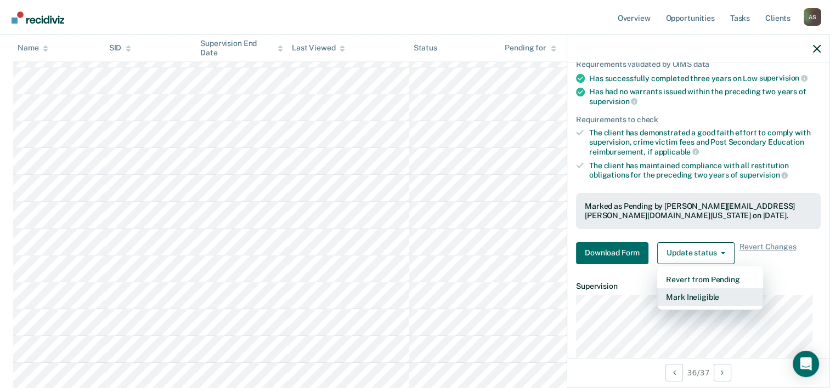
click at [694, 289] on button "Mark Ineligible" at bounding box center [710, 298] width 106 height 18
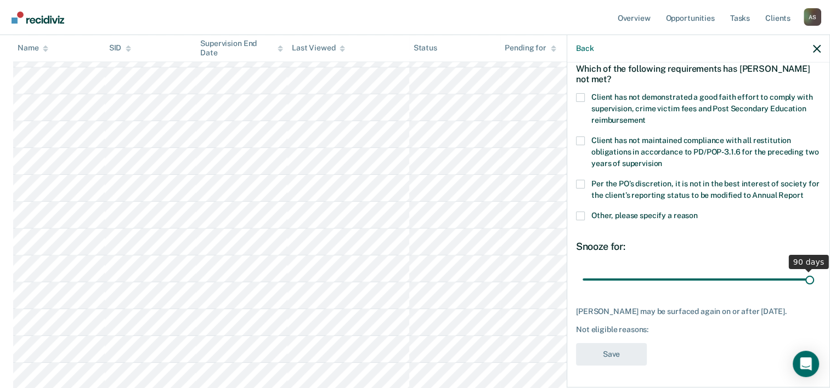
drag, startPoint x: 655, startPoint y: 267, endPoint x: 816, endPoint y: 266, distance: 161.9
type input "90"
click at [814, 271] on input "range" at bounding box center [699, 280] width 232 height 19
click at [579, 68] on div "Which of the following requirements has [PERSON_NAME] not met?" at bounding box center [698, 74] width 245 height 38
click at [578, 93] on span at bounding box center [580, 97] width 9 height 9
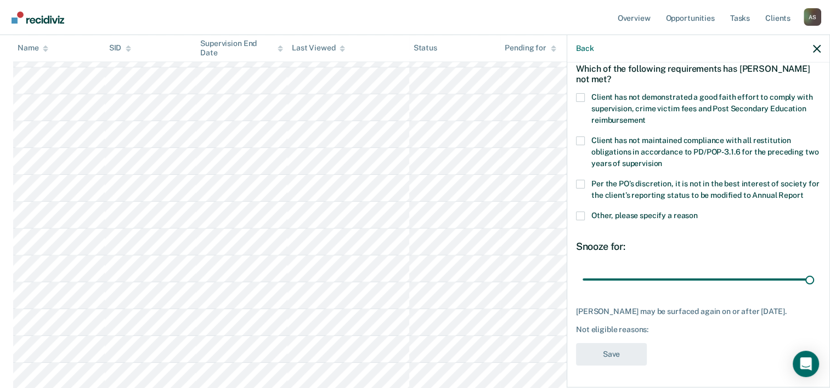
click at [646, 116] on input "Client has not demonstrated a good faith effort to comply with supervision, cri…" at bounding box center [646, 116] width 0 height 0
click at [580, 180] on span at bounding box center [580, 184] width 9 height 9
click at [803, 192] on input "Per the PO’s discretion, it is not in the best interest of society for the clie…" at bounding box center [803, 192] width 0 height 0
click at [601, 351] on button "Save" at bounding box center [611, 354] width 71 height 22
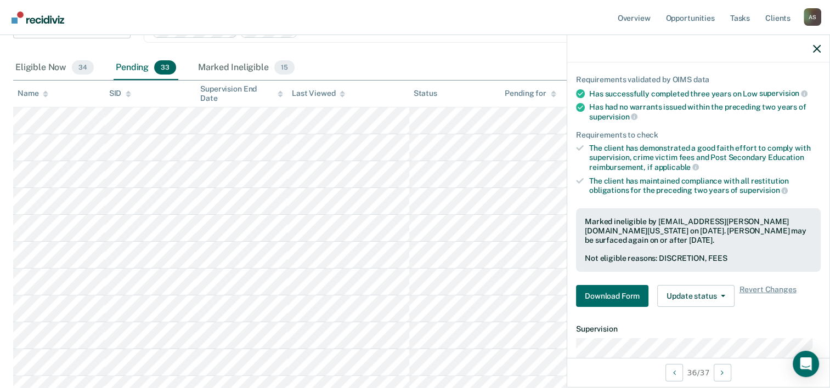
scroll to position [80, 0]
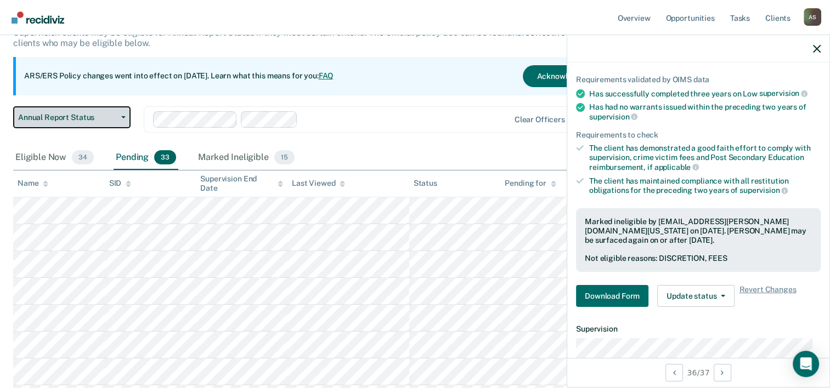
click at [92, 114] on span "Annual Report Status" at bounding box center [67, 117] width 99 height 9
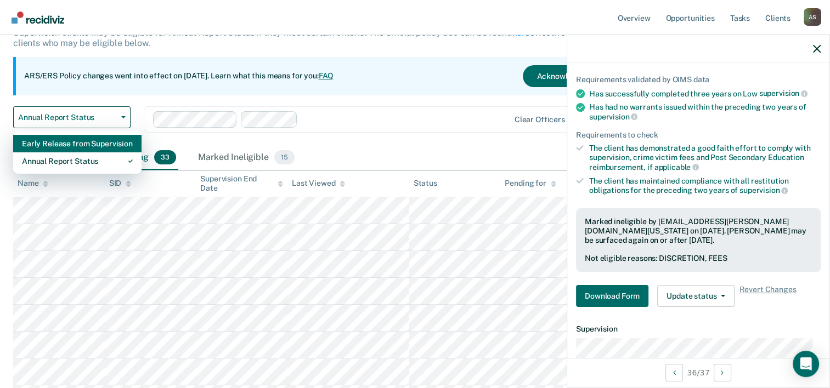
click at [82, 144] on div "Early Release from Supervision" at bounding box center [77, 144] width 111 height 18
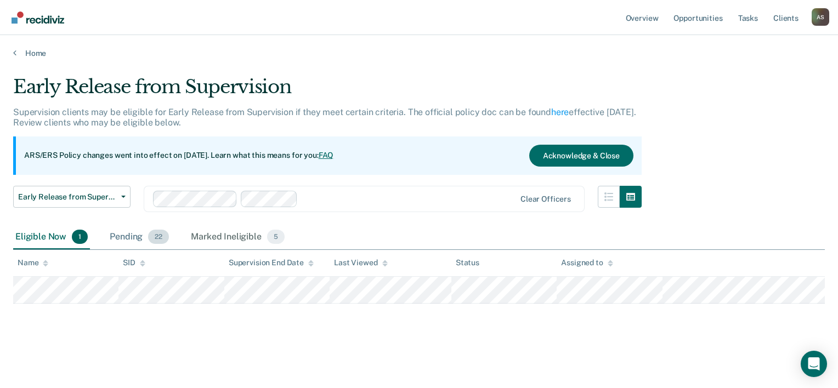
click at [140, 237] on div "Pending 22" at bounding box center [140, 238] width 64 height 24
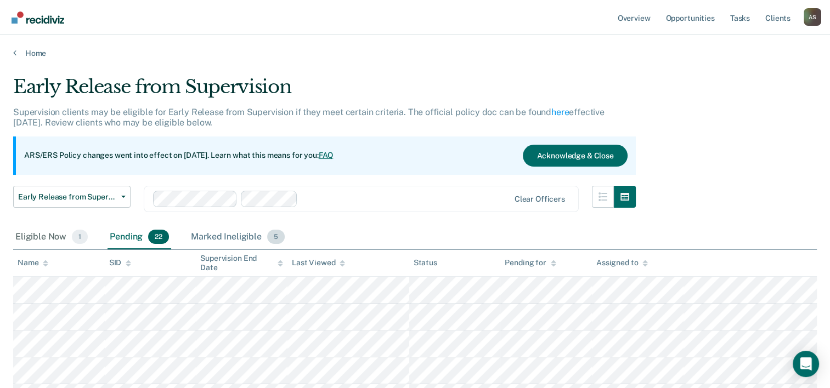
click at [218, 234] on div "Marked Ineligible 5" at bounding box center [238, 238] width 98 height 24
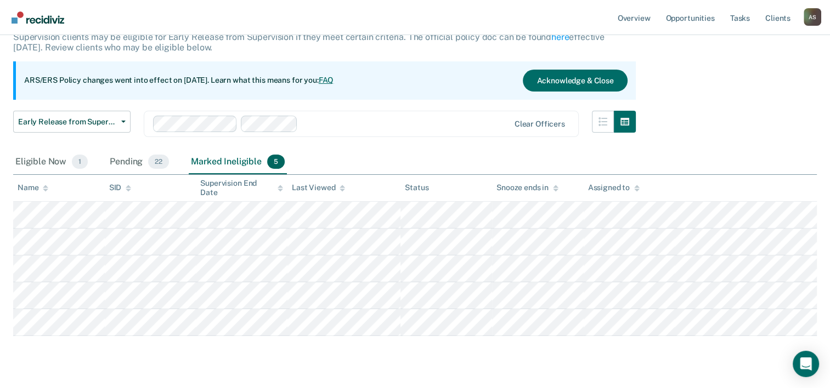
scroll to position [65, 0]
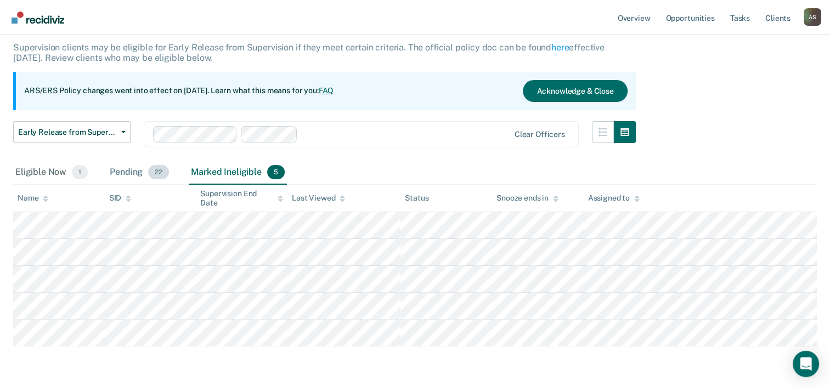
click at [130, 178] on div "Pending 22" at bounding box center [140, 173] width 64 height 24
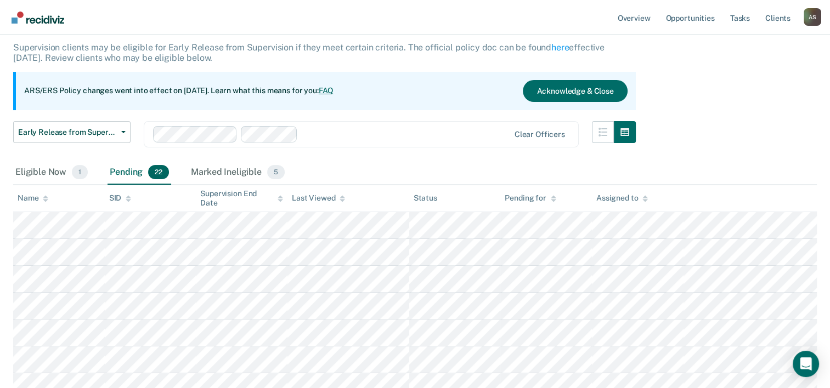
click at [127, 171] on div "Pending 22" at bounding box center [140, 173] width 64 height 24
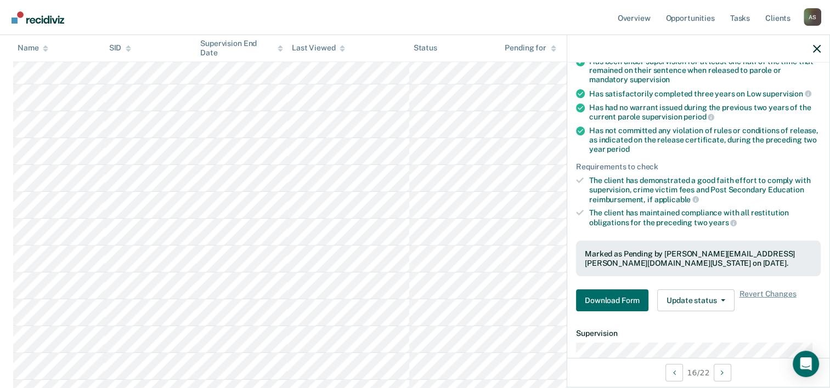
scroll to position [255, 0]
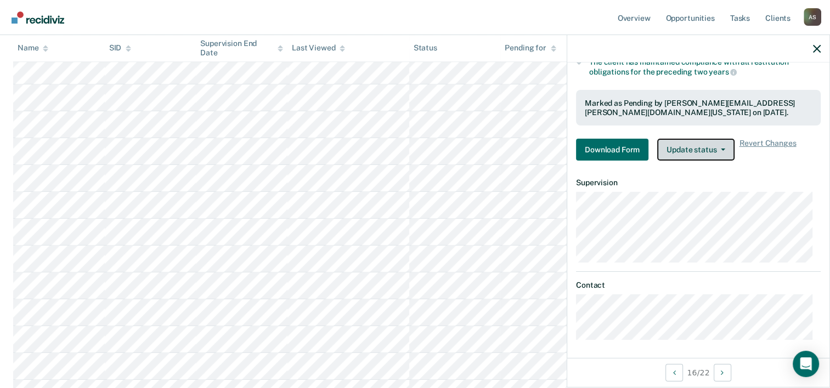
click at [691, 148] on button "Update status" at bounding box center [695, 150] width 77 height 22
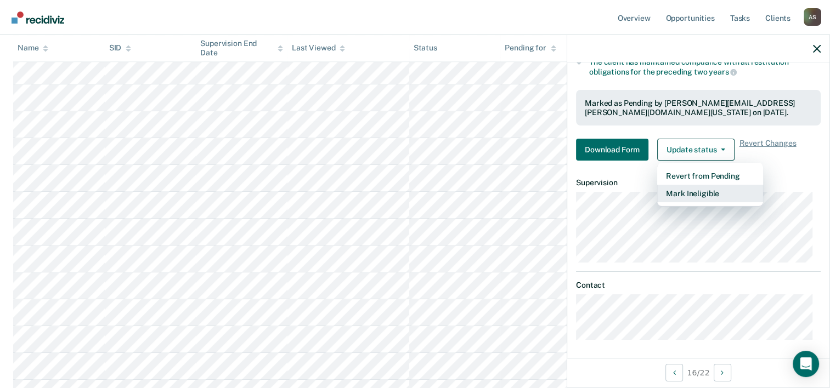
click at [690, 187] on button "Mark Ineligible" at bounding box center [710, 194] width 106 height 18
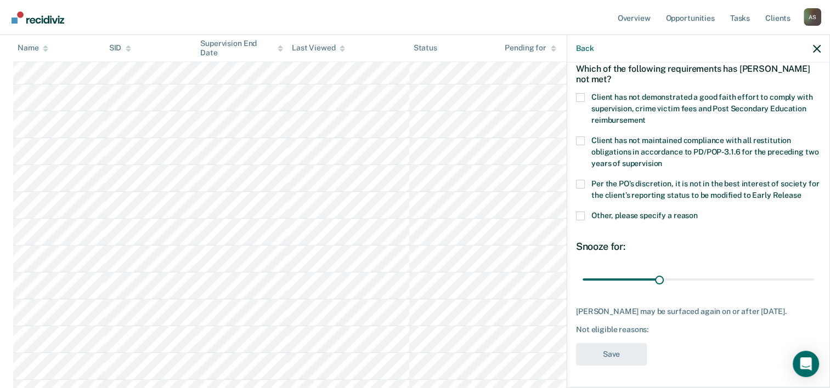
scroll to position [51, 0]
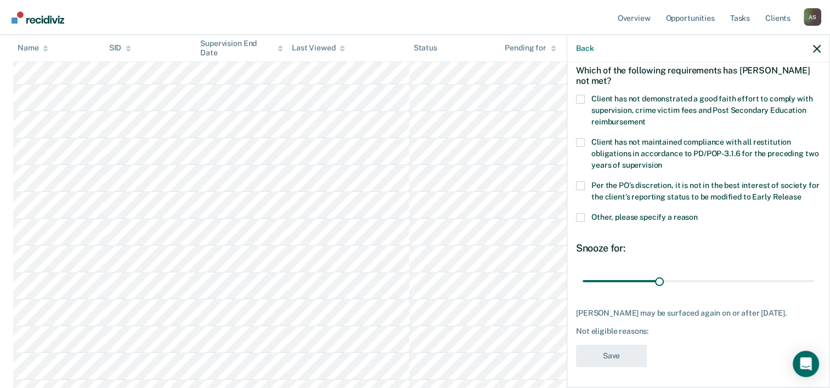
click at [579, 102] on label "Client has not demonstrated a good faith effort to comply with supervision, cri…" at bounding box center [698, 112] width 245 height 35
click at [646, 118] on input "Client has not demonstrated a good faith effort to comply with supervision, cri…" at bounding box center [646, 118] width 0 height 0
drag, startPoint x: 579, startPoint y: 174, endPoint x: 579, endPoint y: 188, distance: 13.7
click at [579, 174] on div "Client has not maintained compliance with all restitution obligations in accord…" at bounding box center [698, 159] width 245 height 43
click at [583, 182] on span at bounding box center [580, 186] width 9 height 9
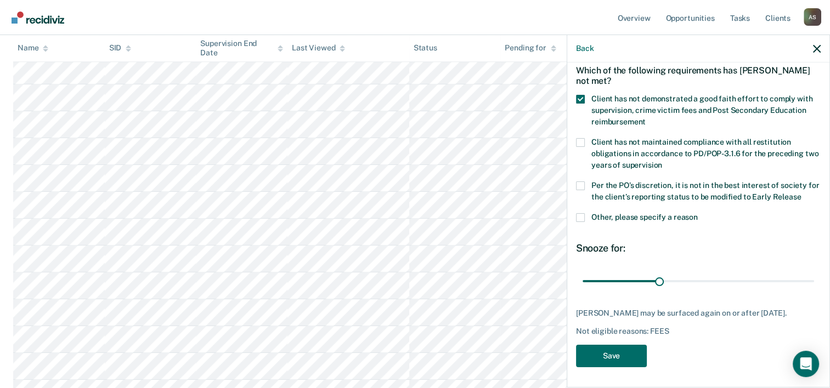
click at [801, 193] on input "Per the PO’s discretion, it is not in the best interest of society for the clie…" at bounding box center [801, 193] width 0 height 0
drag, startPoint x: 655, startPoint y: 279, endPoint x: 851, endPoint y: 289, distance: 196.7
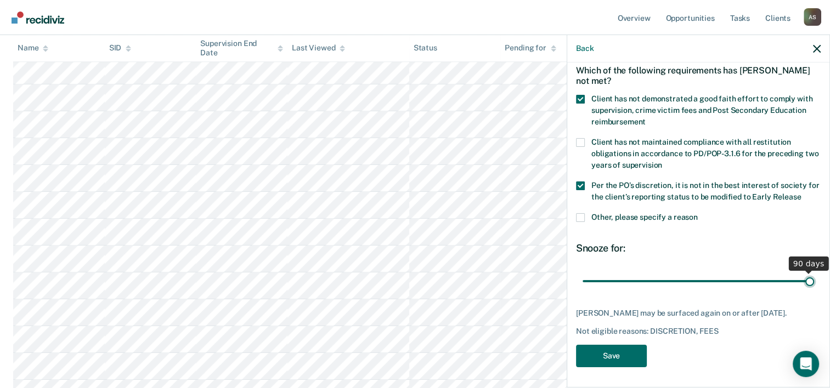
type input "90"
click at [814, 289] on input "range" at bounding box center [699, 281] width 232 height 19
click at [624, 365] on button "Save" at bounding box center [611, 356] width 71 height 22
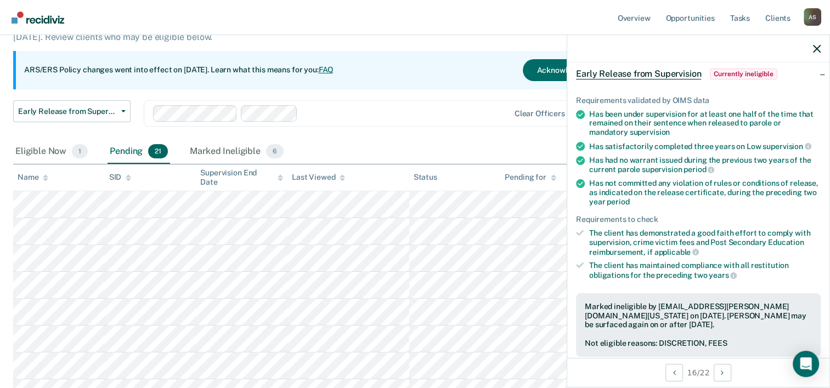
scroll to position [83, 0]
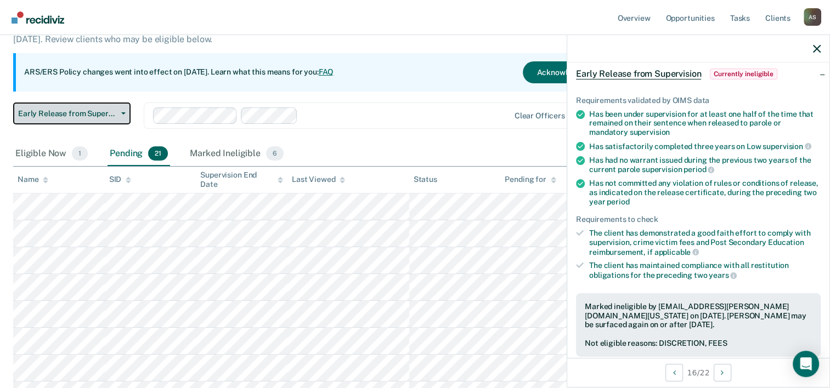
click at [66, 109] on span "Early Release from Supervision" at bounding box center [67, 113] width 99 height 9
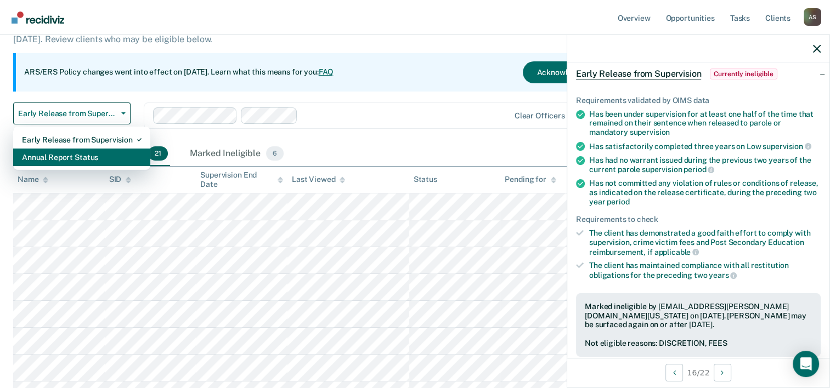
click at [50, 160] on div "Annual Report Status" at bounding box center [82, 158] width 120 height 18
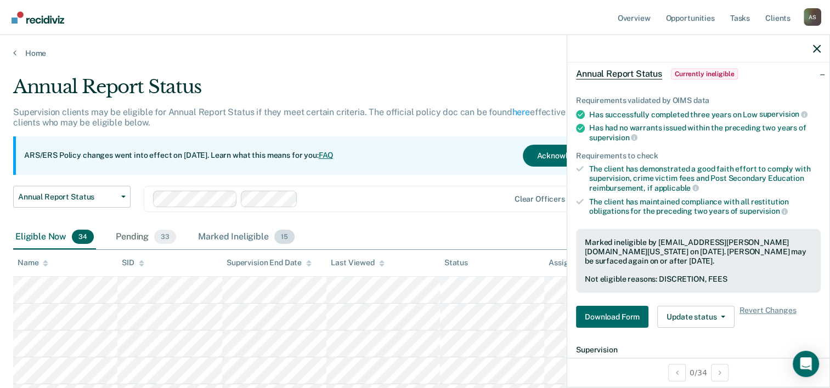
click at [241, 236] on div "Marked Ineligible 15" at bounding box center [246, 238] width 100 height 24
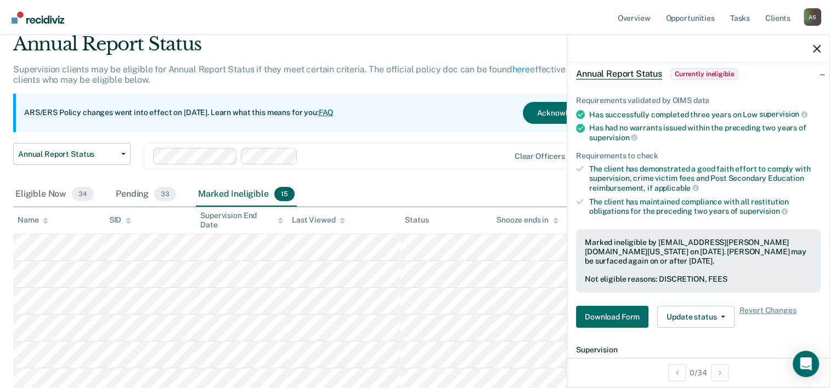
scroll to position [40, 0]
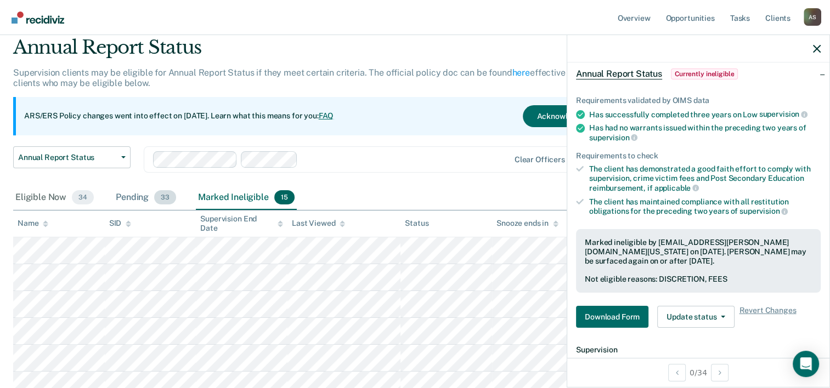
click at [132, 199] on div "Pending 33" at bounding box center [146, 198] width 65 height 24
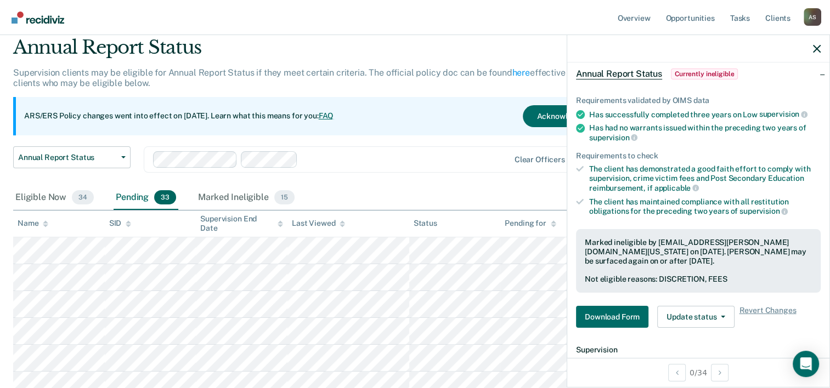
click at [121, 200] on div "Pending 33" at bounding box center [146, 198] width 65 height 24
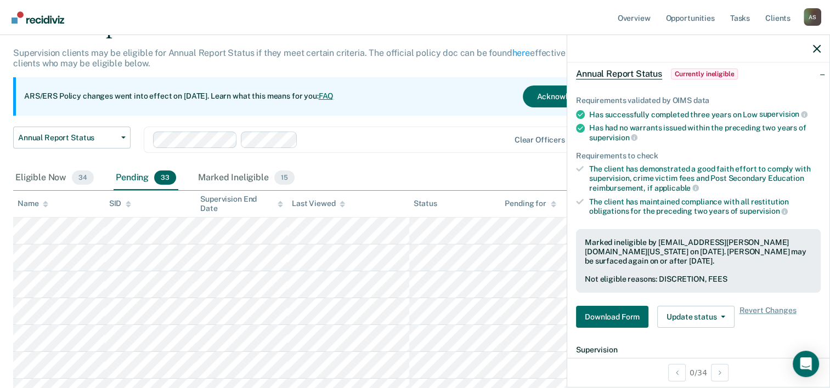
scroll to position [0, 0]
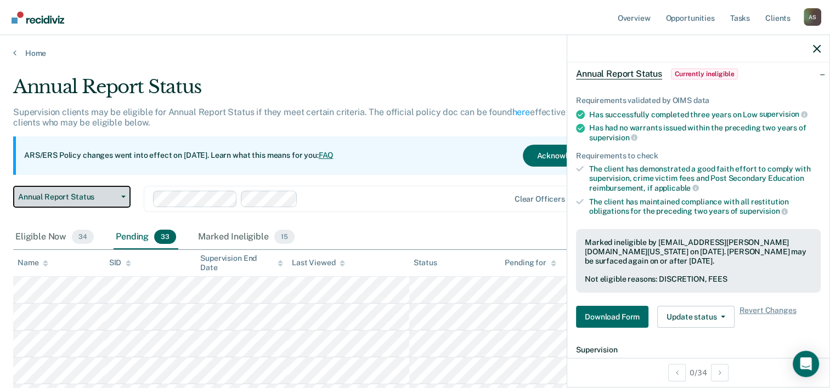
click at [105, 199] on span "Annual Report Status" at bounding box center [67, 197] width 99 height 9
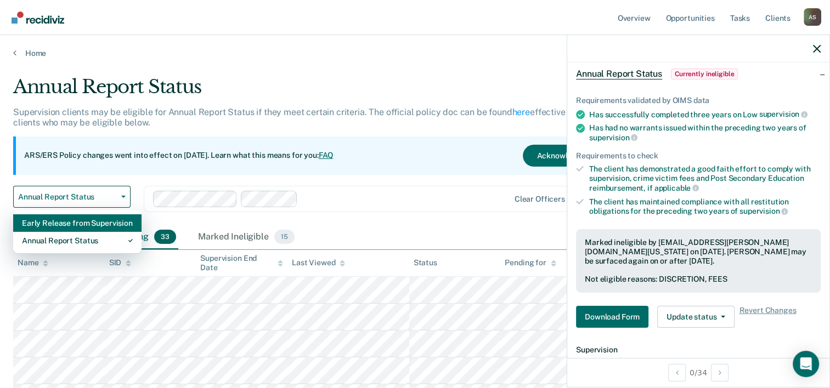
click at [85, 227] on div "Early Release from Supervision" at bounding box center [77, 224] width 111 height 18
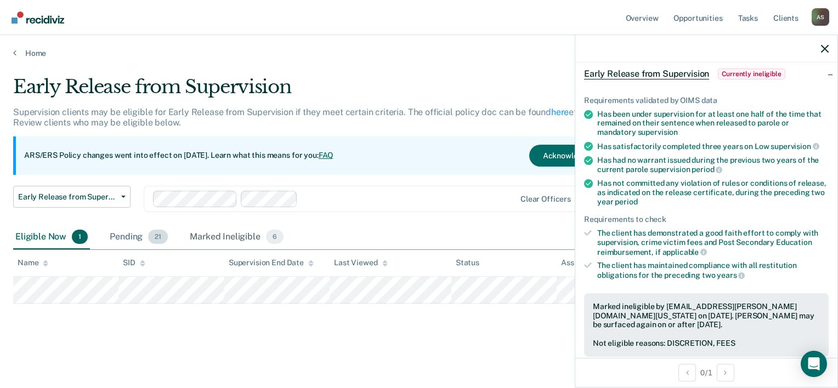
click at [127, 238] on div "Pending 21" at bounding box center [139, 238] width 63 height 24
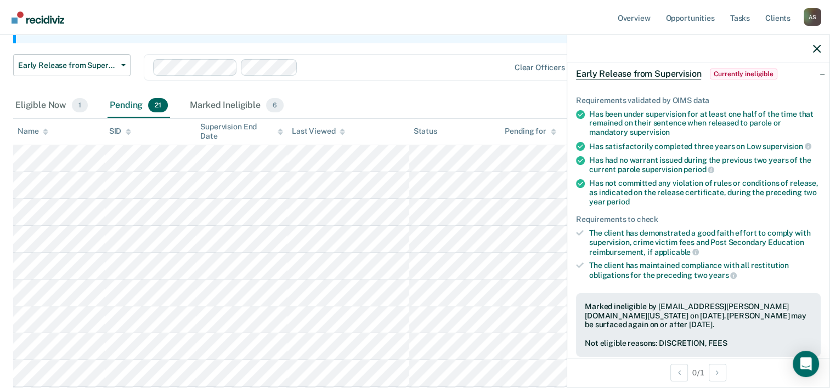
scroll to position [131, 0]
click at [20, 110] on div "Eligible Now 1" at bounding box center [51, 106] width 77 height 24
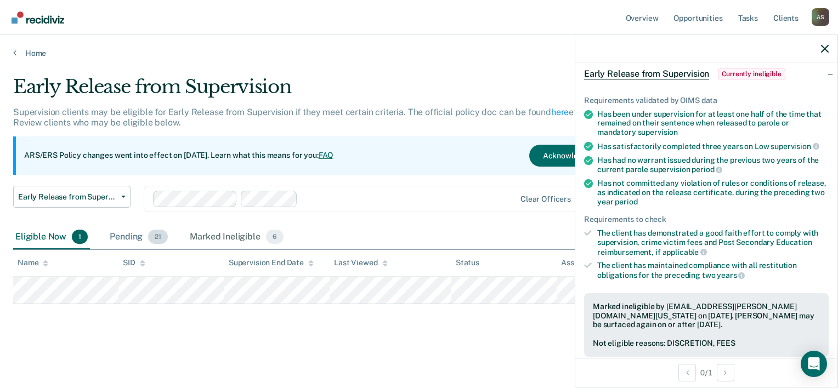
click at [123, 236] on div "Pending 21" at bounding box center [139, 238] width 63 height 24
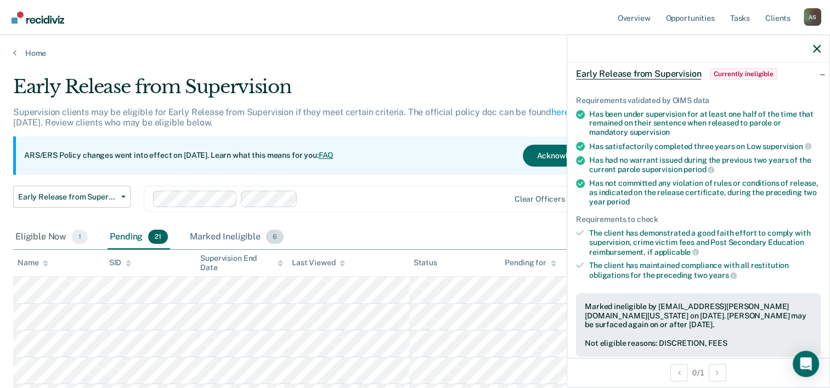
click at [238, 238] on div "Marked Ineligible 6" at bounding box center [237, 238] width 98 height 24
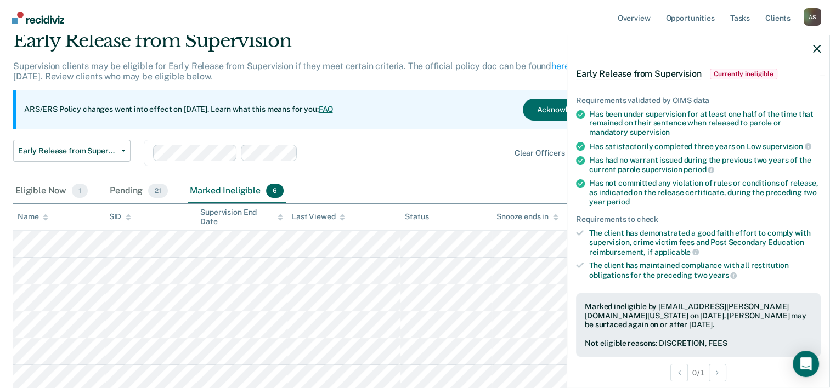
scroll to position [37, 0]
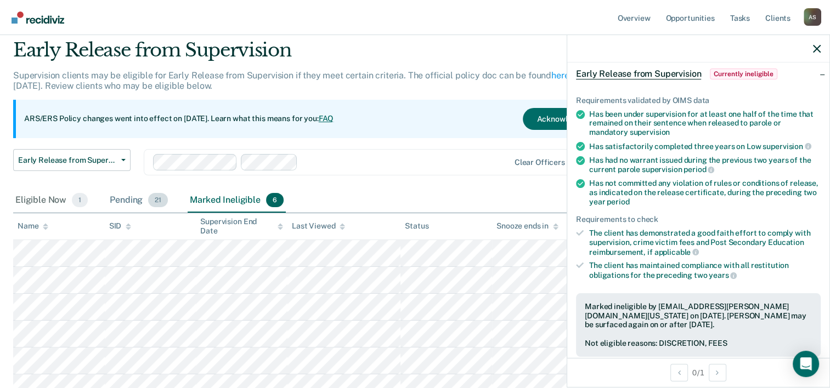
click at [129, 199] on div "Pending 21" at bounding box center [139, 201] width 63 height 24
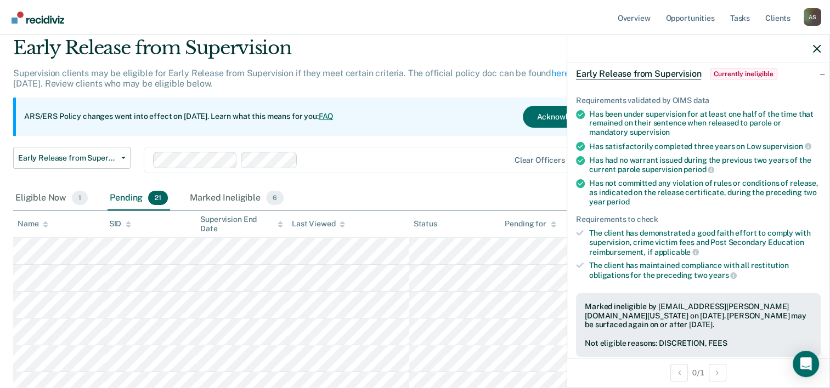
scroll to position [22, 0]
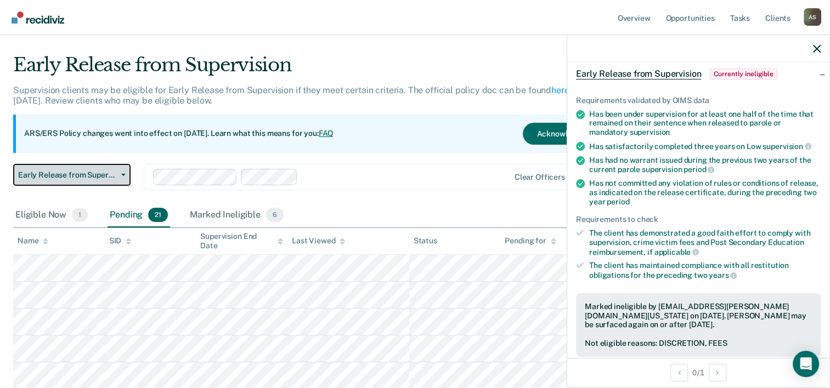
click at [114, 172] on span "Early Release from Supervision" at bounding box center [67, 175] width 99 height 9
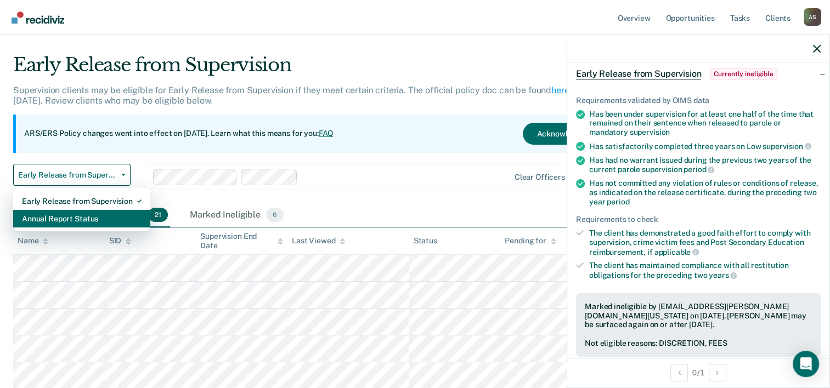
click at [85, 217] on div "Annual Report Status" at bounding box center [82, 219] width 120 height 18
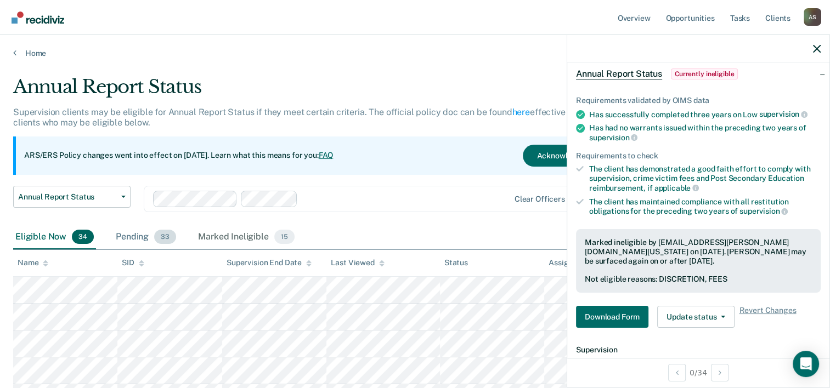
click at [123, 229] on div "Pending 33" at bounding box center [146, 238] width 65 height 24
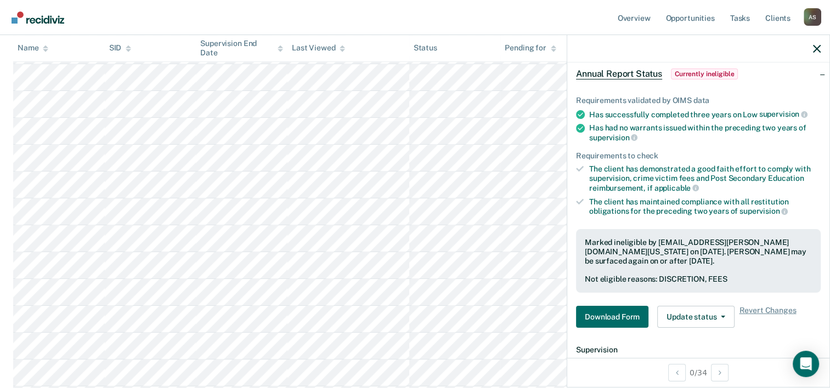
scroll to position [651, 0]
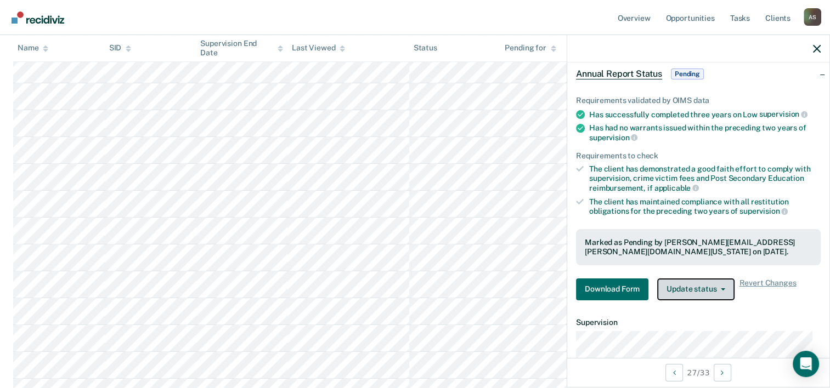
click at [685, 288] on button "Update status" at bounding box center [695, 290] width 77 height 22
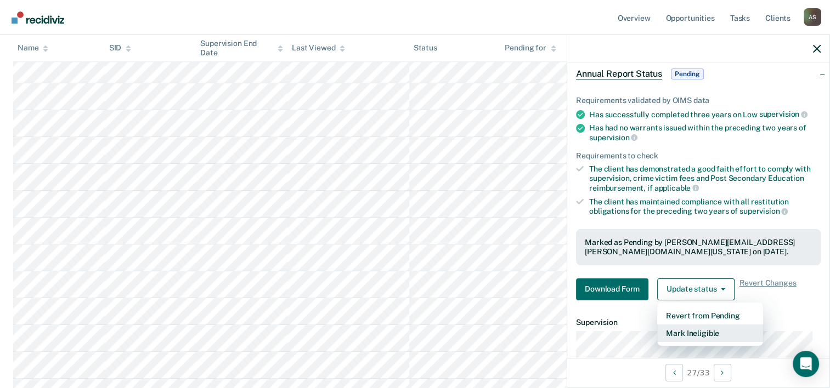
click at [689, 337] on button "Mark Ineligible" at bounding box center [710, 334] width 106 height 18
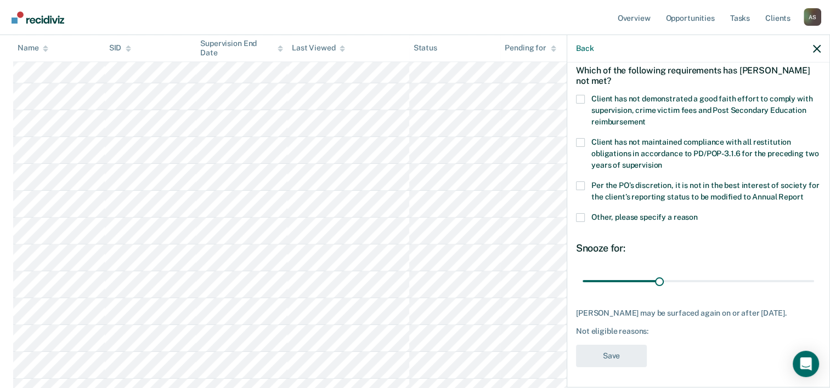
click at [579, 105] on label "Client has not demonstrated a good faith effort to comply with supervision, cri…" at bounding box center [698, 112] width 245 height 35
click at [646, 118] on input "Client has not demonstrated a good faith effort to comply with supervision, cri…" at bounding box center [646, 118] width 0 height 0
click at [581, 186] on span at bounding box center [580, 186] width 9 height 9
click at [803, 193] on input "Per the PO’s discretion, it is not in the best interest of society for the clie…" at bounding box center [803, 193] width 0 height 0
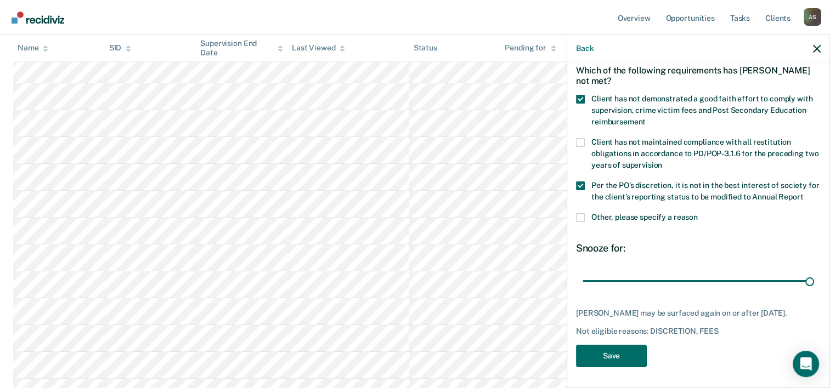
drag, startPoint x: 656, startPoint y: 289, endPoint x: 788, endPoint y: 304, distance: 132.6
type input "90"
click at [814, 281] on input "range" at bounding box center [699, 281] width 232 height 19
click at [602, 368] on button "Save" at bounding box center [611, 356] width 71 height 22
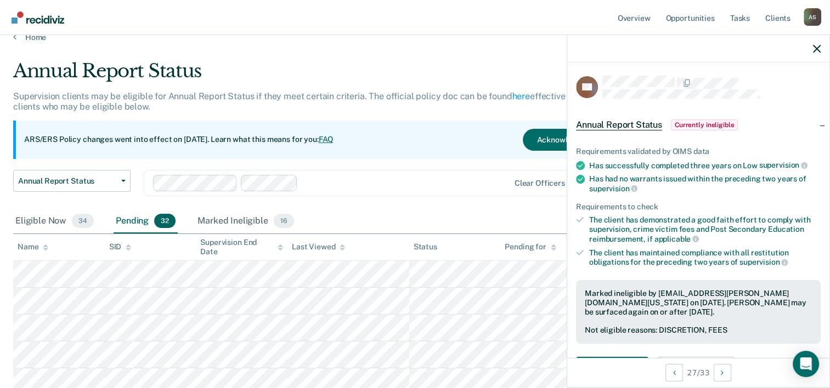
scroll to position [5, 0]
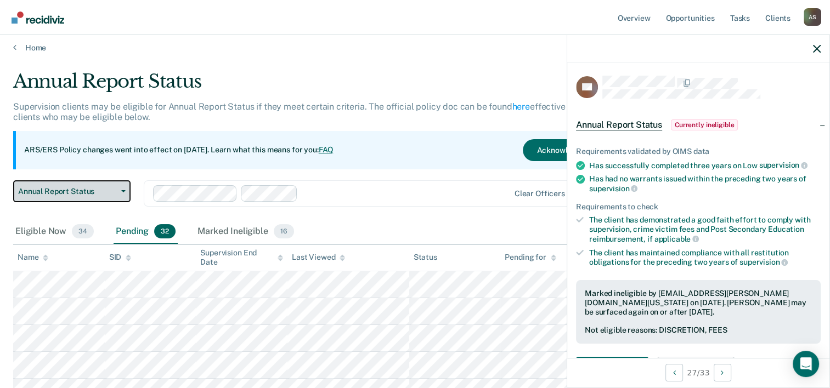
click at [123, 186] on button "Annual Report Status" at bounding box center [71, 192] width 117 height 22
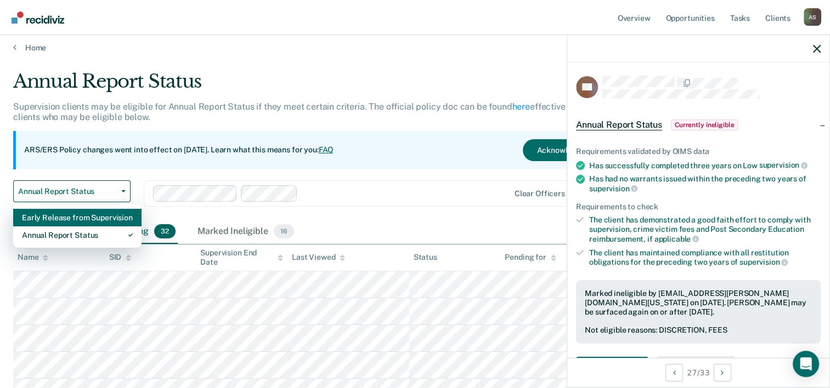
click at [77, 215] on div "Early Release from Supervision" at bounding box center [77, 218] width 111 height 18
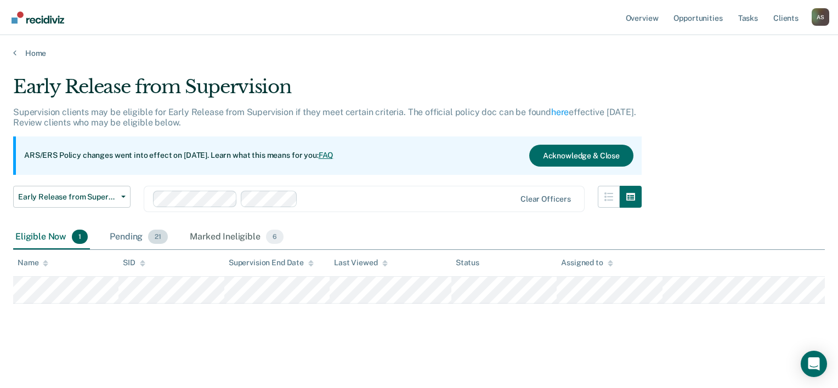
click at [120, 241] on div "Pending 21" at bounding box center [139, 238] width 63 height 24
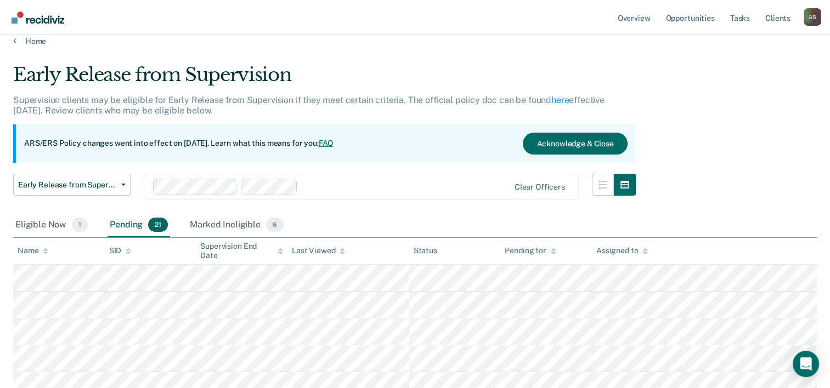
scroll to position [18, 0]
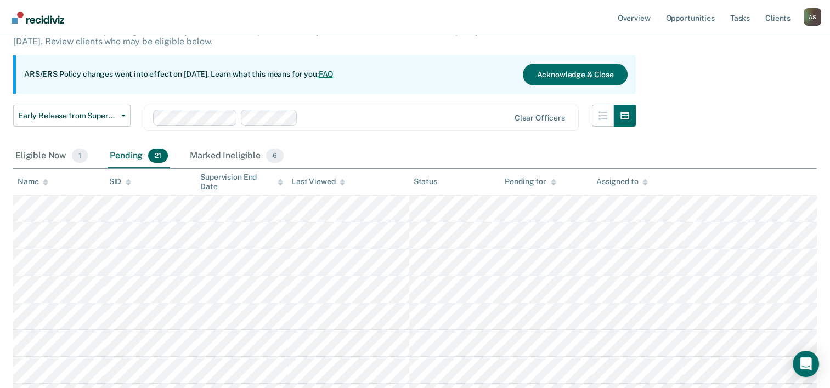
scroll to position [70, 0]
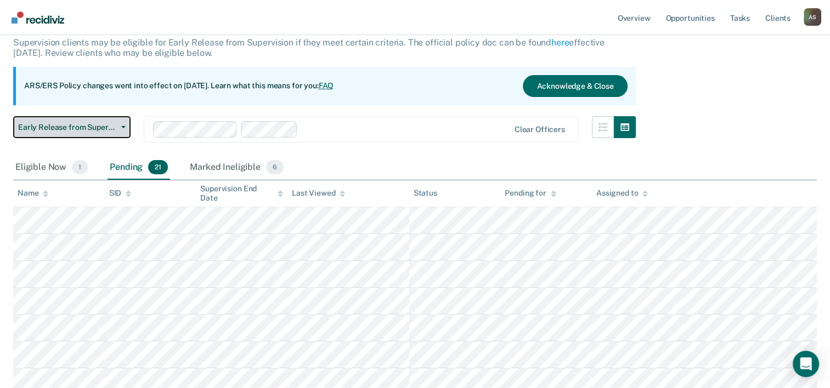
click at [110, 126] on span "Early Release from Supervision" at bounding box center [67, 127] width 99 height 9
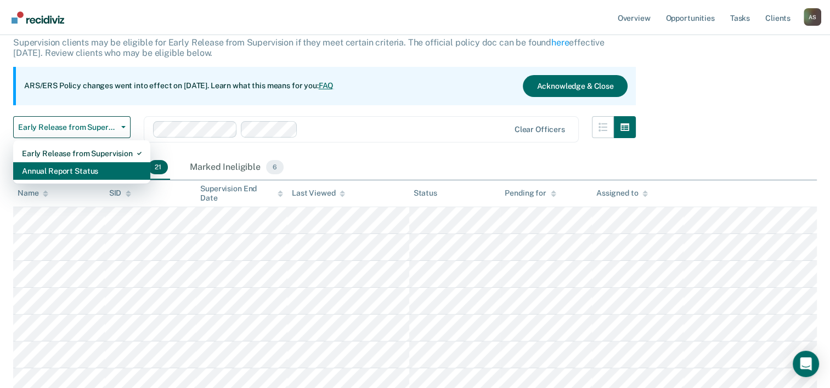
click at [75, 171] on div "Annual Report Status" at bounding box center [82, 171] width 120 height 18
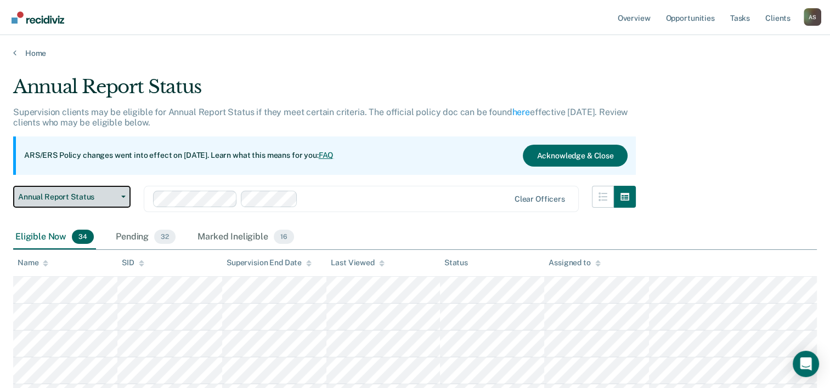
click at [123, 204] on button "Annual Report Status" at bounding box center [71, 197] width 117 height 22
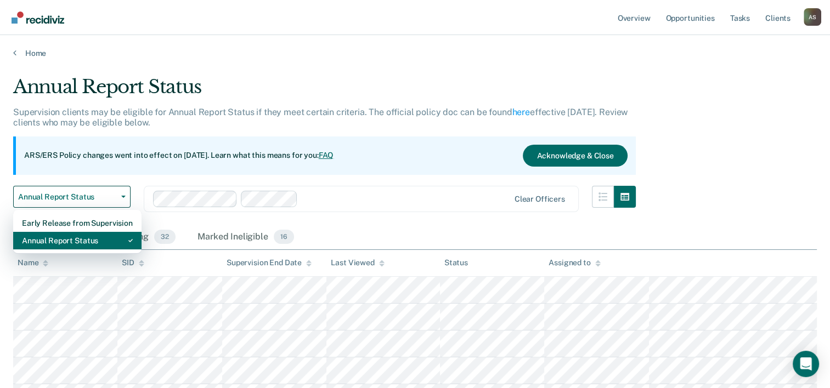
click at [94, 237] on div "Annual Report Status" at bounding box center [77, 241] width 111 height 18
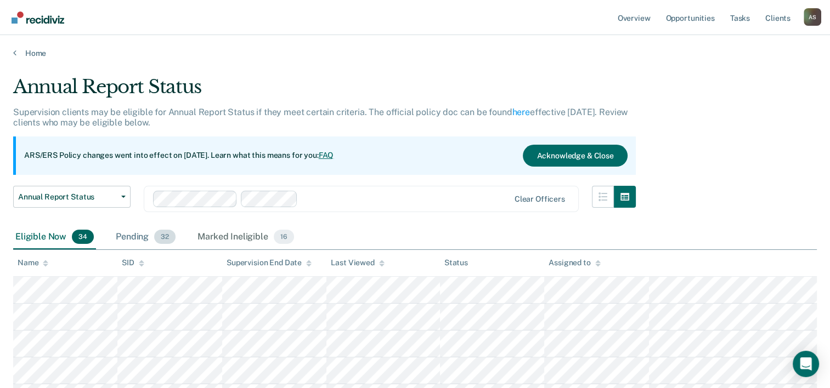
click at [131, 241] on div "Pending 32" at bounding box center [146, 238] width 64 height 24
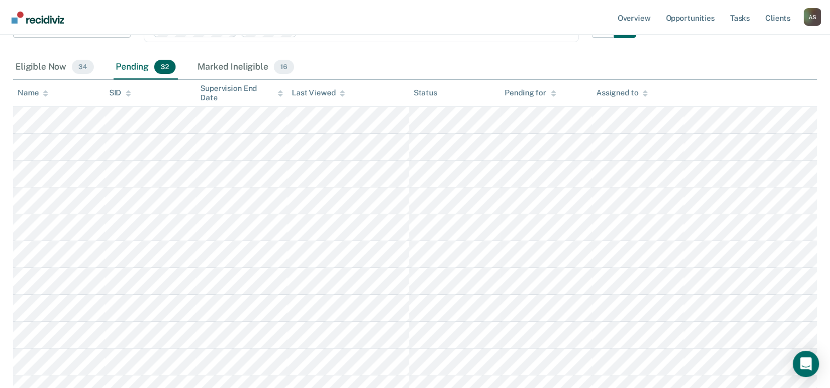
scroll to position [172, 0]
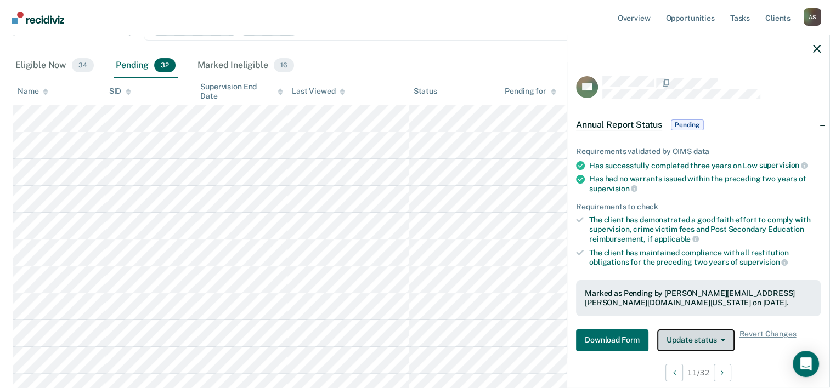
click at [698, 336] on button "Update status" at bounding box center [695, 341] width 77 height 22
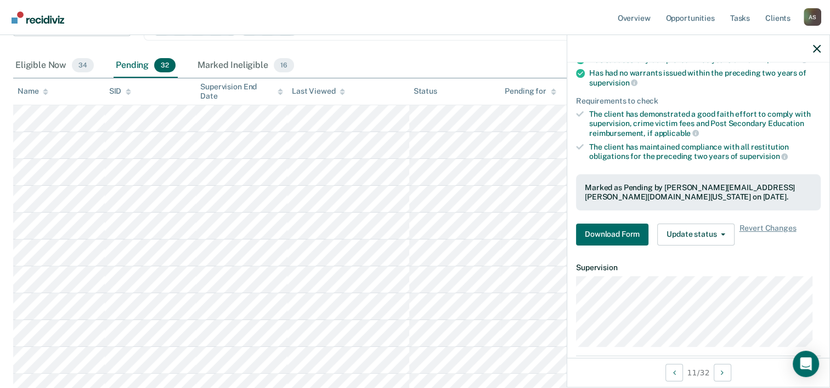
scroll to position [109, 0]
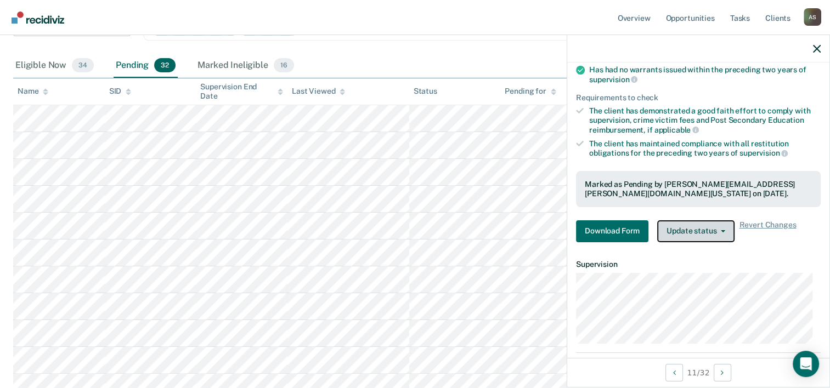
click at [718, 221] on button "Update status" at bounding box center [695, 232] width 77 height 22
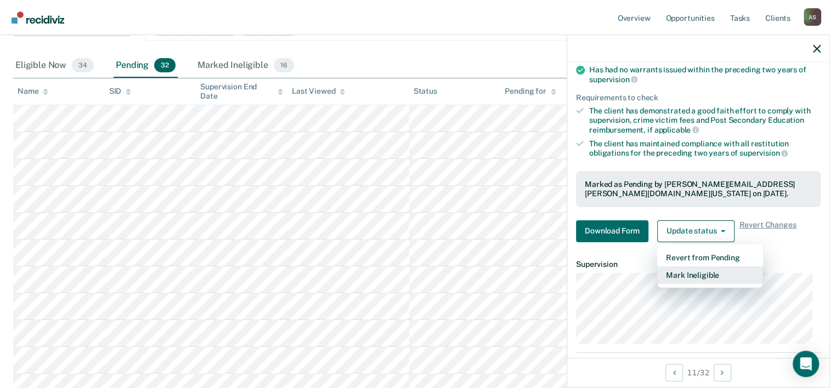
click at [694, 269] on button "Mark Ineligible" at bounding box center [710, 276] width 106 height 18
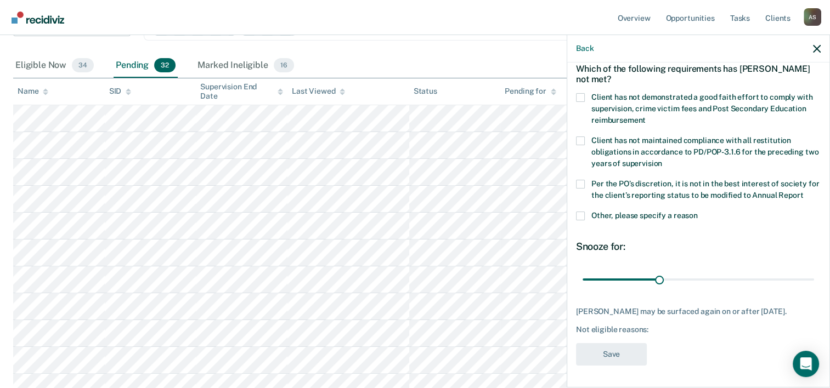
scroll to position [63, 0]
click at [580, 93] on span at bounding box center [580, 97] width 9 height 9
click at [646, 116] on input "Client has not demonstrated a good faith effort to comply with supervision, cri…" at bounding box center [646, 116] width 0 height 0
click at [576, 180] on span at bounding box center [580, 184] width 9 height 9
click at [803, 192] on input "Per the PO’s discretion, it is not in the best interest of society for the clie…" at bounding box center [803, 192] width 0 height 0
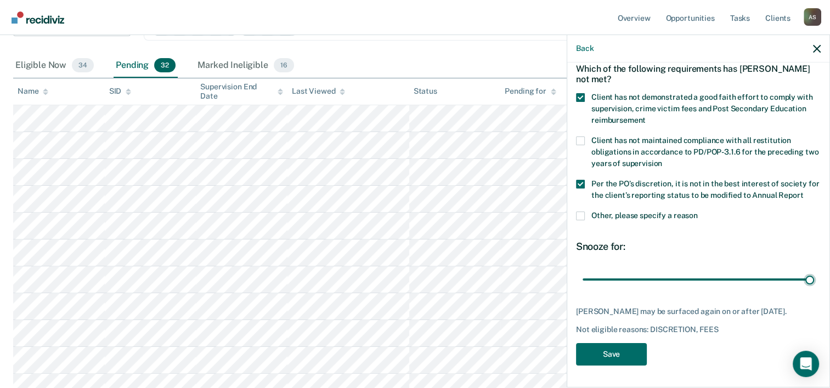
drag, startPoint x: 655, startPoint y: 278, endPoint x: 829, endPoint y: 278, distance: 174.5
type input "90"
click at [814, 274] on input "range" at bounding box center [699, 280] width 232 height 19
click at [603, 358] on button "Save" at bounding box center [611, 354] width 71 height 22
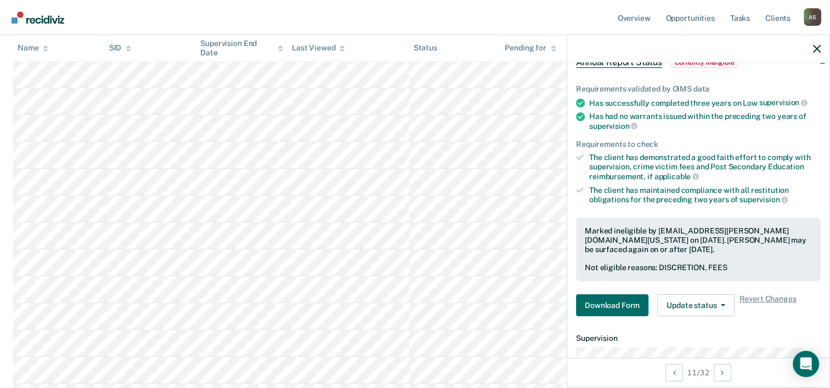
scroll to position [459, 0]
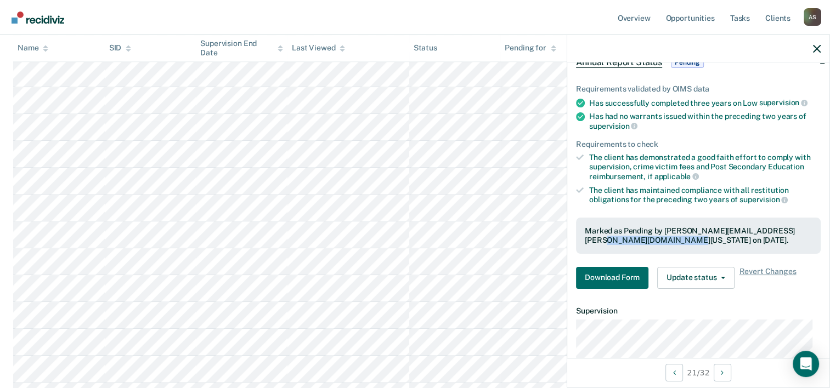
drag, startPoint x: 818, startPoint y: 217, endPoint x: 823, endPoint y: 246, distance: 29.0
click at [823, 246] on div "BH Annual Report Status Pending Requirements validated by OIMS data Has success…" at bounding box center [698, 211] width 262 height 296
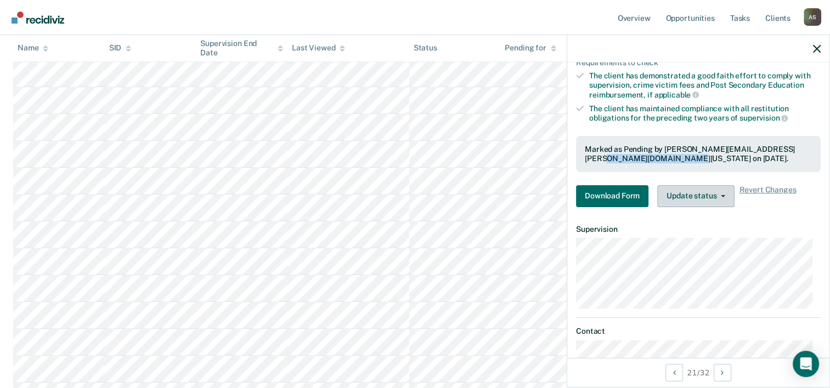
scroll to position [147, 0]
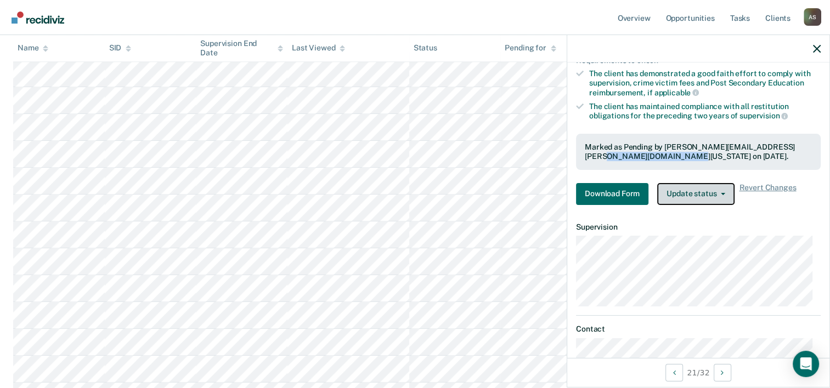
click at [703, 190] on button "Update status" at bounding box center [695, 194] width 77 height 22
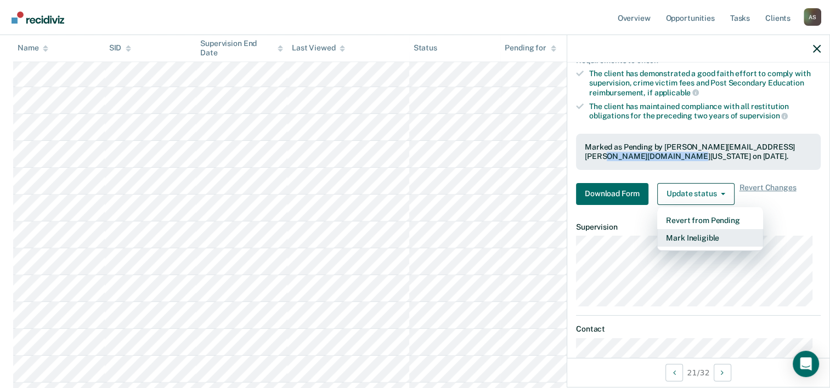
click at [686, 238] on button "Mark Ineligible" at bounding box center [710, 238] width 106 height 18
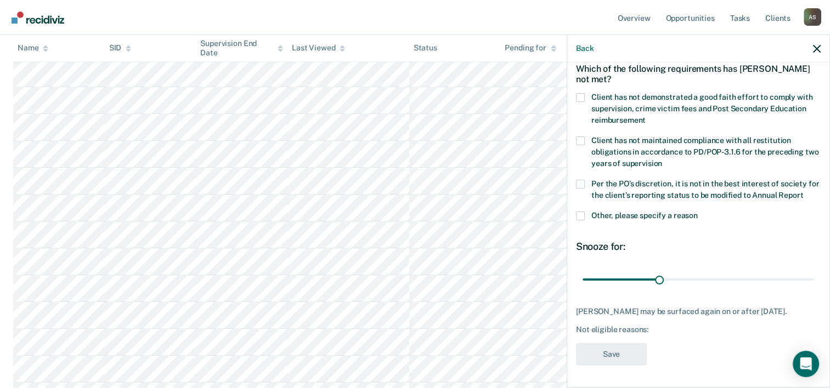
scroll to position [63, 0]
drag, startPoint x: 656, startPoint y: 281, endPoint x: 729, endPoint y: 274, distance: 73.8
type input "60"
click at [729, 274] on input "range" at bounding box center [699, 280] width 232 height 19
click at [582, 93] on span at bounding box center [580, 97] width 9 height 9
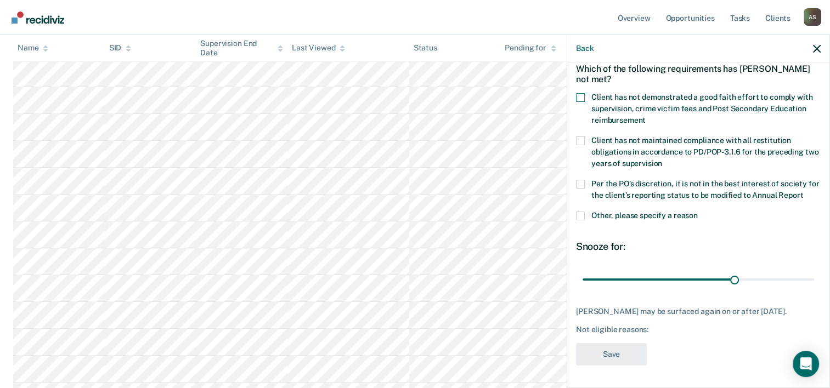
click at [646, 116] on input "Client has not demonstrated a good faith effort to comply with supervision, cri…" at bounding box center [646, 116] width 0 height 0
click at [582, 180] on span at bounding box center [580, 184] width 9 height 9
click at [803, 192] on input "Per the PO’s discretion, it is not in the best interest of society for the clie…" at bounding box center [803, 192] width 0 height 0
click at [606, 363] on button "Save" at bounding box center [611, 354] width 71 height 22
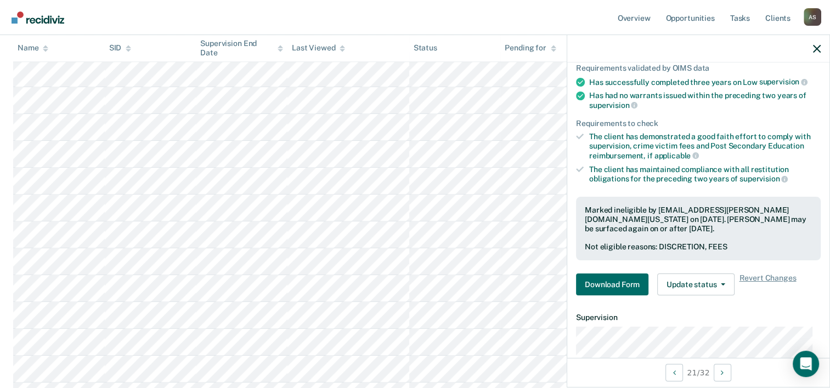
scroll to position [96, 0]
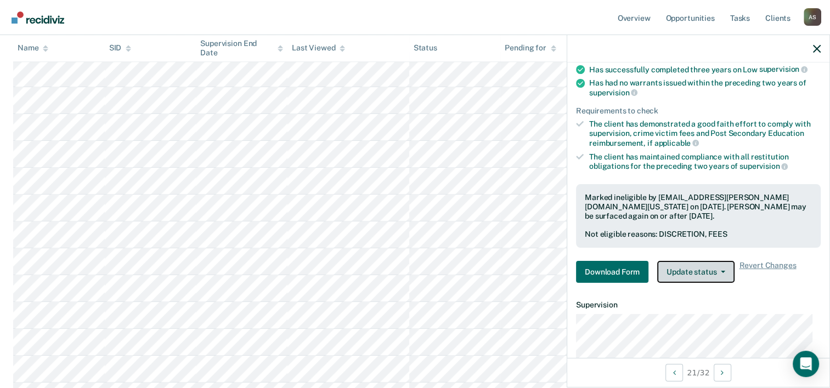
click at [700, 265] on button "Update status" at bounding box center [695, 272] width 77 height 22
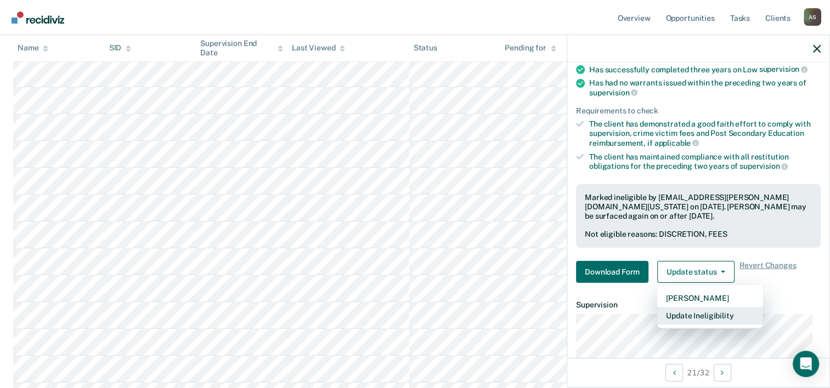
click at [690, 312] on button "Update Ineligibility" at bounding box center [710, 316] width 106 height 18
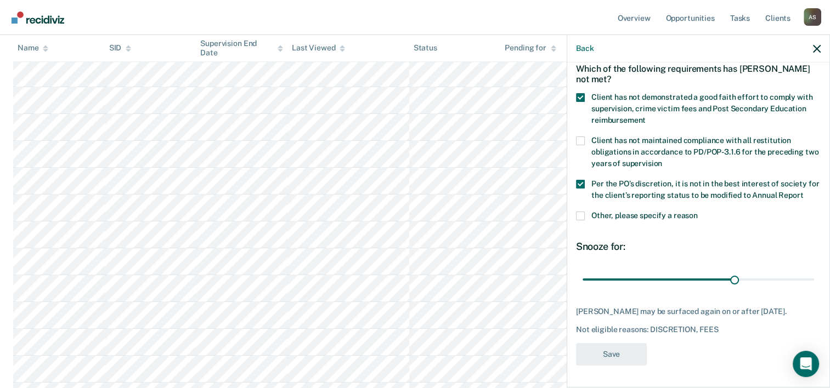
click at [823, 55] on div "Back" at bounding box center [698, 48] width 262 height 27
click at [819, 53] on icon "button" at bounding box center [817, 49] width 8 height 8
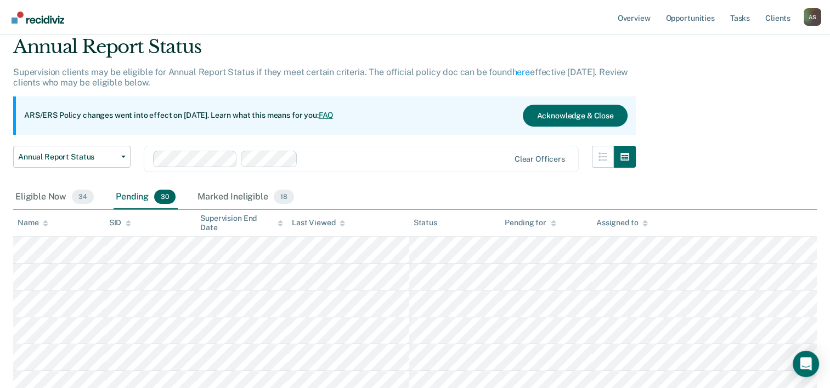
scroll to position [9, 0]
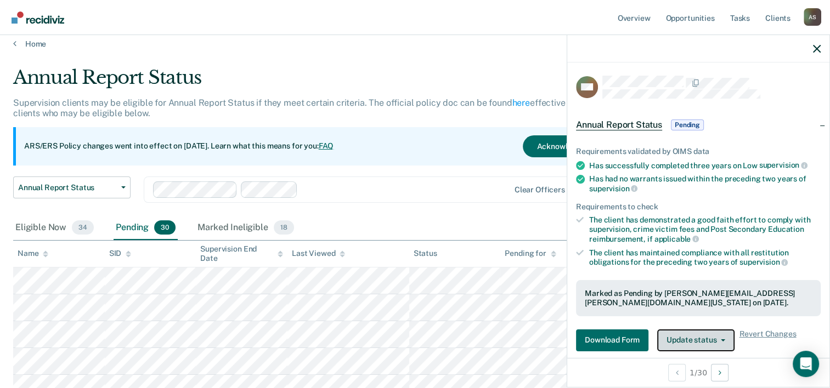
click at [719, 340] on span "button" at bounding box center [721, 341] width 9 height 2
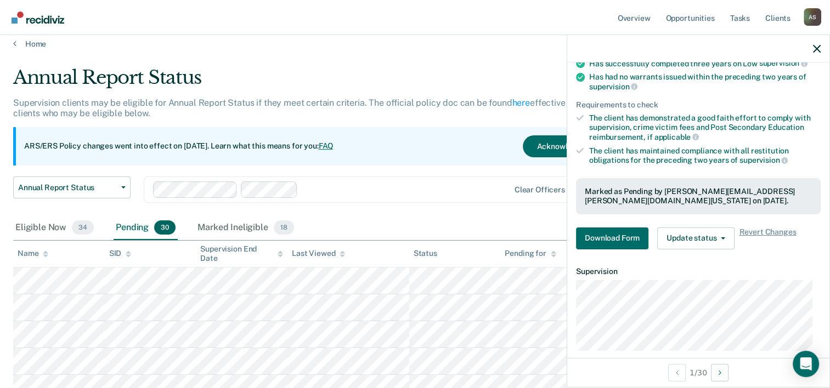
scroll to position [105, 0]
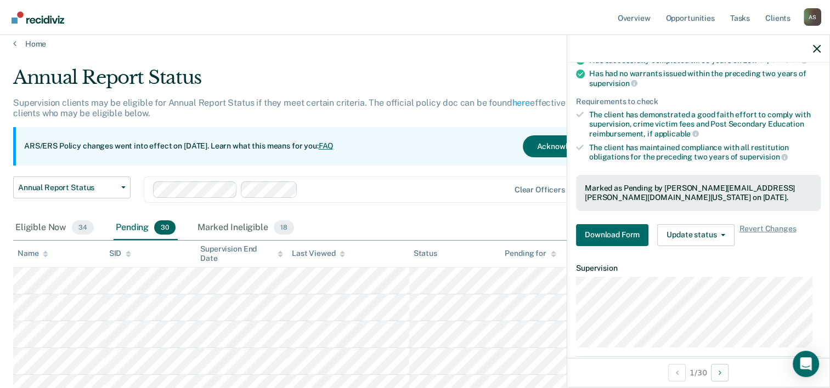
click at [399, 166] on div "Annual Report Status Supervision clients may be eligible for Annual Report Stat…" at bounding box center [324, 141] width 623 height 150
click at [716, 227] on button "Update status" at bounding box center [695, 235] width 77 height 22
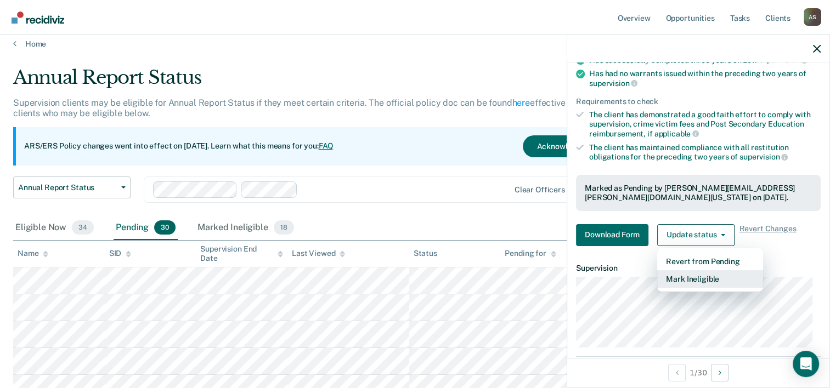
click at [700, 275] on button "Mark Ineligible" at bounding box center [710, 280] width 106 height 18
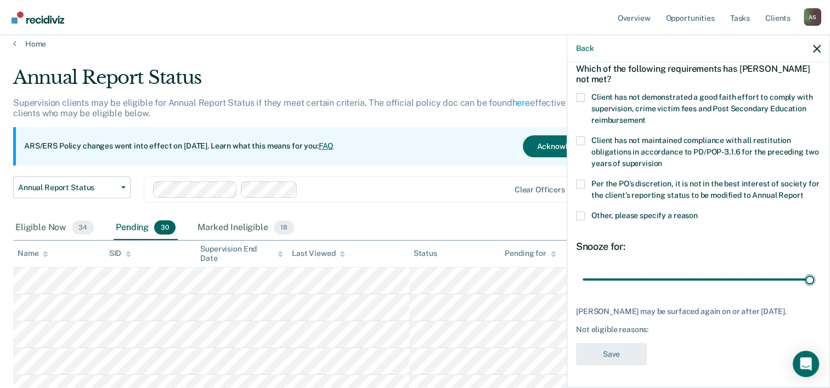
drag, startPoint x: 657, startPoint y: 272, endPoint x: 695, endPoint y: 165, distance: 114.2
type input "90"
click at [814, 271] on input "range" at bounding box center [699, 280] width 232 height 19
drag, startPoint x: 579, startPoint y: 77, endPoint x: 594, endPoint y: 136, distance: 60.4
click at [580, 93] on span at bounding box center [580, 97] width 9 height 9
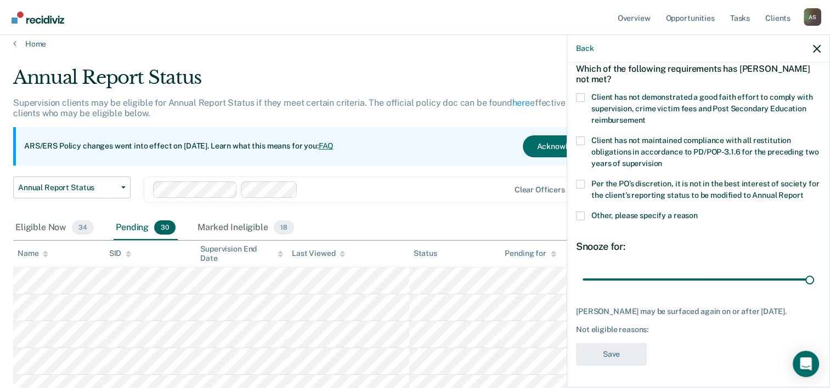
click at [646, 116] on input "Client has not demonstrated a good faith effort to comply with supervision, cri…" at bounding box center [646, 116] width 0 height 0
click at [590, 158] on div "Client has not maintained compliance with all restitution obligations in accord…" at bounding box center [698, 158] width 245 height 43
click at [578, 180] on span at bounding box center [580, 184] width 9 height 9
click at [803, 192] on input "Per the PO’s discretion, it is not in the best interest of society for the clie…" at bounding box center [803, 192] width 0 height 0
click at [604, 356] on button "Save" at bounding box center [611, 354] width 71 height 22
